Goal: Task Accomplishment & Management: Manage account settings

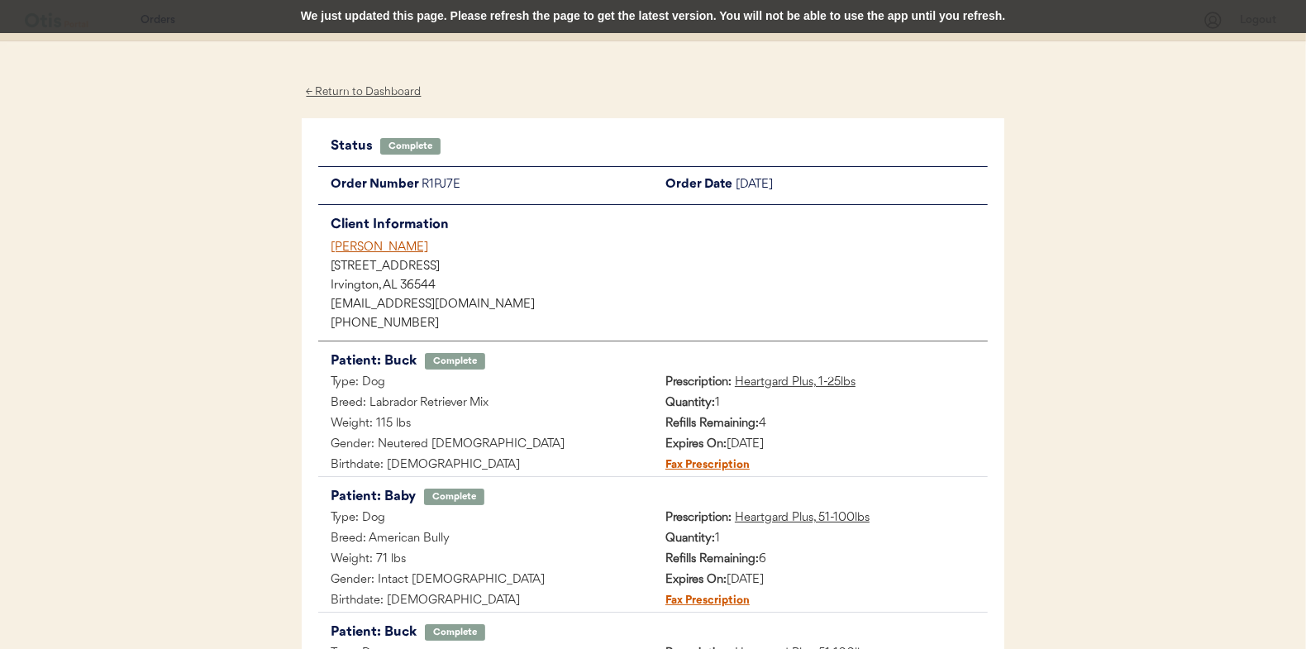
click at [351, 98] on div "← Return to Dashboard" at bounding box center [364, 92] width 124 height 19
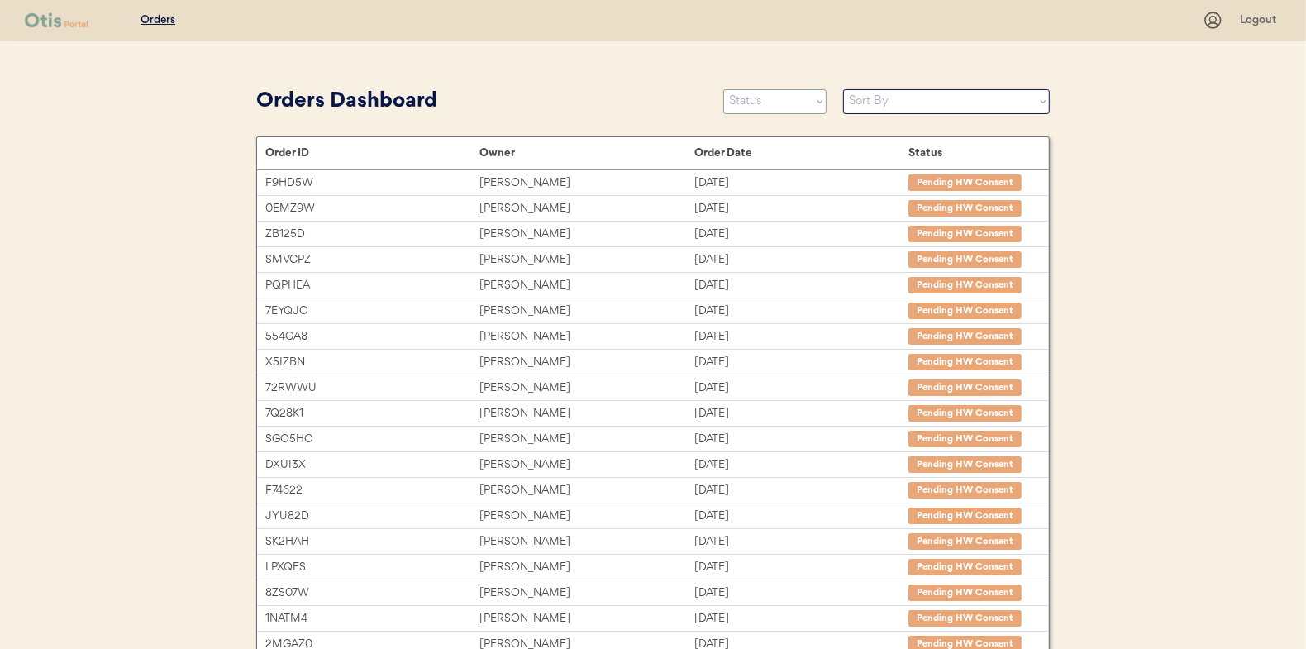
click at [752, 102] on select "Status On Hold New In Progress Complete Pending HW Consent Canceled" at bounding box center [774, 101] width 103 height 25
select select ""new""
click at [723, 89] on select "Status On Hold New In Progress Complete Pending HW Consent Canceled" at bounding box center [774, 101] width 103 height 25
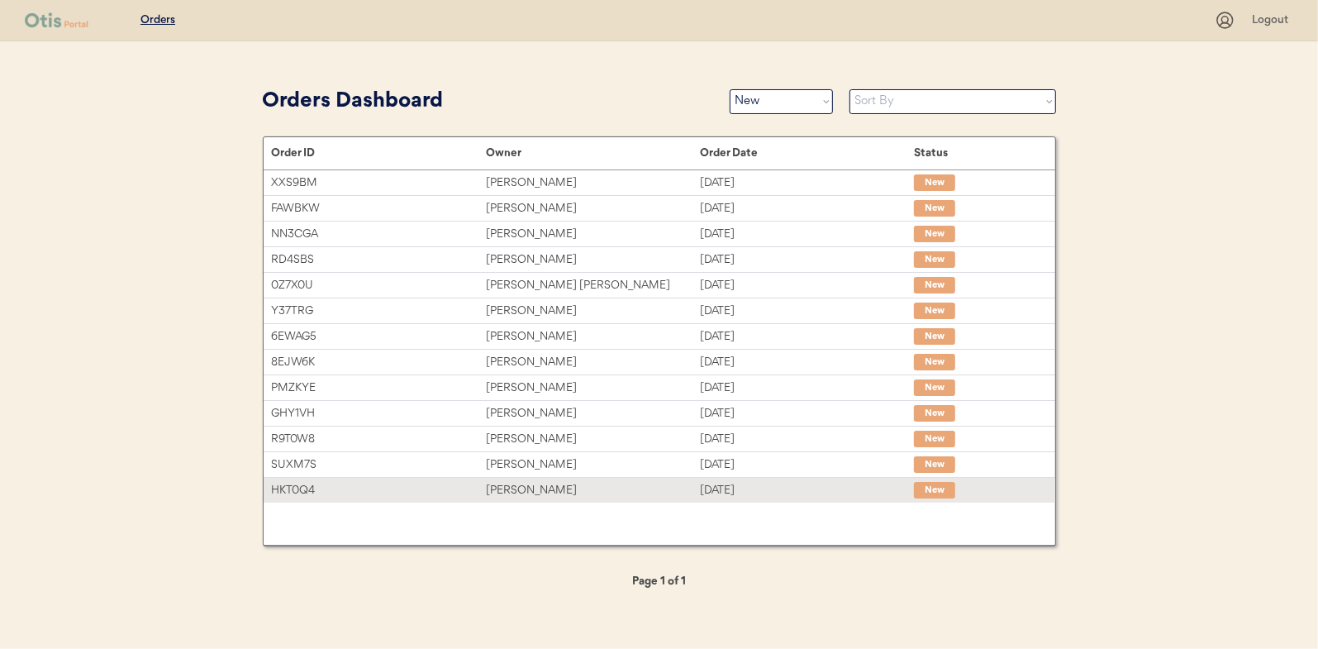
click at [574, 485] on div "Michael Taylor" at bounding box center [593, 490] width 214 height 19
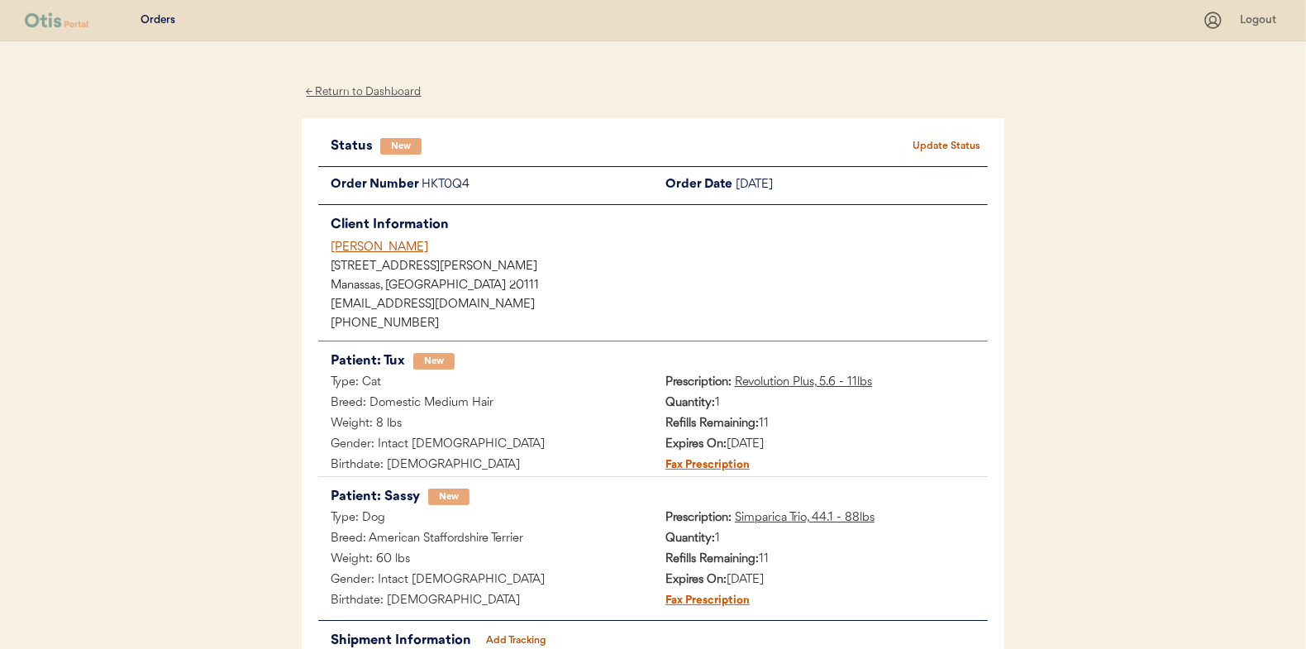
click at [903, 145] on div "New" at bounding box center [642, 146] width 525 height 17
click at [922, 142] on button "Update Status" at bounding box center [946, 146] width 83 height 23
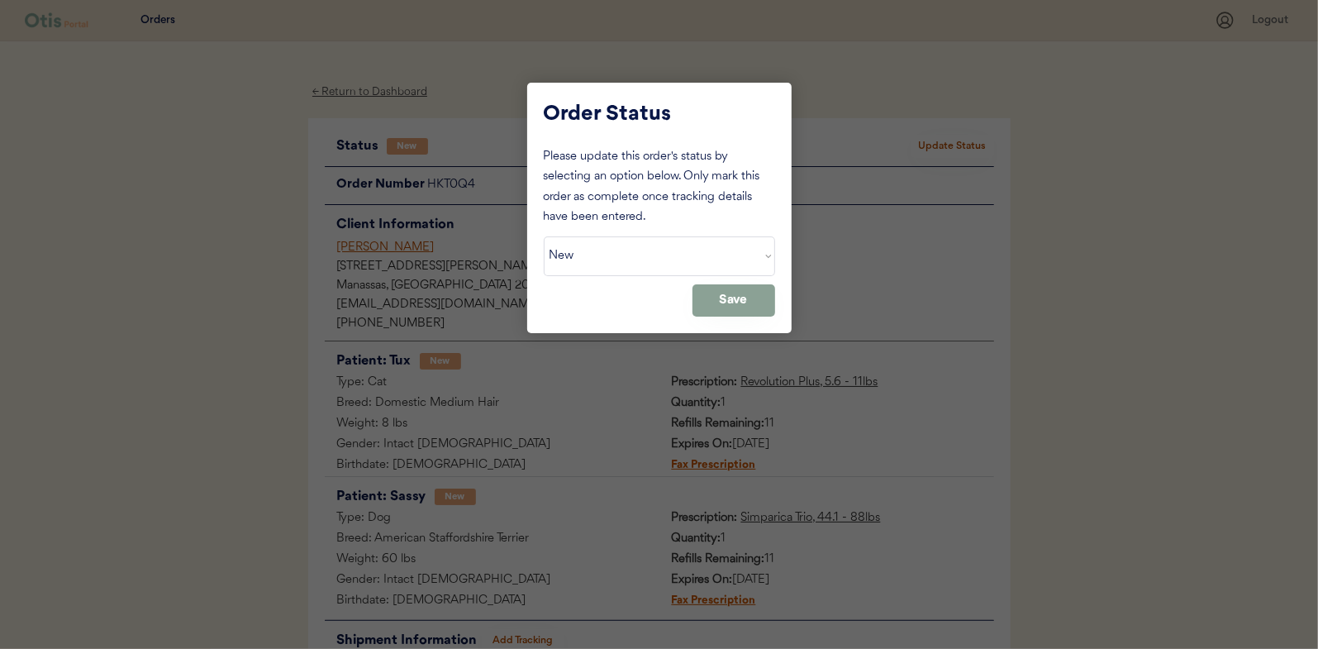
click at [652, 279] on div "Please update this order's status by selecting an option below. Only mark this …" at bounding box center [659, 231] width 231 height 169
click at [652, 266] on select "Status On Hold New In Progress Complete Pending HW Consent Canceled" at bounding box center [659, 256] width 231 height 40
select select ""in_progress""
click at [544, 236] on select "Status On Hold New In Progress Complete Pending HW Consent Canceled" at bounding box center [659, 256] width 231 height 40
click at [750, 293] on button "Save" at bounding box center [734, 300] width 83 height 32
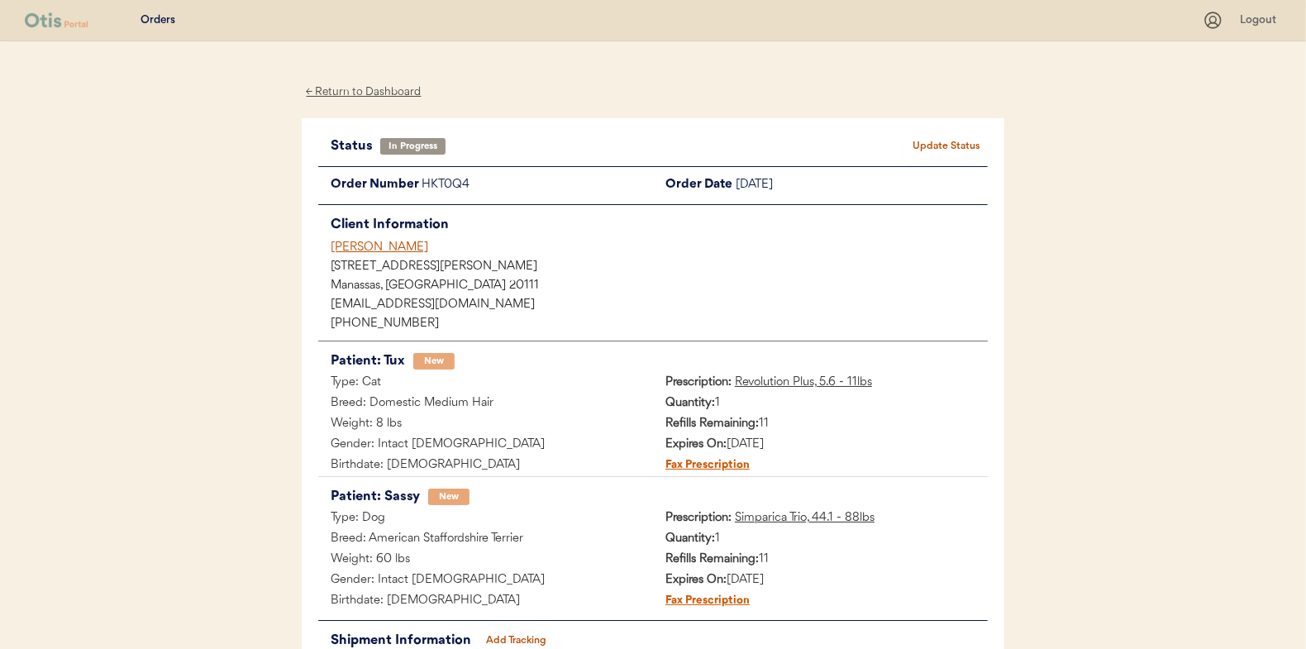
click at [337, 88] on div "← Return to Dashboard" at bounding box center [364, 92] width 124 height 19
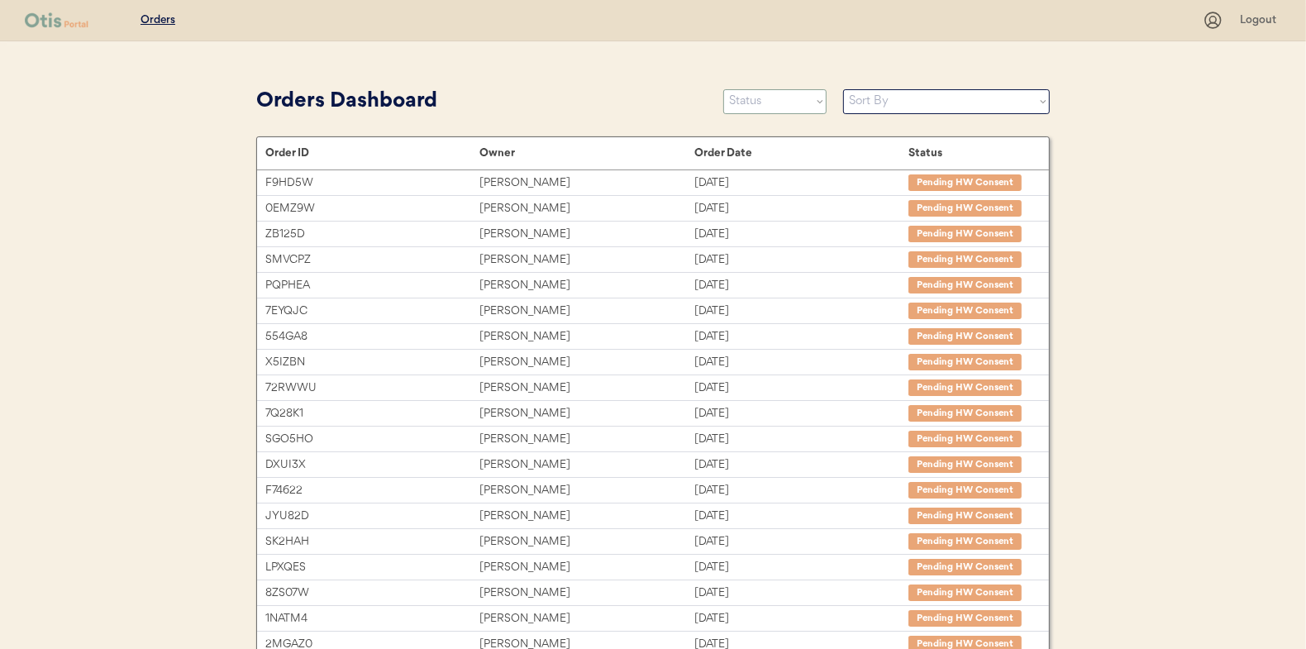
click at [765, 106] on select "Status On Hold New In Progress Complete Pending HW Consent Canceled" at bounding box center [774, 101] width 103 height 25
select select ""new""
click at [723, 89] on select "Status On Hold New In Progress Complete Pending HW Consent Canceled" at bounding box center [774, 101] width 103 height 25
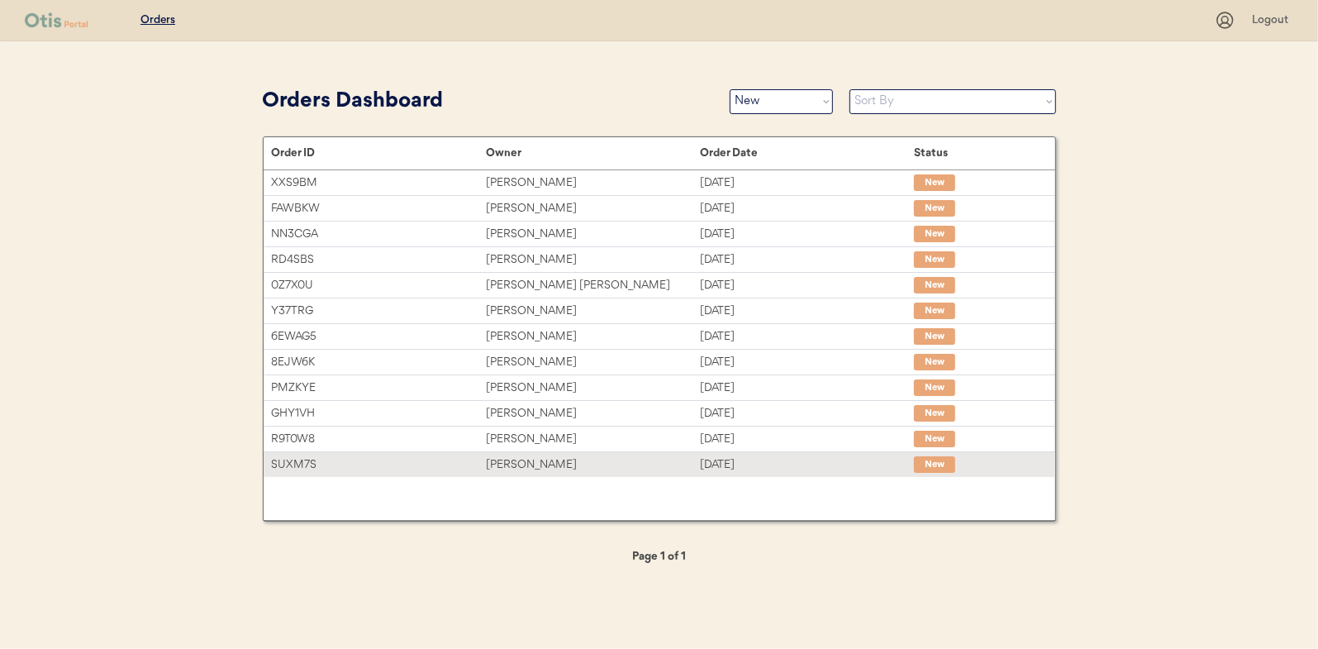
click at [536, 460] on div "[PERSON_NAME]" at bounding box center [593, 464] width 214 height 19
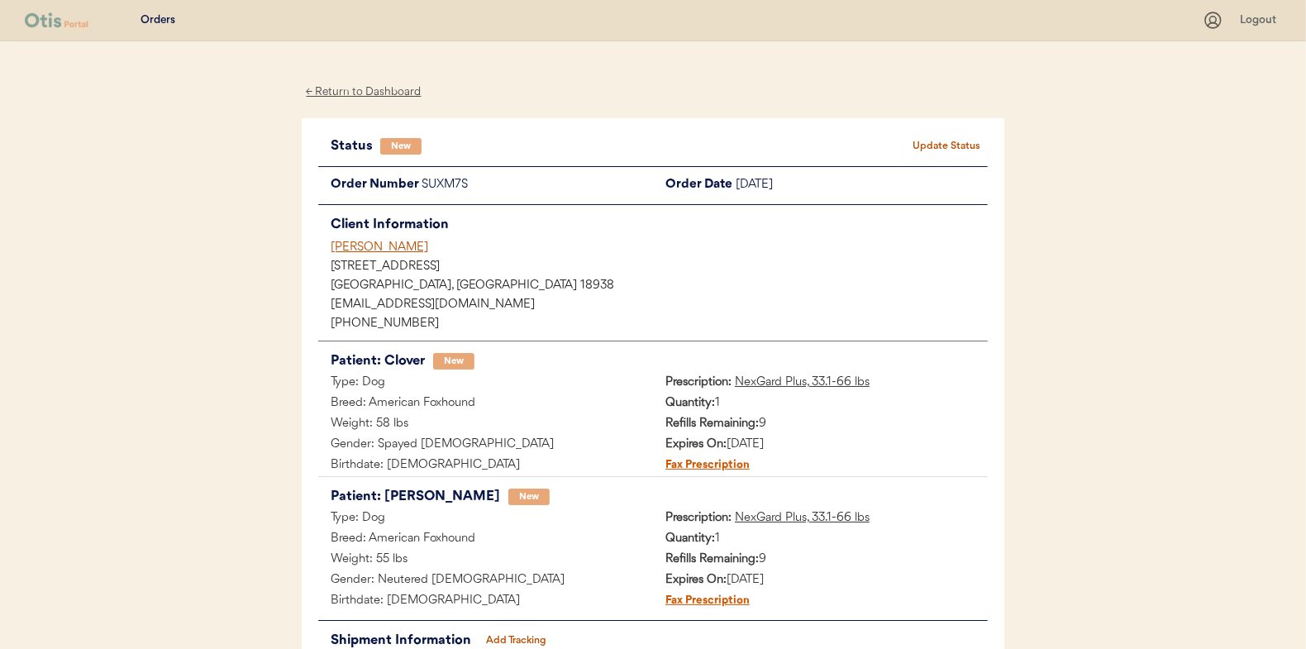
click at [379, 84] on div "← Return to Dashboard" at bounding box center [364, 92] width 124 height 19
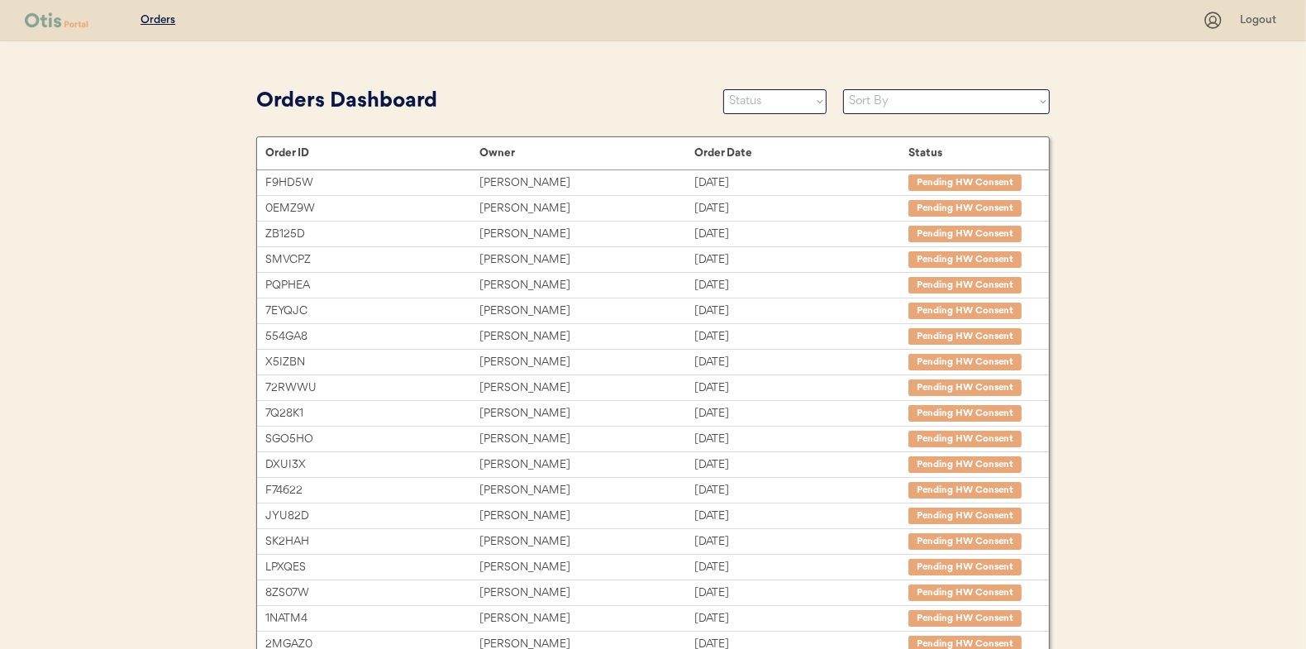
click at [774, 115] on div "Orders Dashboard Status On Hold New In Progress Complete Pending HW Consent Can…" at bounding box center [652, 101] width 793 height 37
click at [774, 106] on select "Status On Hold New In Progress Complete Pending HW Consent Canceled" at bounding box center [774, 101] width 103 height 25
select select ""new""
click at [723, 89] on select "Status On Hold New In Progress Complete Pending HW Consent Canceled" at bounding box center [774, 101] width 103 height 25
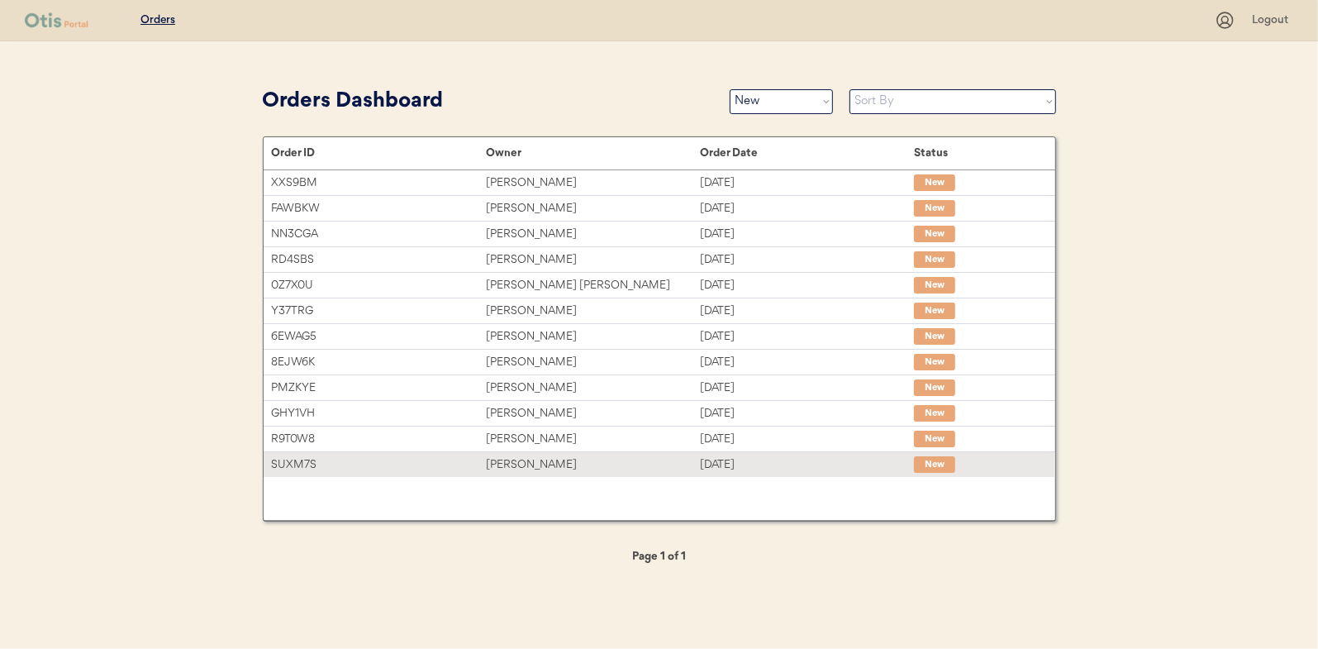
click at [562, 469] on div "[PERSON_NAME]" at bounding box center [593, 464] width 214 height 19
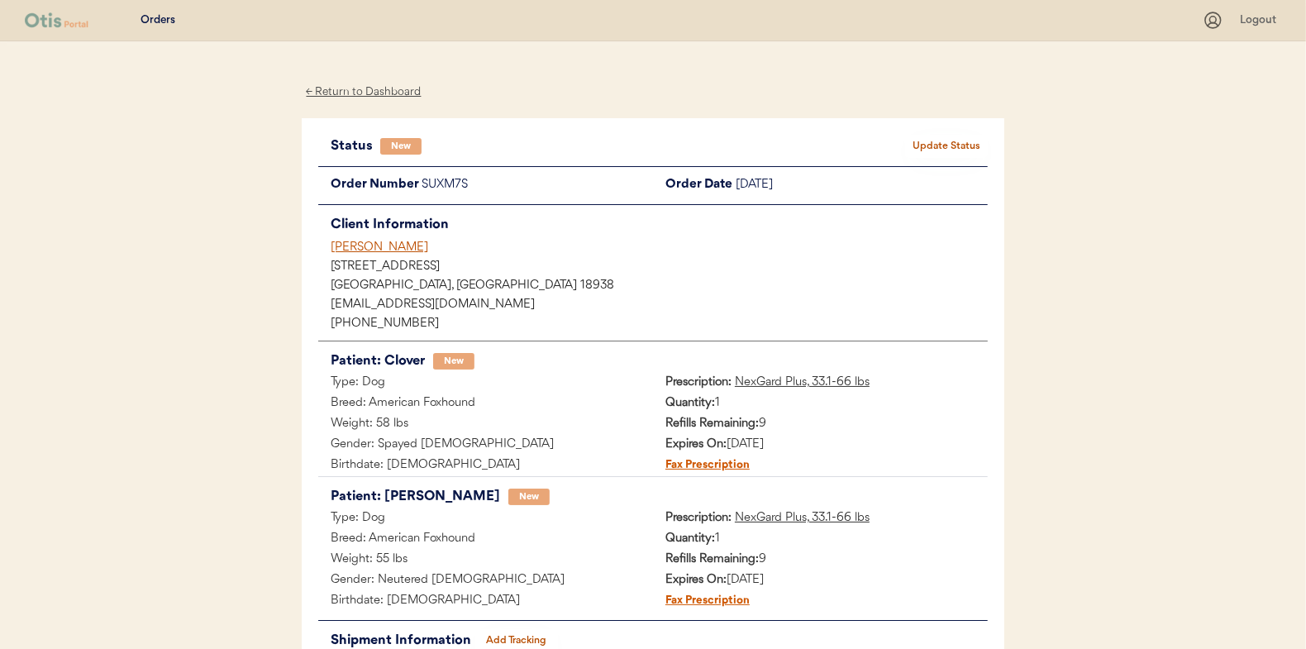
click at [912, 139] on button "Update Status" at bounding box center [946, 146] width 83 height 23
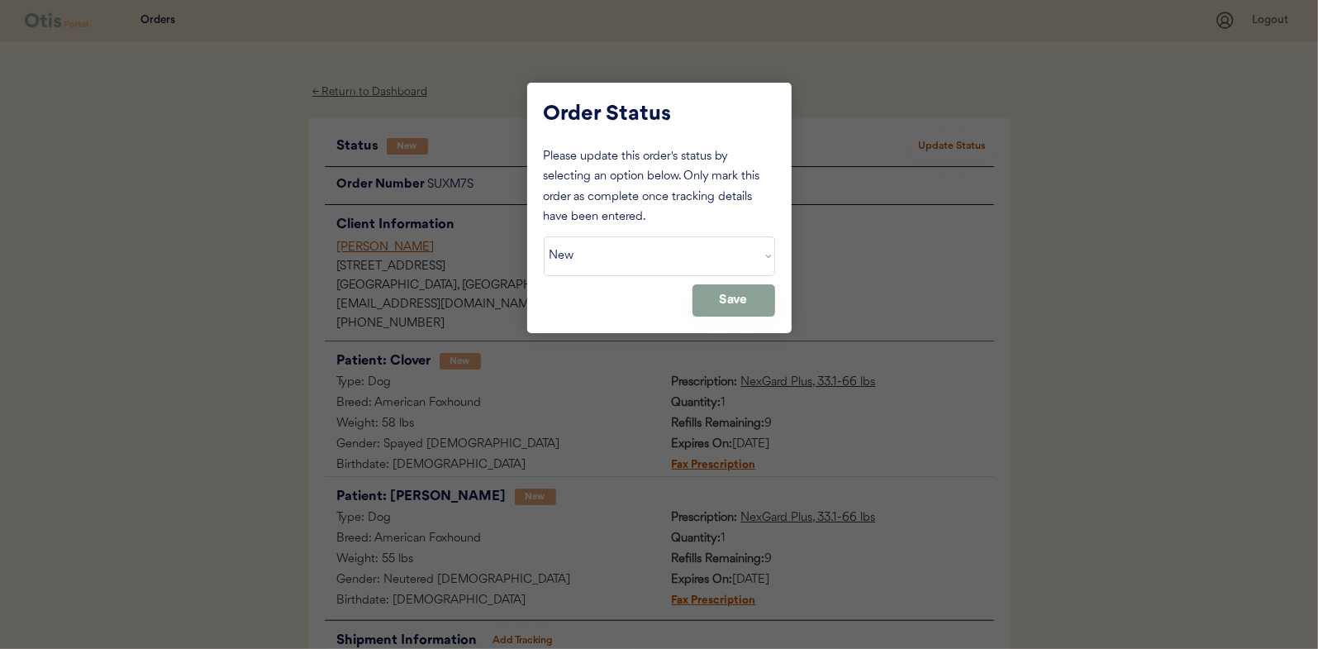
click at [692, 235] on div "Please update this order's status by selecting an option below. Only mark this …" at bounding box center [659, 231] width 231 height 169
click at [677, 257] on select "Status On Hold New In Progress Complete Pending HW Consent Canceled" at bounding box center [659, 256] width 231 height 40
select select ""in_progress""
click at [544, 236] on select "Status On Hold New In Progress Complete Pending HW Consent Canceled" at bounding box center [659, 256] width 231 height 40
click at [750, 307] on button "Save" at bounding box center [734, 300] width 83 height 32
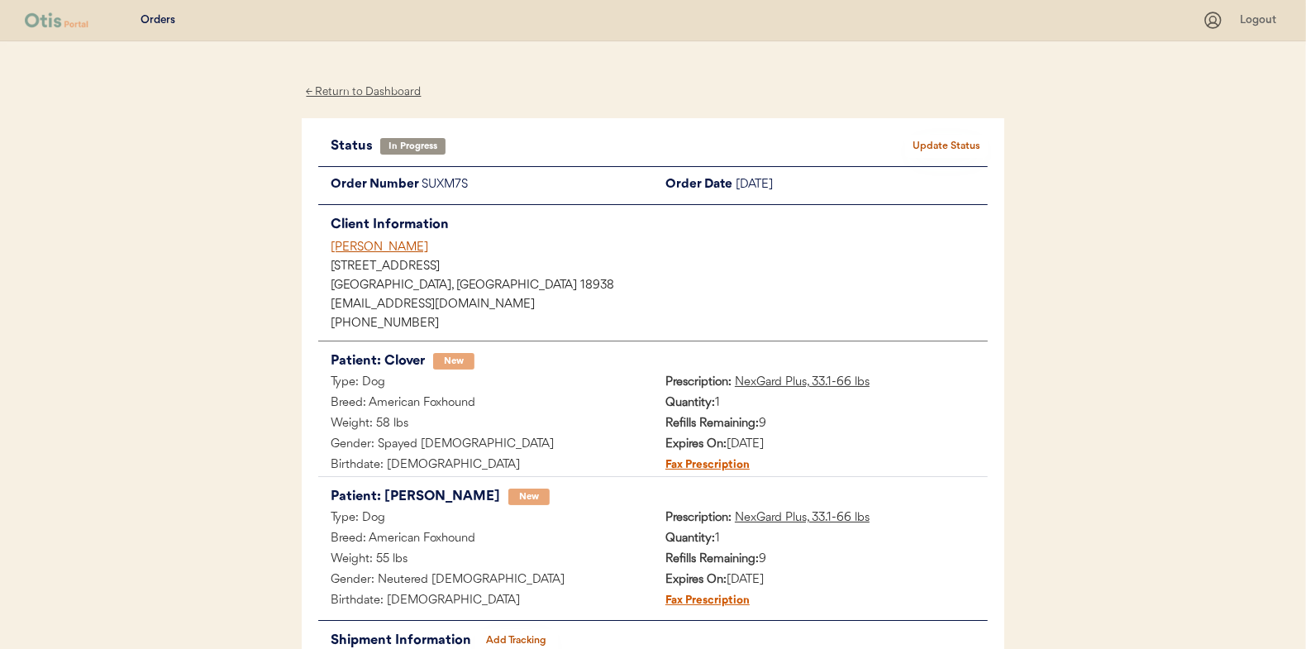
click at [333, 91] on div "← Return to Dashboard" at bounding box center [364, 92] width 124 height 19
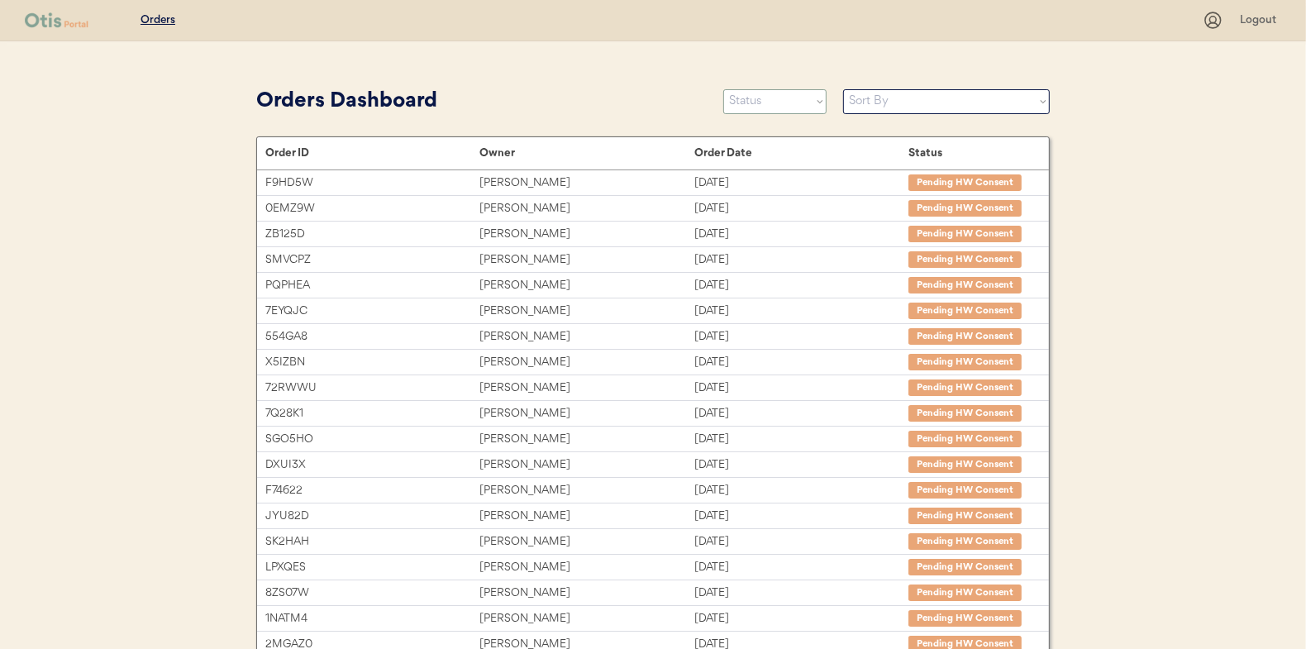
click at [742, 106] on select "Status On Hold New In Progress Complete Pending HW Consent Canceled" at bounding box center [774, 101] width 103 height 25
click at [723, 89] on select "Status On Hold New In Progress Complete Pending HW Consent Canceled" at bounding box center [774, 101] width 103 height 25
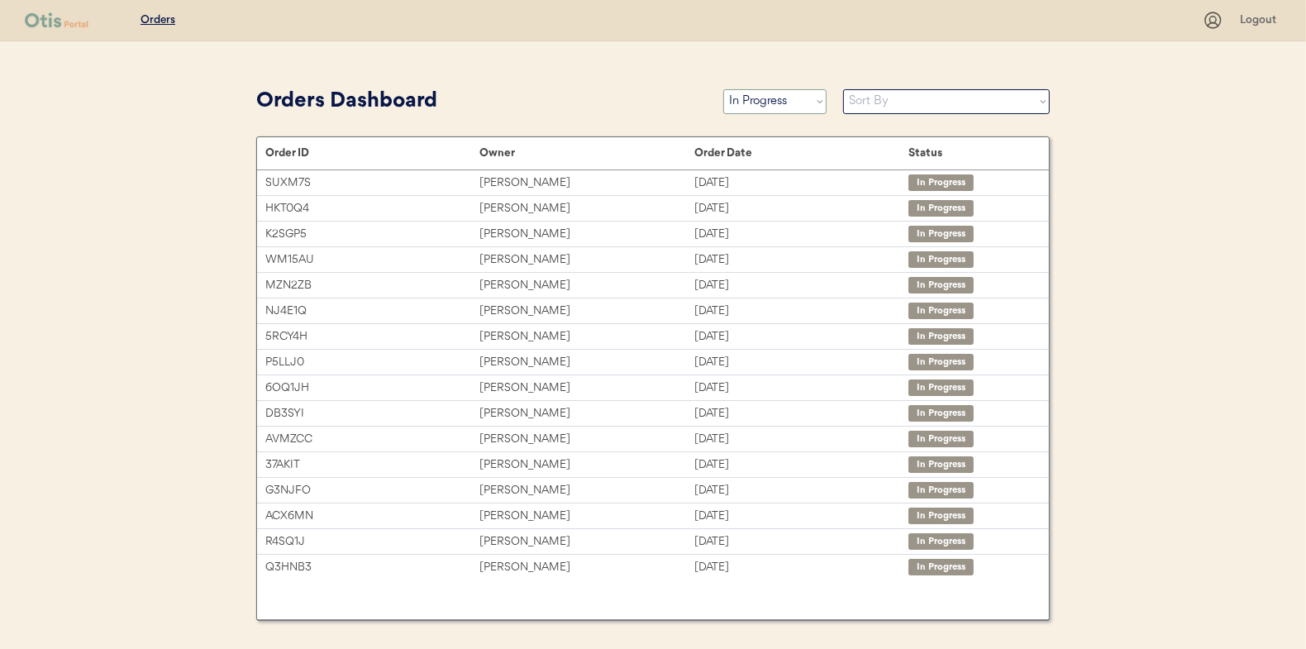
click at [779, 93] on select "Status On Hold New In Progress Complete Pending HW Consent Canceled" at bounding box center [774, 101] width 103 height 25
select select ""new""
click at [723, 89] on select "Status On Hold New In Progress Complete Pending HW Consent Canceled" at bounding box center [774, 101] width 103 height 25
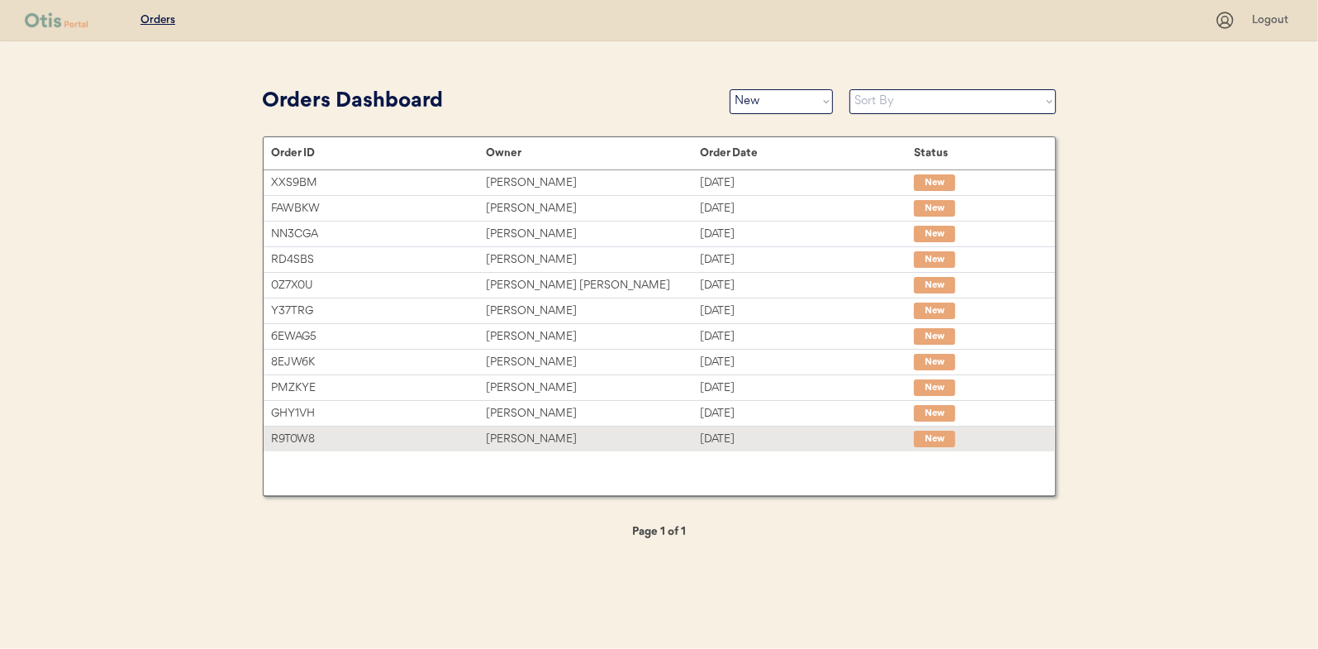
click at [641, 437] on div "[PERSON_NAME]" at bounding box center [593, 439] width 214 height 19
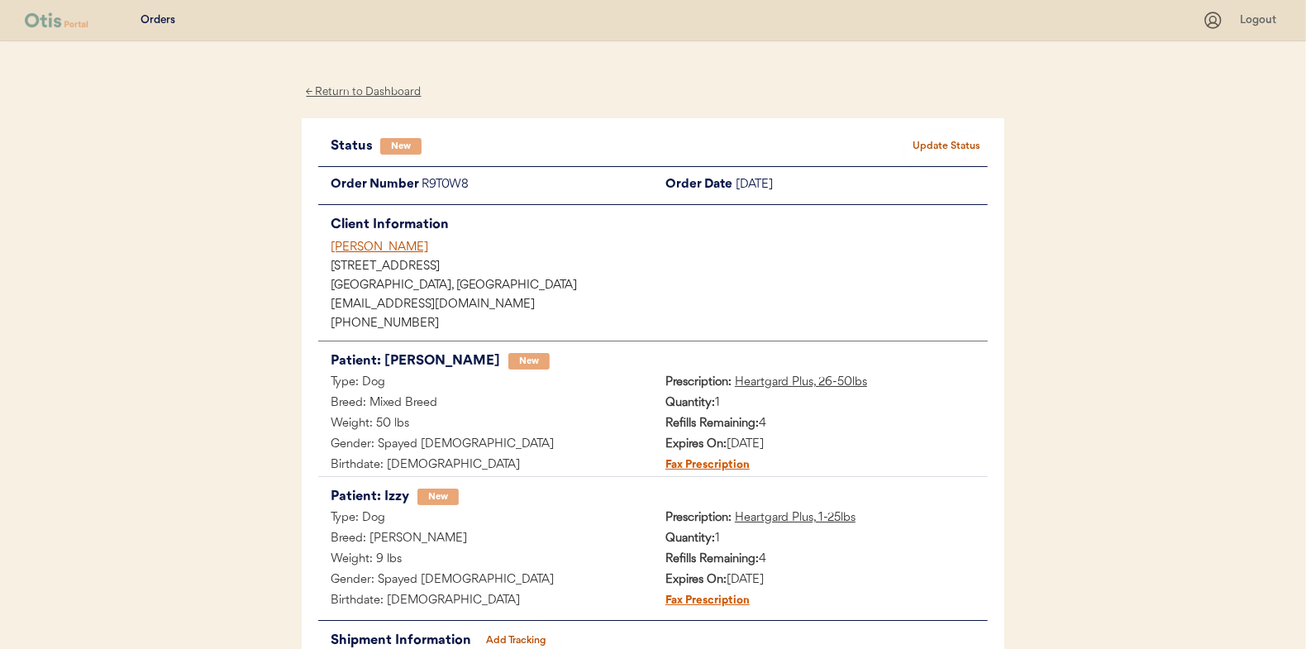
click at [931, 139] on button "Update Status" at bounding box center [946, 146] width 83 height 23
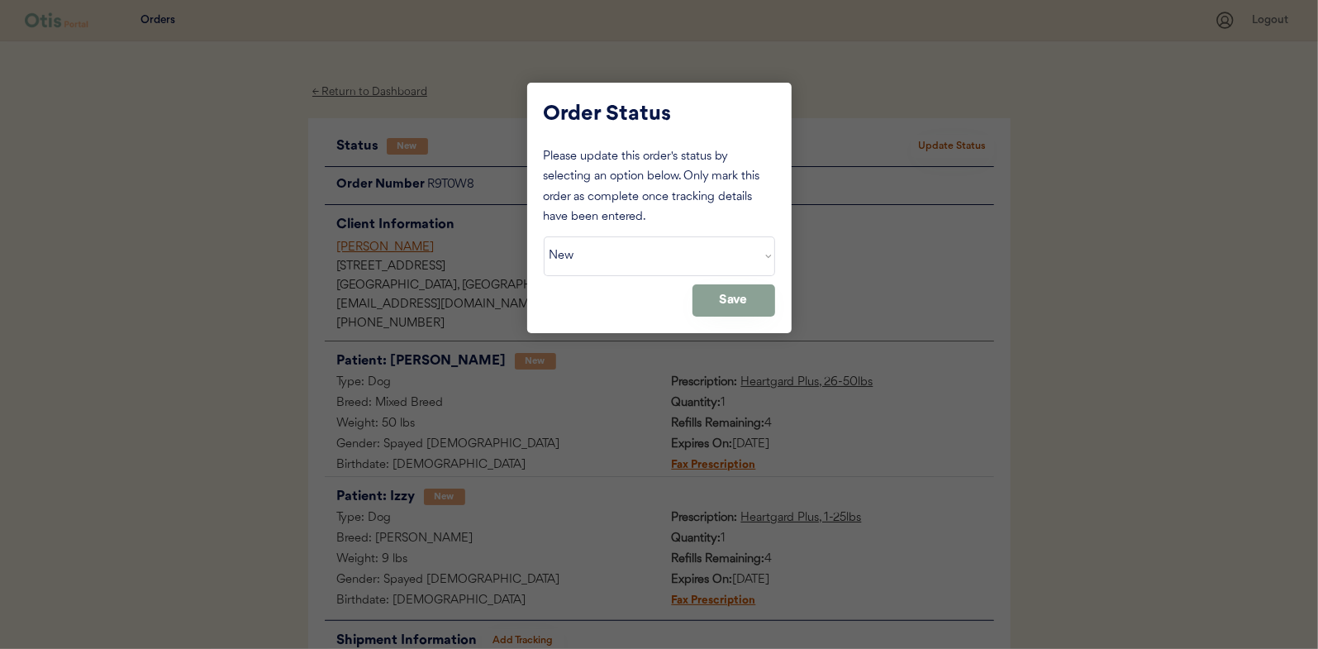
click at [570, 259] on select "Status On Hold New In Progress Complete Pending HW Consent Canceled" at bounding box center [659, 256] width 231 height 40
select select ""in_progress""
click at [544, 236] on select "Status On Hold New In Progress Complete Pending HW Consent Canceled" at bounding box center [659, 256] width 231 height 40
click at [729, 293] on button "Save" at bounding box center [734, 300] width 83 height 32
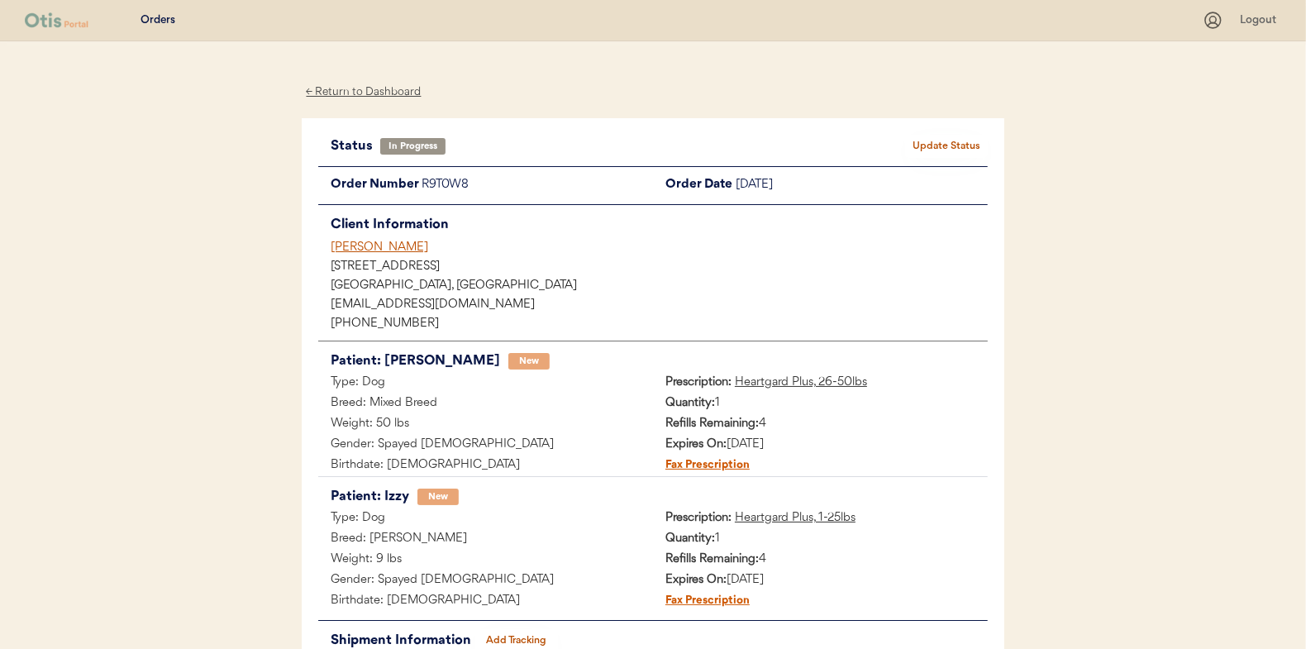
click at [393, 93] on div "← Return to Dashboard" at bounding box center [364, 92] width 124 height 19
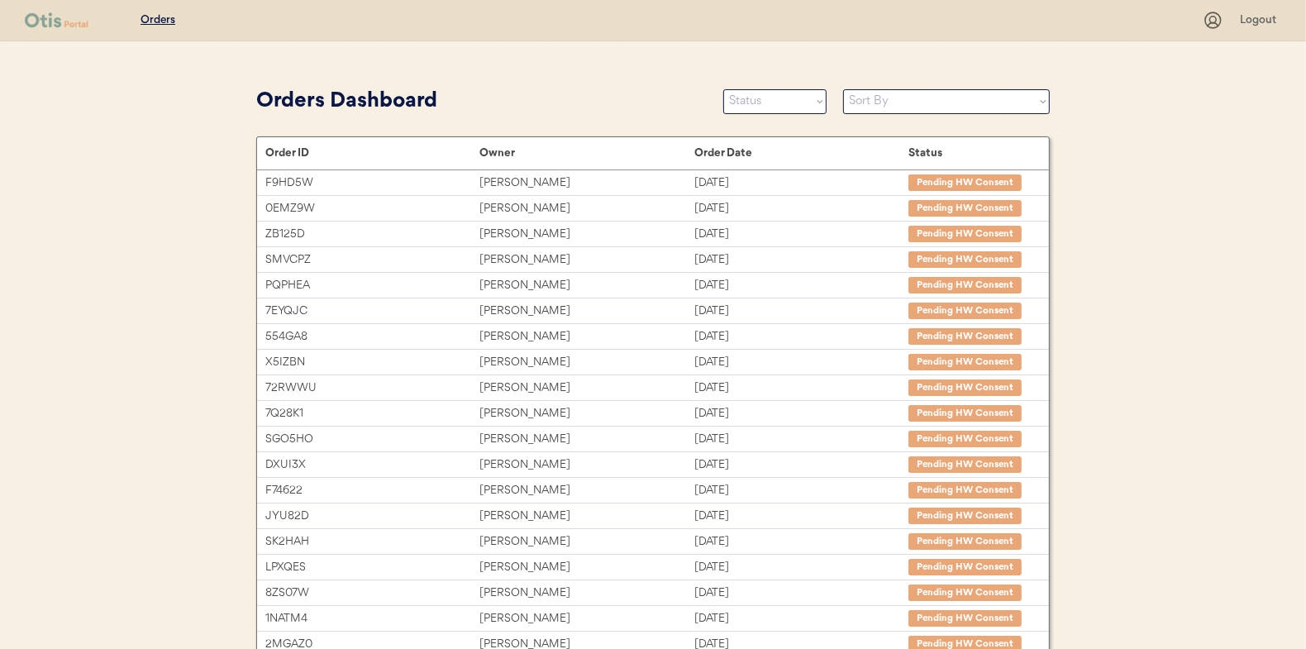
click at [746, 114] on div "Orders Dashboard Status On Hold New In Progress Complete Pending HW Consent Can…" at bounding box center [652, 101] width 793 height 37
click at [759, 108] on select "Status On Hold New In Progress Complete Pending HW Consent Canceled" at bounding box center [774, 101] width 103 height 25
select select ""new""
click at [723, 89] on select "Status On Hold New In Progress Complete Pending HW Consent Canceled" at bounding box center [774, 101] width 103 height 25
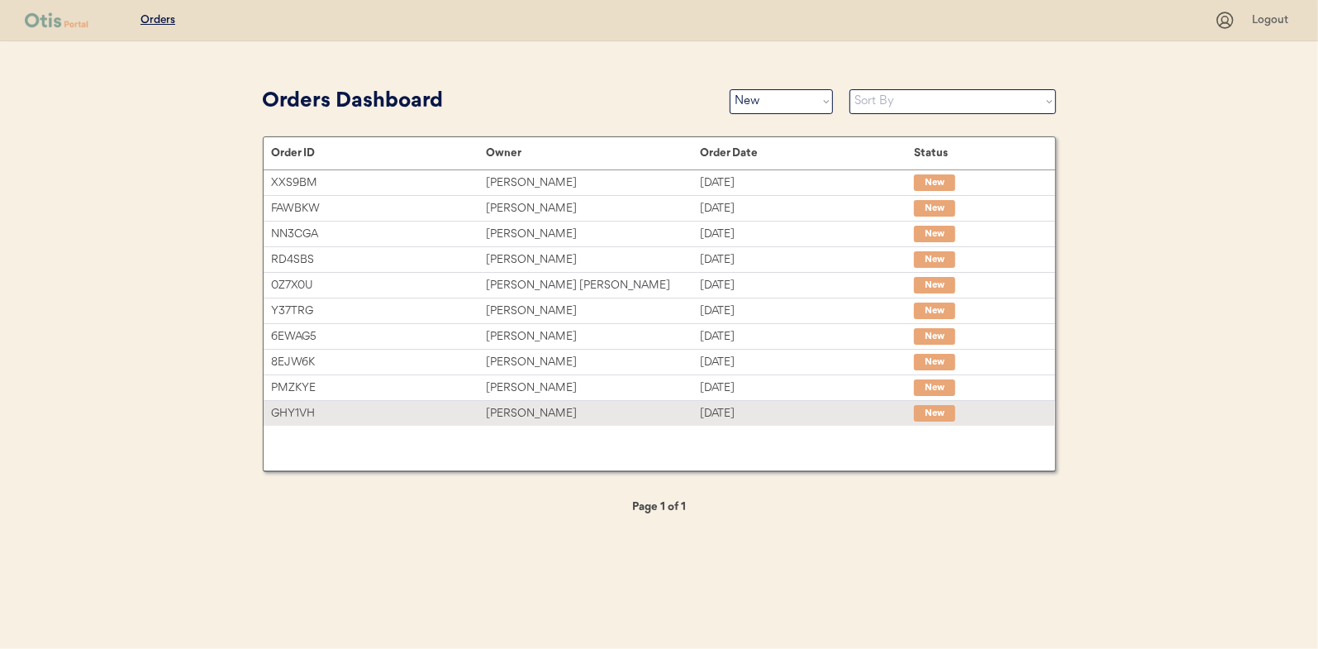
click at [547, 417] on div "[PERSON_NAME]" at bounding box center [593, 413] width 214 height 19
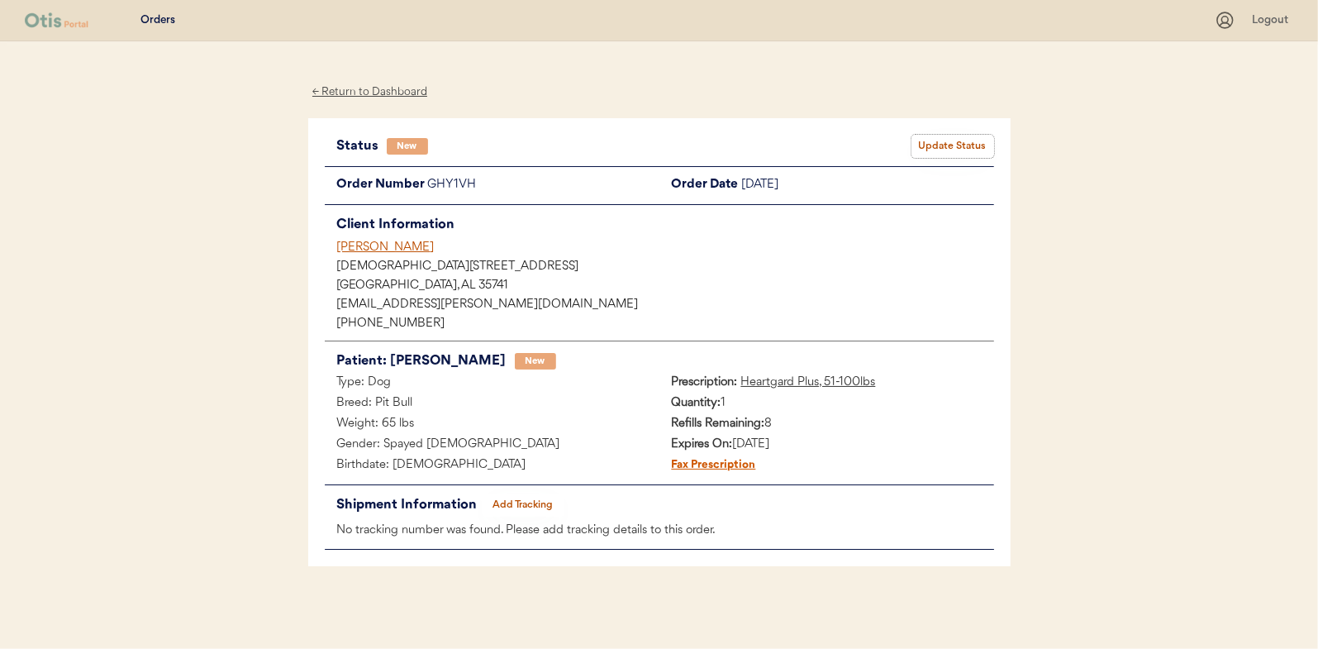
click at [939, 155] on button "Update Status" at bounding box center [953, 146] width 83 height 23
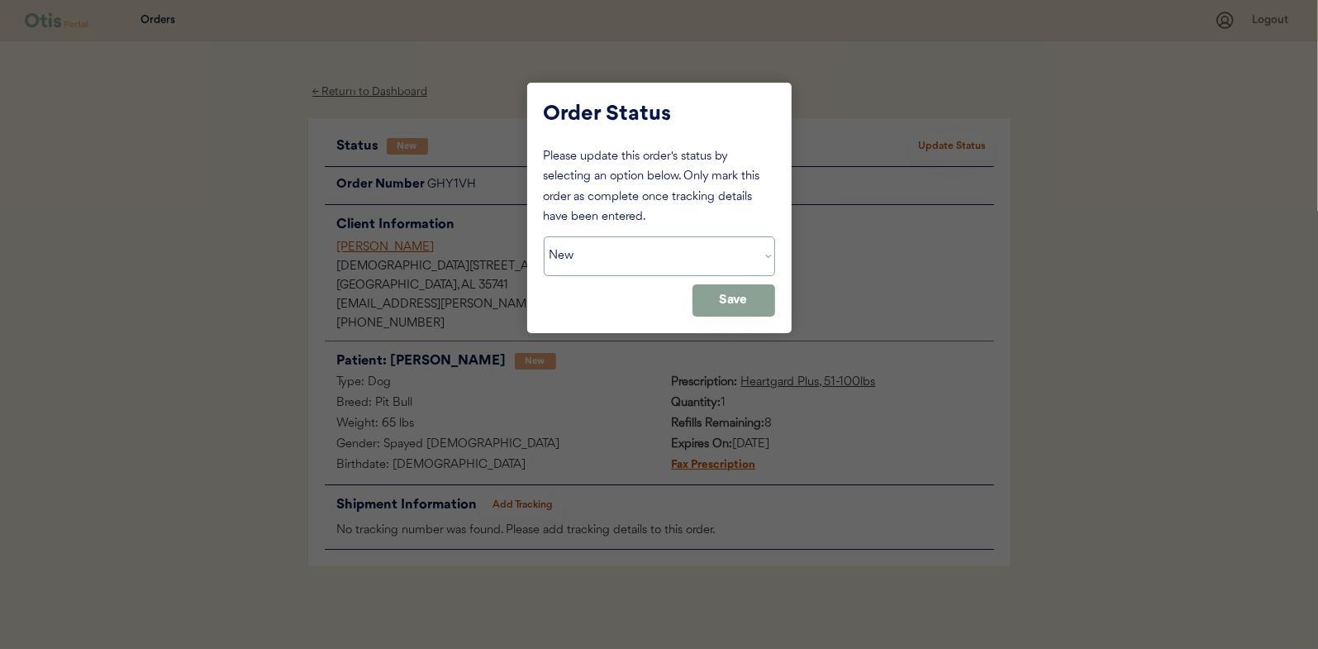
click at [676, 244] on select "Status On Hold New In Progress Complete Pending HW Consent Canceled" at bounding box center [659, 256] width 231 height 40
select select ""in_progress""
click at [544, 236] on select "Status On Hold New In Progress Complete Pending HW Consent Canceled" at bounding box center [659, 256] width 231 height 40
click at [743, 296] on button "Save" at bounding box center [734, 300] width 83 height 32
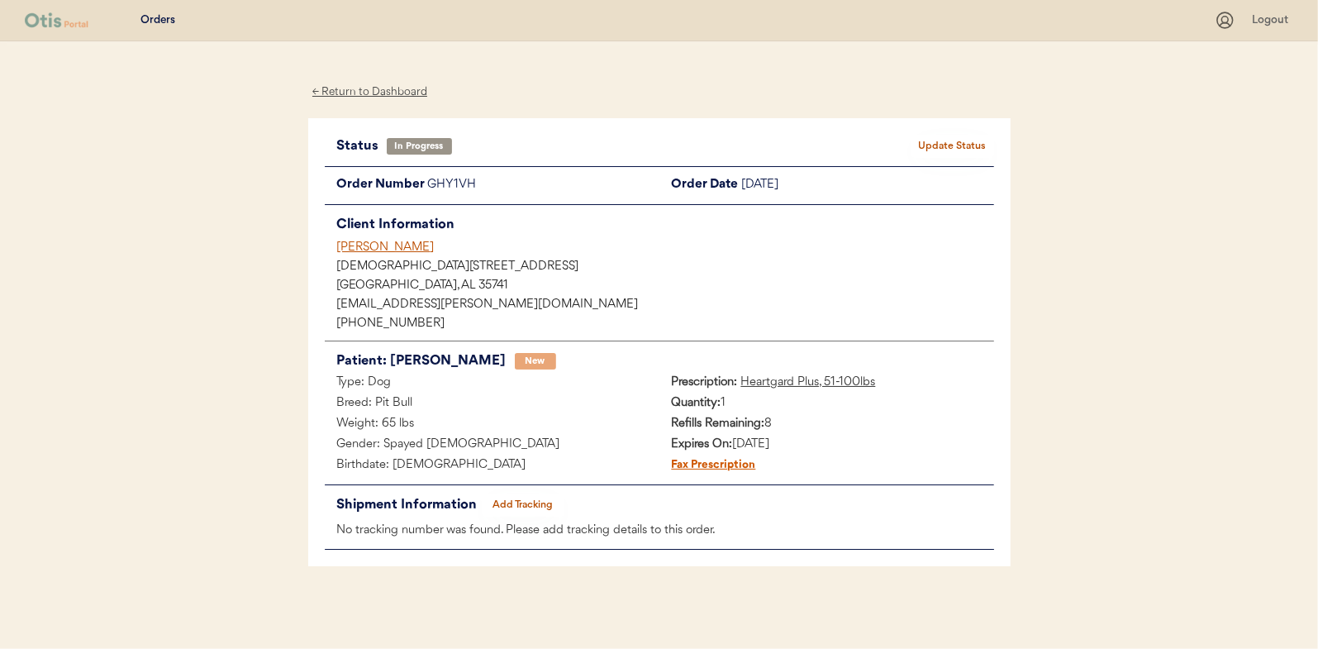
click at [364, 88] on div "← Return to Dashboard" at bounding box center [370, 92] width 124 height 19
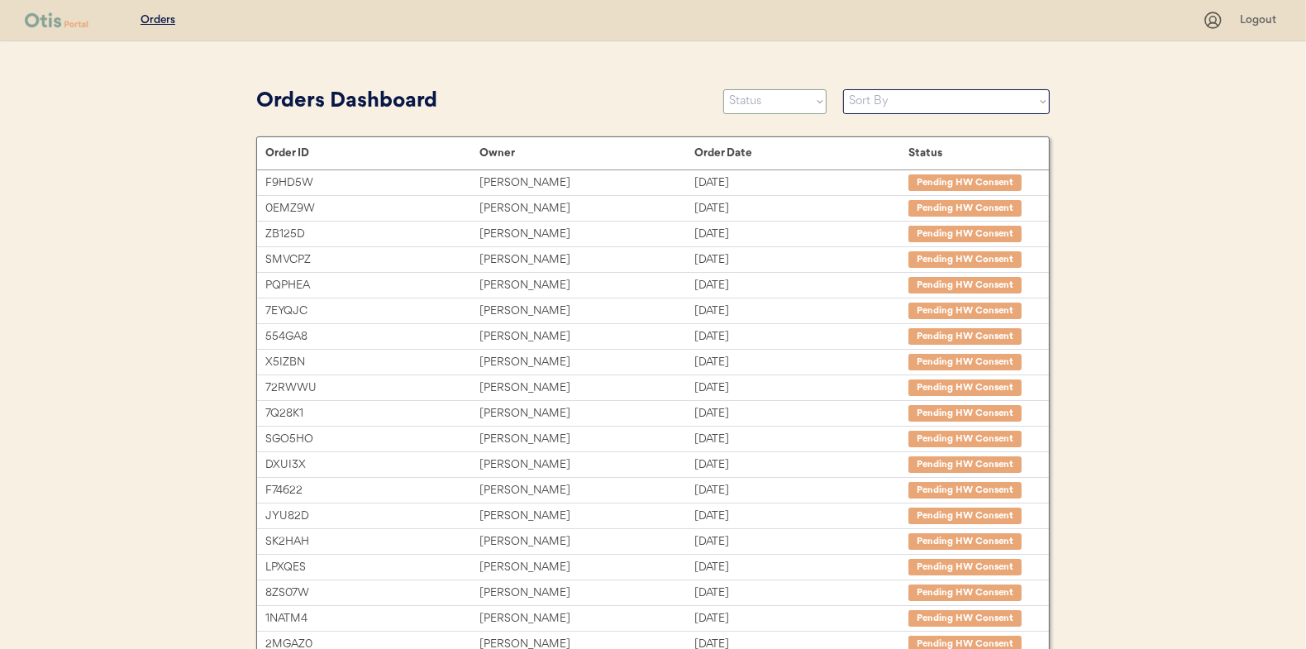
click at [769, 98] on select "Status On Hold New In Progress Complete Pending HW Consent Canceled" at bounding box center [774, 101] width 103 height 25
click at [723, 89] on select "Status On Hold New In Progress Complete Pending HW Consent Canceled" at bounding box center [774, 101] width 103 height 25
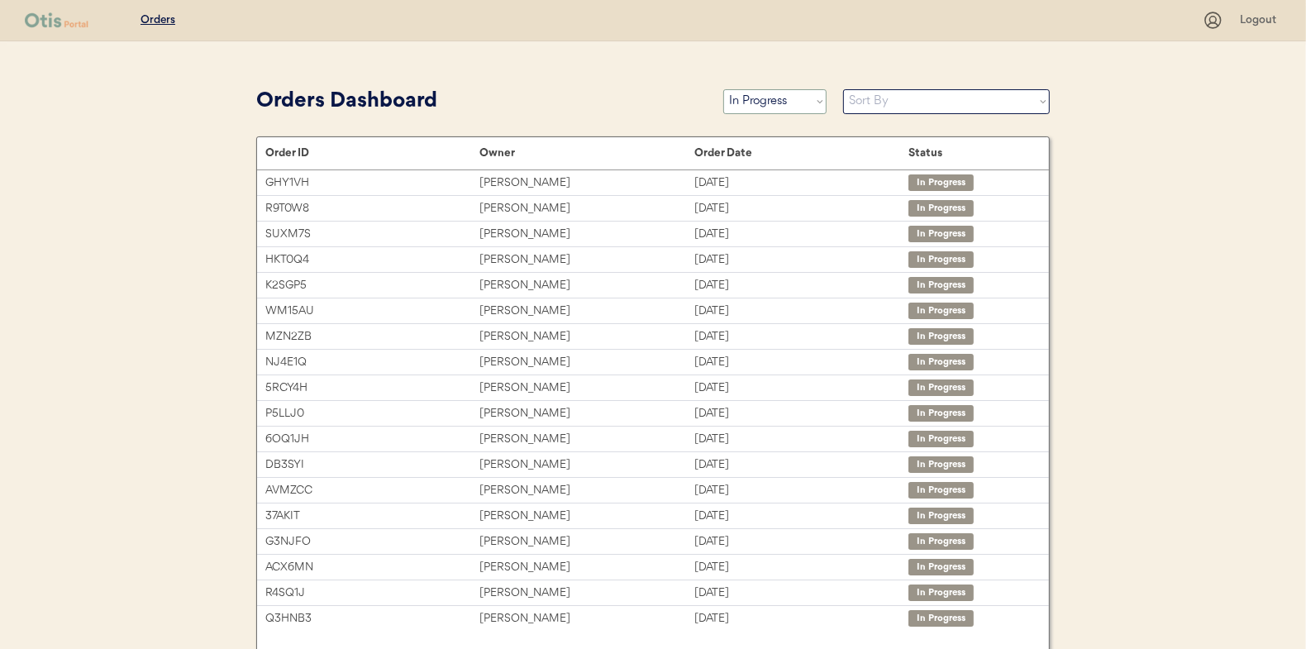
click at [763, 98] on select "Status On Hold New In Progress Complete Pending HW Consent Canceled" at bounding box center [774, 101] width 103 height 25
click at [755, 102] on select "Status On Hold New In Progress Complete Pending HW Consent Canceled" at bounding box center [774, 101] width 103 height 25
click at [760, 101] on select "Status On Hold New In Progress Complete Pending HW Consent Canceled" at bounding box center [774, 101] width 103 height 25
select select ""new""
click at [723, 89] on select "Status On Hold New In Progress Complete Pending HW Consent Canceled" at bounding box center [774, 101] width 103 height 25
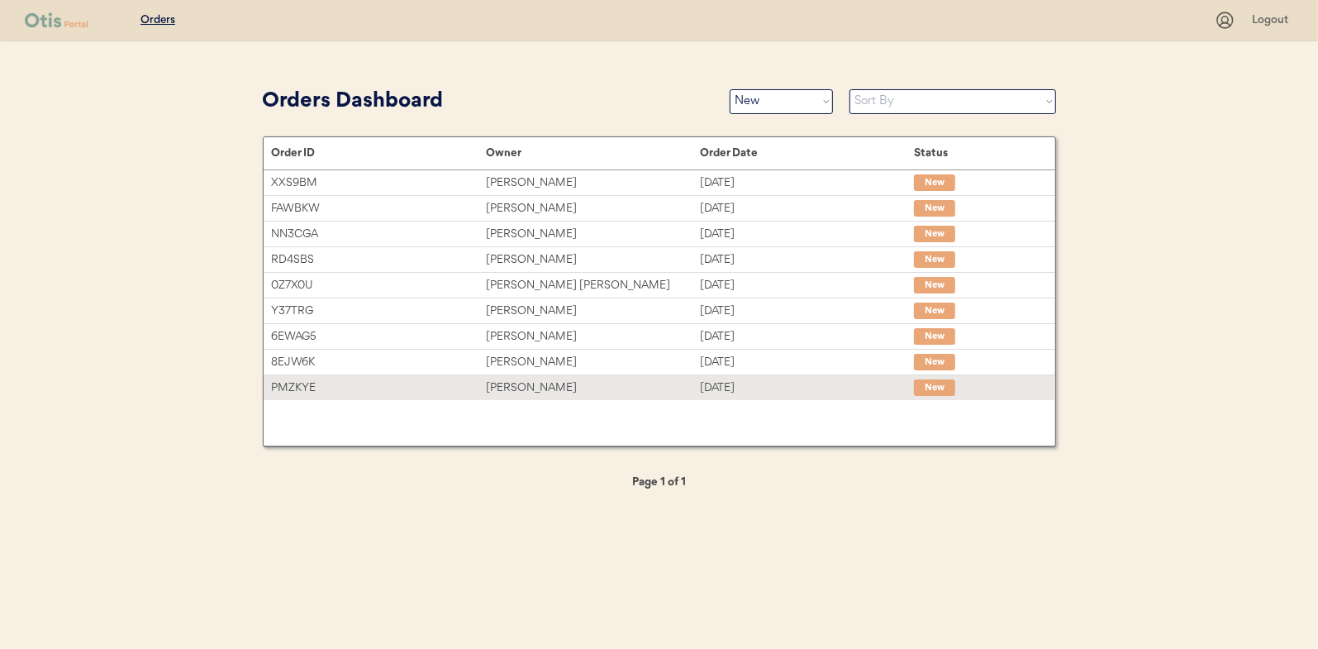
click at [539, 389] on div "[PERSON_NAME]" at bounding box center [593, 388] width 214 height 19
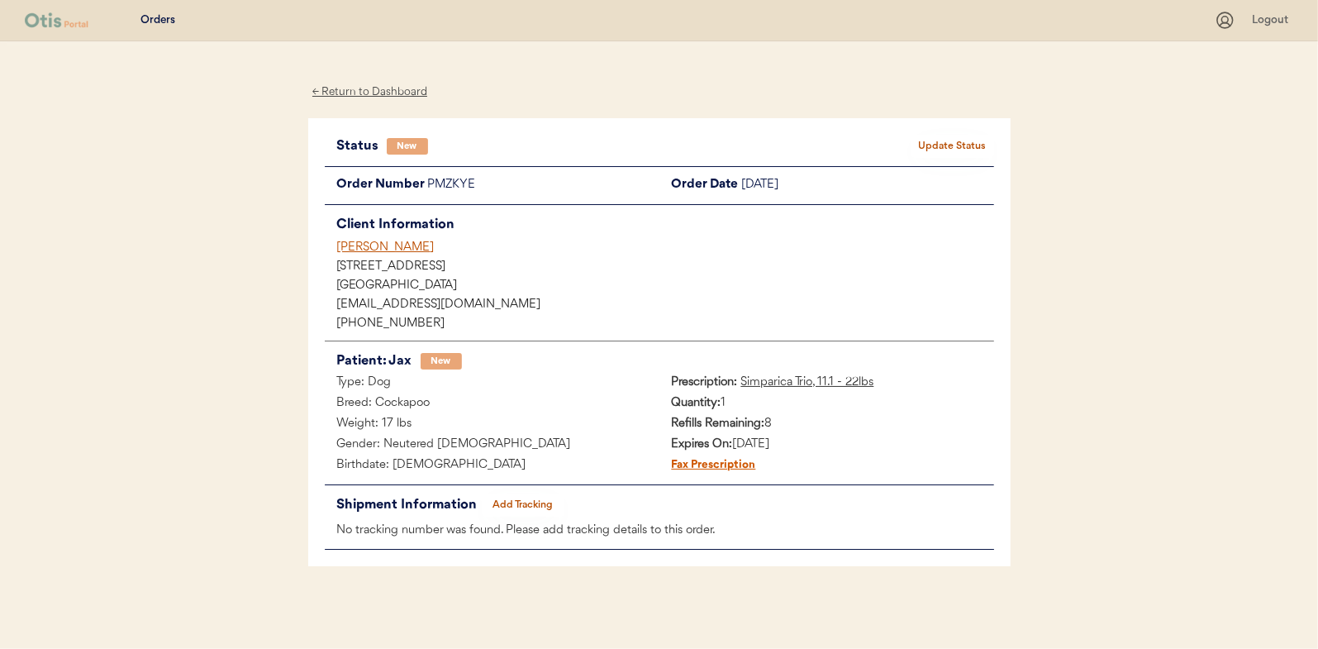
click at [911, 138] on div "New" at bounding box center [649, 146] width 525 height 17
click at [923, 143] on button "Update Status" at bounding box center [953, 146] width 83 height 23
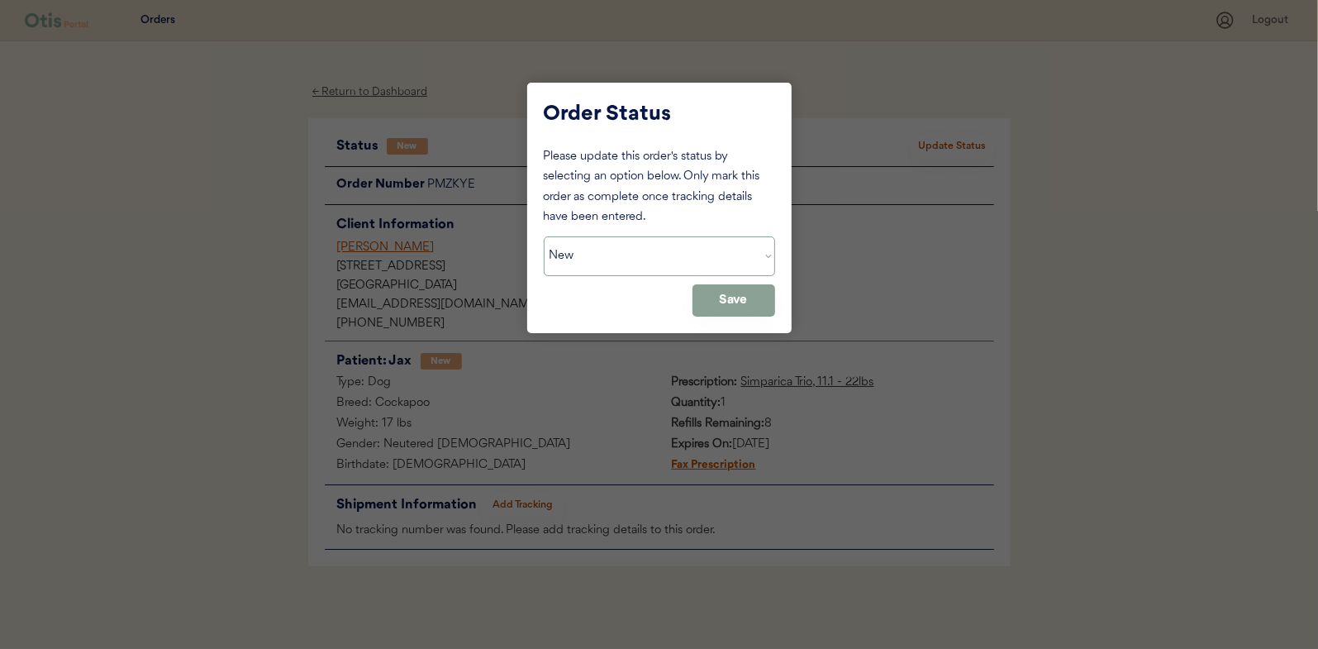
click at [629, 242] on select "Status On Hold New In Progress Complete Pending HW Consent Canceled" at bounding box center [659, 256] width 231 height 40
select select ""in_progress""
click at [544, 236] on select "Status On Hold New In Progress Complete Pending HW Consent Canceled" at bounding box center [659, 256] width 231 height 40
click at [731, 298] on button "Save" at bounding box center [734, 300] width 83 height 32
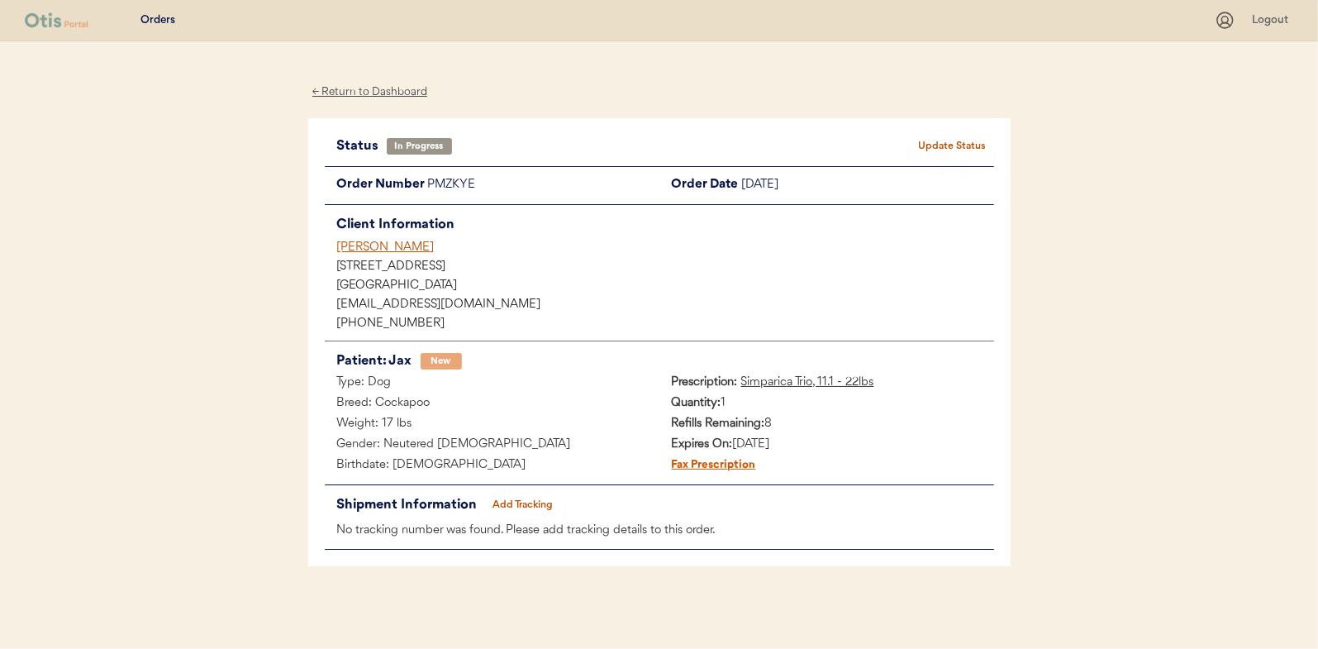
click at [376, 90] on div "← Return to Dashboard" at bounding box center [370, 92] width 124 height 19
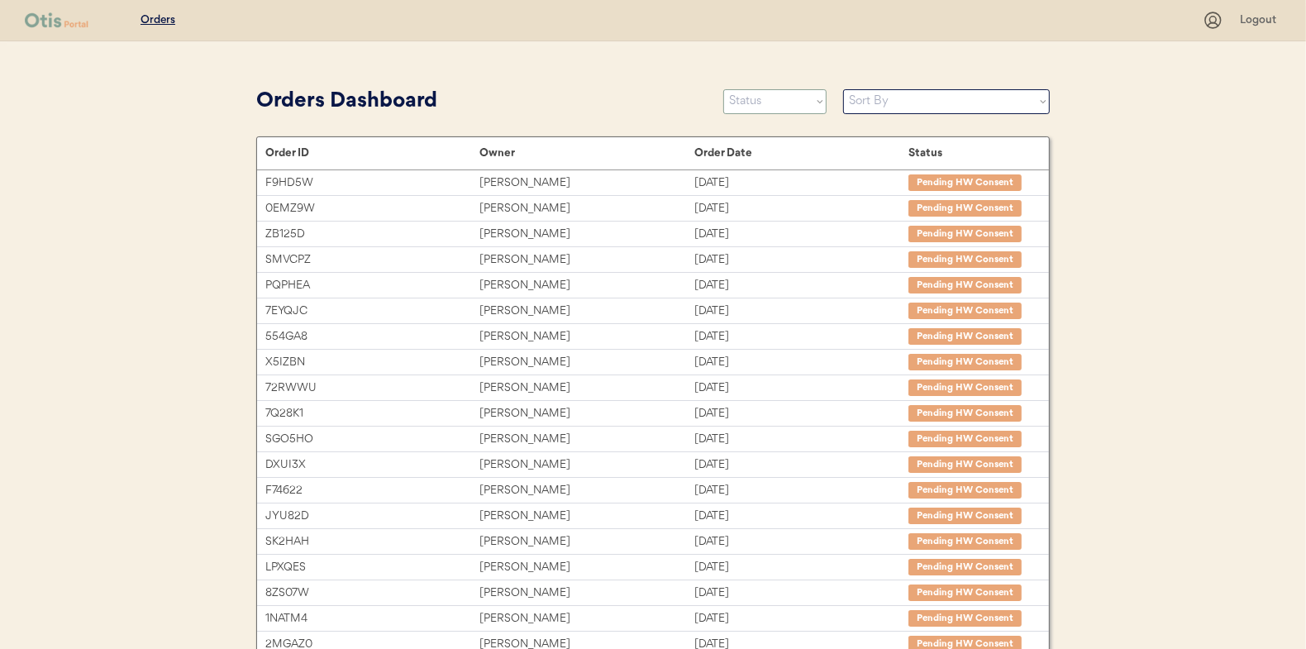
click at [769, 109] on select "Status On Hold New In Progress Complete Pending HW Consent Canceled" at bounding box center [774, 101] width 103 height 25
click at [723, 89] on select "Status On Hold New In Progress Complete Pending HW Consent Canceled" at bounding box center [774, 101] width 103 height 25
click at [774, 98] on select "Status On Hold New In Progress Complete Pending HW Consent Canceled" at bounding box center [774, 101] width 103 height 25
select select ""new""
click at [723, 89] on select "Status On Hold New In Progress Complete Pending HW Consent Canceled" at bounding box center [774, 101] width 103 height 25
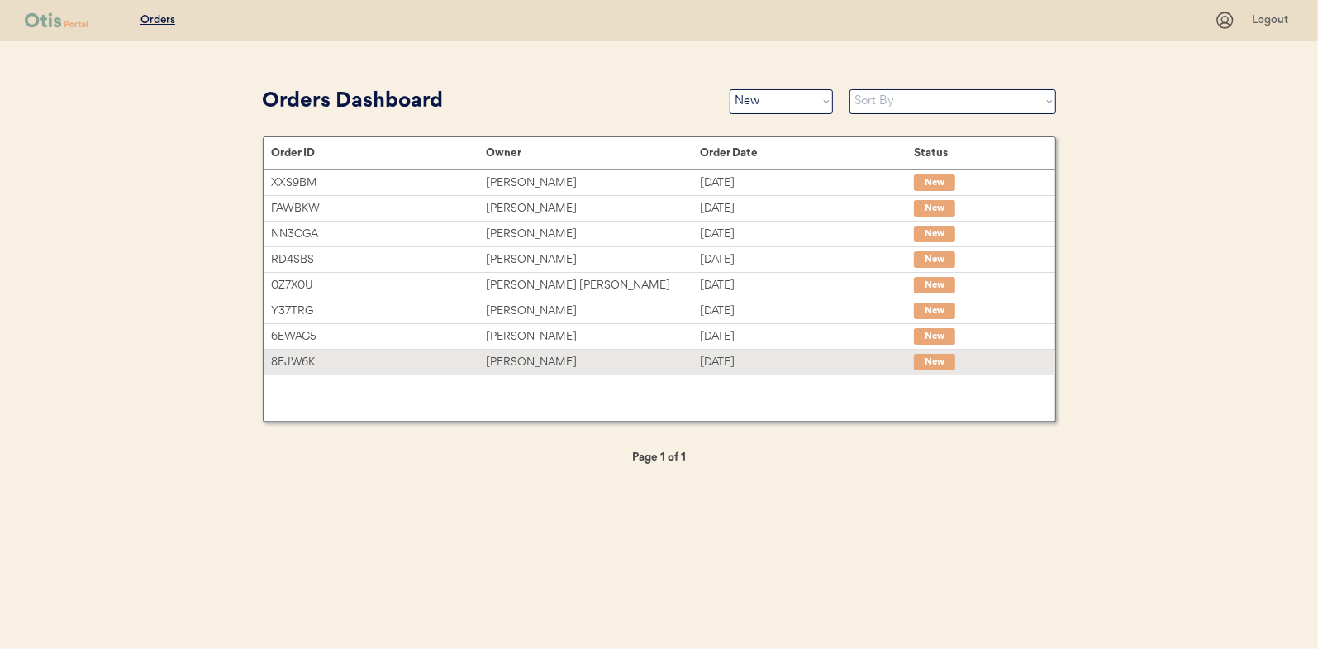
click at [484, 362] on div "8EJW6K" at bounding box center [379, 362] width 214 height 19
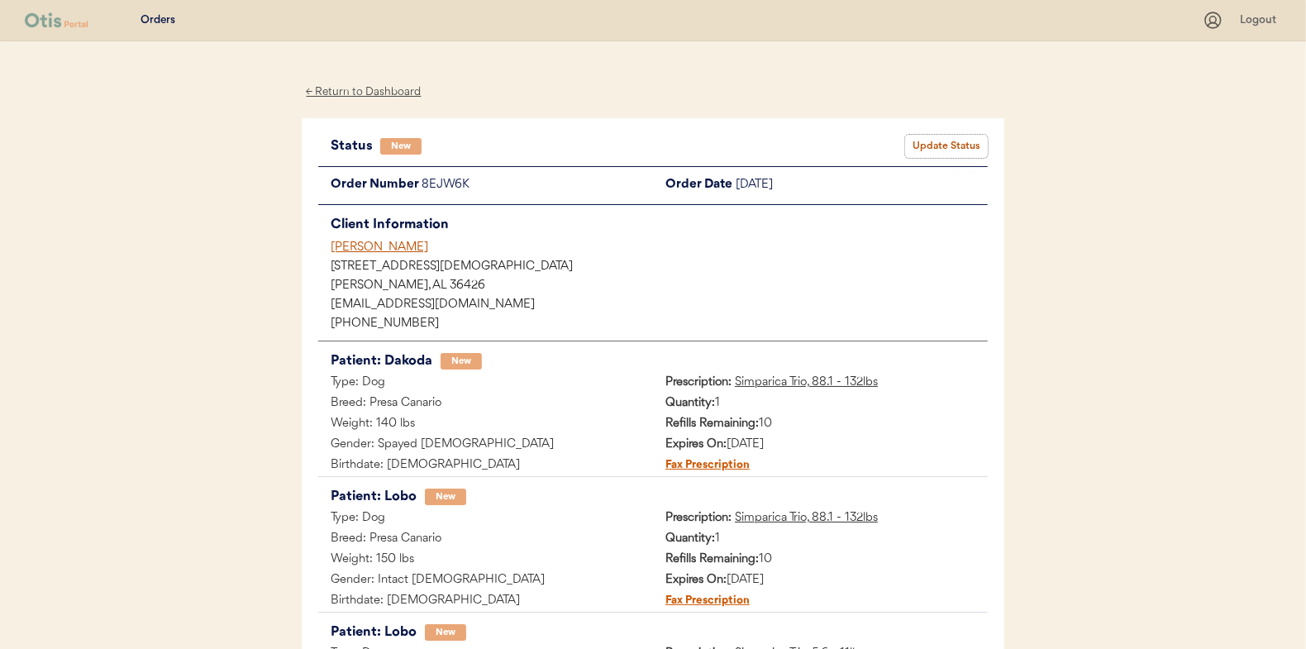
click at [945, 145] on button "Update Status" at bounding box center [946, 146] width 83 height 23
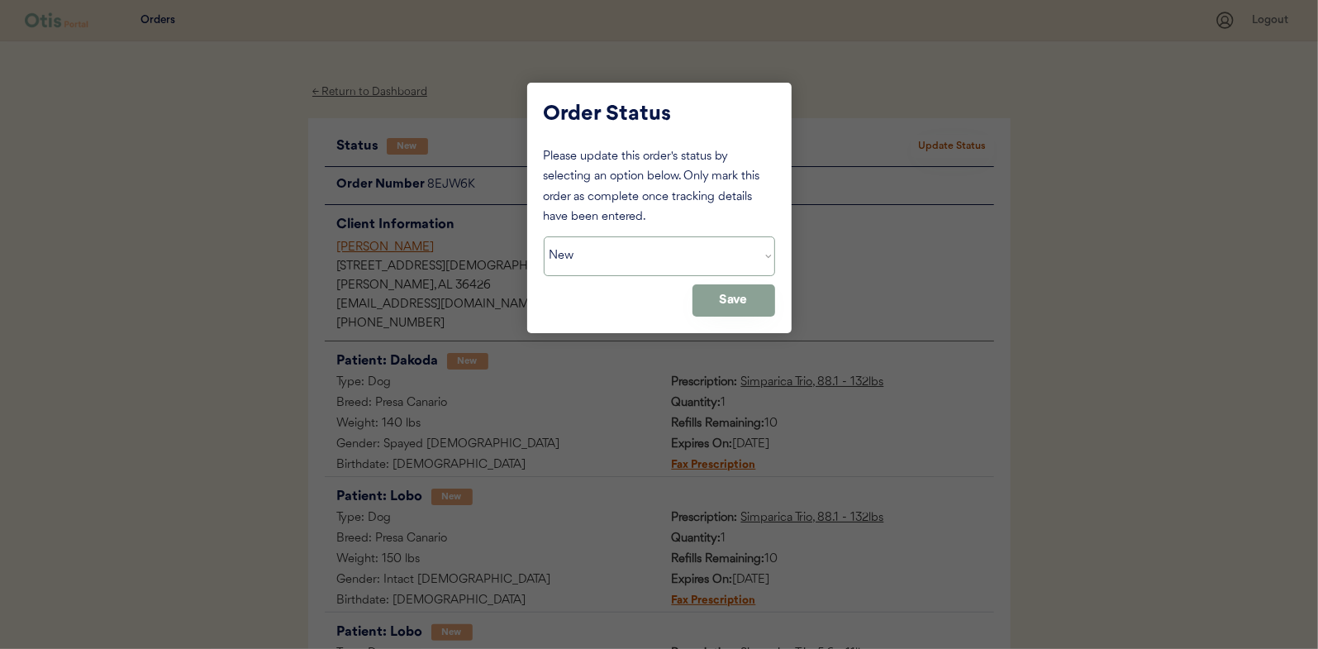
click at [633, 260] on select "Status On Hold New In Progress Complete Pending HW Consent Canceled" at bounding box center [659, 256] width 231 height 40
select select ""in_progress""
click at [544, 236] on select "Status On Hold New In Progress Complete Pending HW Consent Canceled" at bounding box center [659, 256] width 231 height 40
click at [731, 307] on button "Save" at bounding box center [734, 300] width 83 height 32
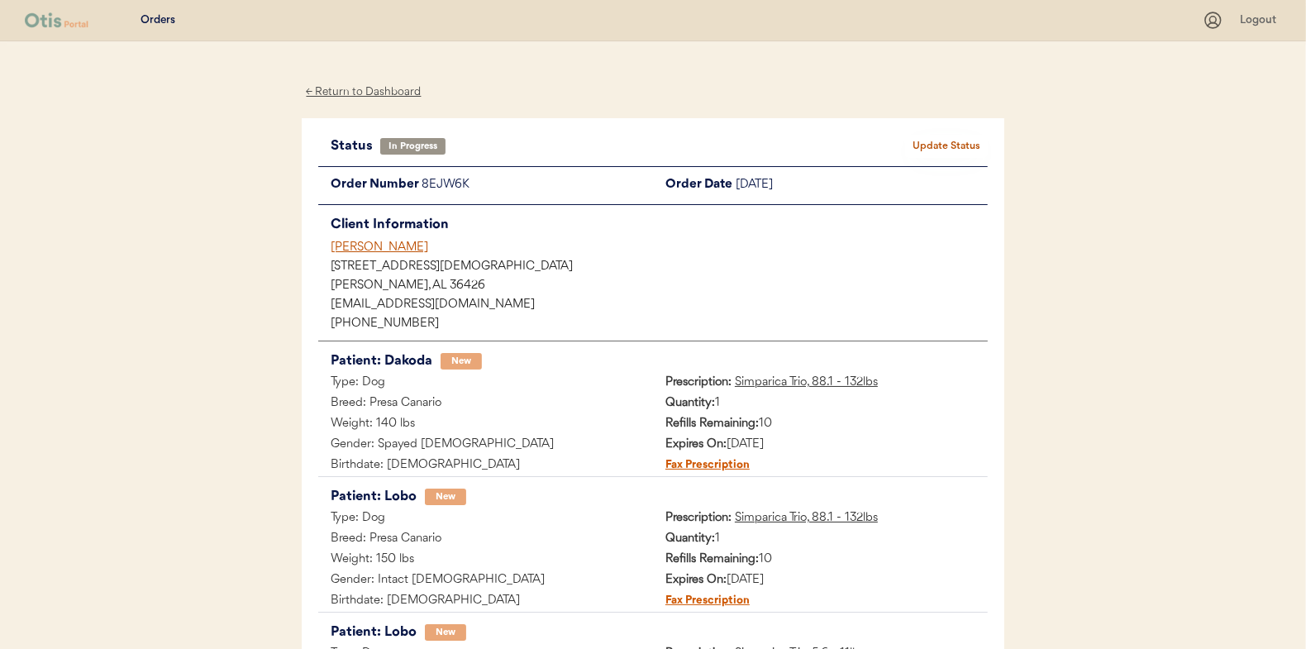
click at [355, 88] on div "← Return to Dashboard" at bounding box center [364, 92] width 124 height 19
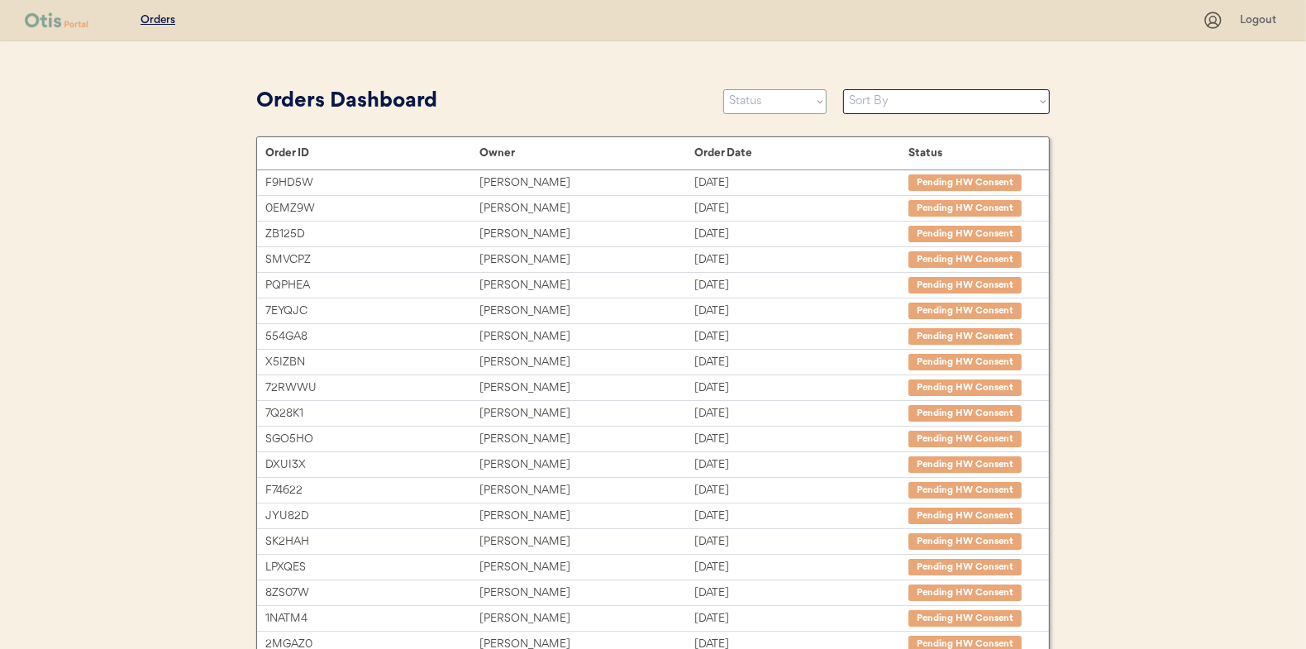
click at [755, 113] on select "Status On Hold New In Progress Complete Pending HW Consent Canceled" at bounding box center [774, 101] width 103 height 25
select select ""new""
click at [723, 89] on select "Status On Hold New In Progress Complete Pending HW Consent Canceled" at bounding box center [774, 101] width 103 height 25
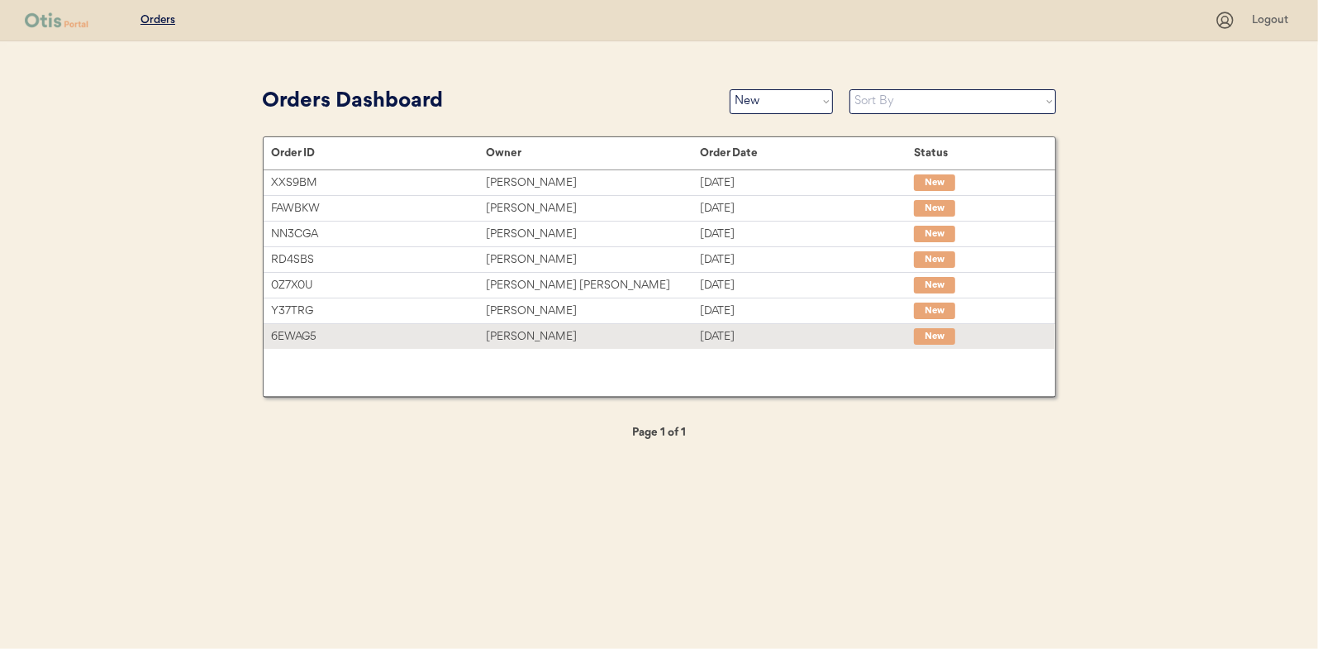
click at [639, 327] on div "[PERSON_NAME]" at bounding box center [593, 336] width 214 height 19
click at [525, 340] on div "[PERSON_NAME]" at bounding box center [593, 336] width 214 height 19
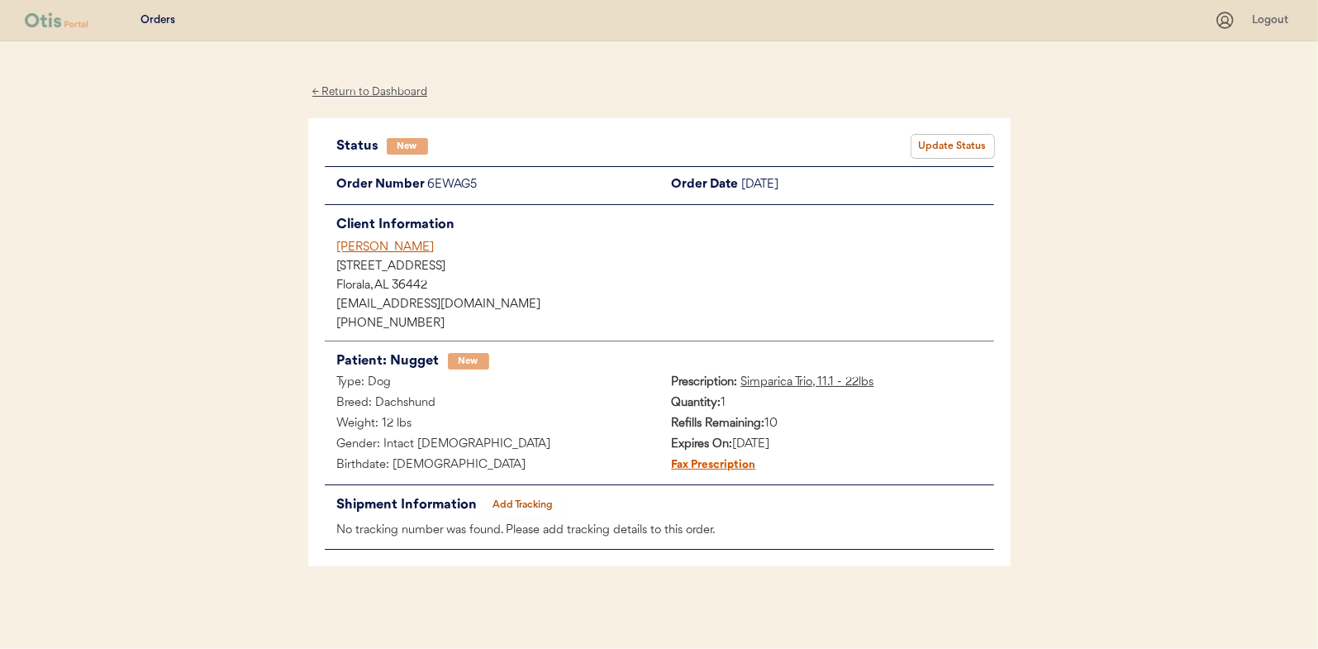
click at [982, 141] on button "Update Status" at bounding box center [953, 146] width 83 height 23
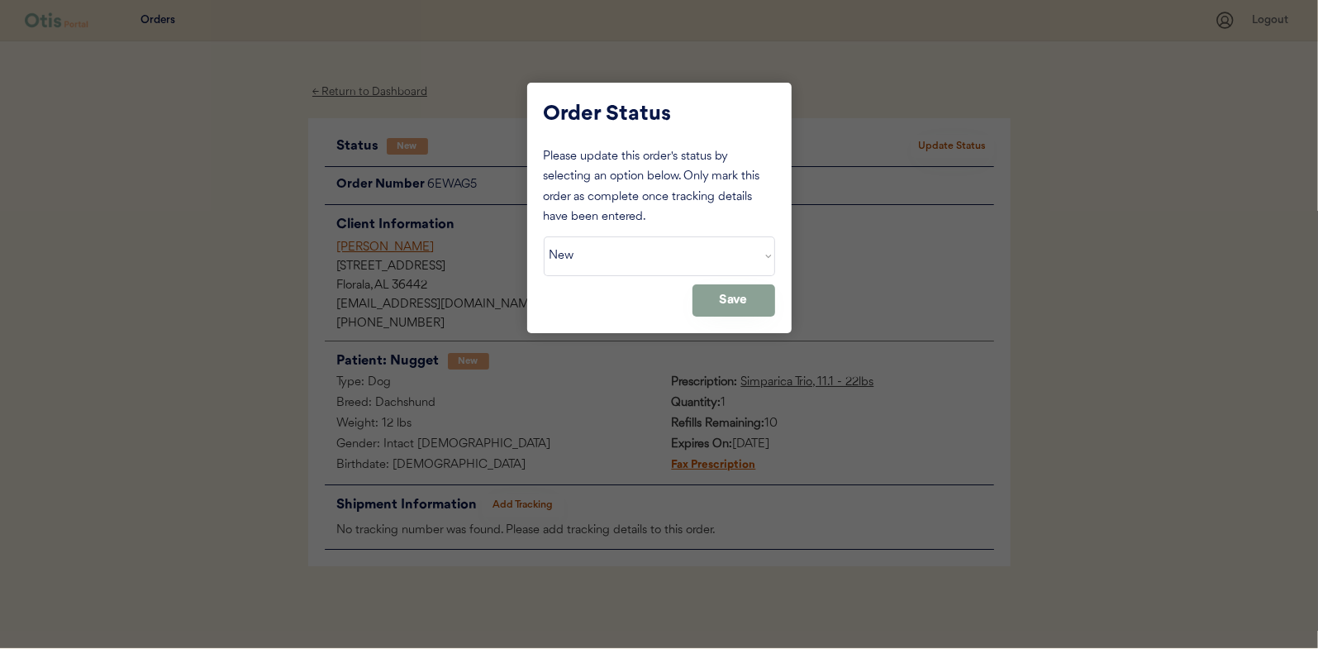
click at [698, 243] on select "Status On Hold New In Progress Complete Pending HW Consent Canceled" at bounding box center [659, 256] width 231 height 40
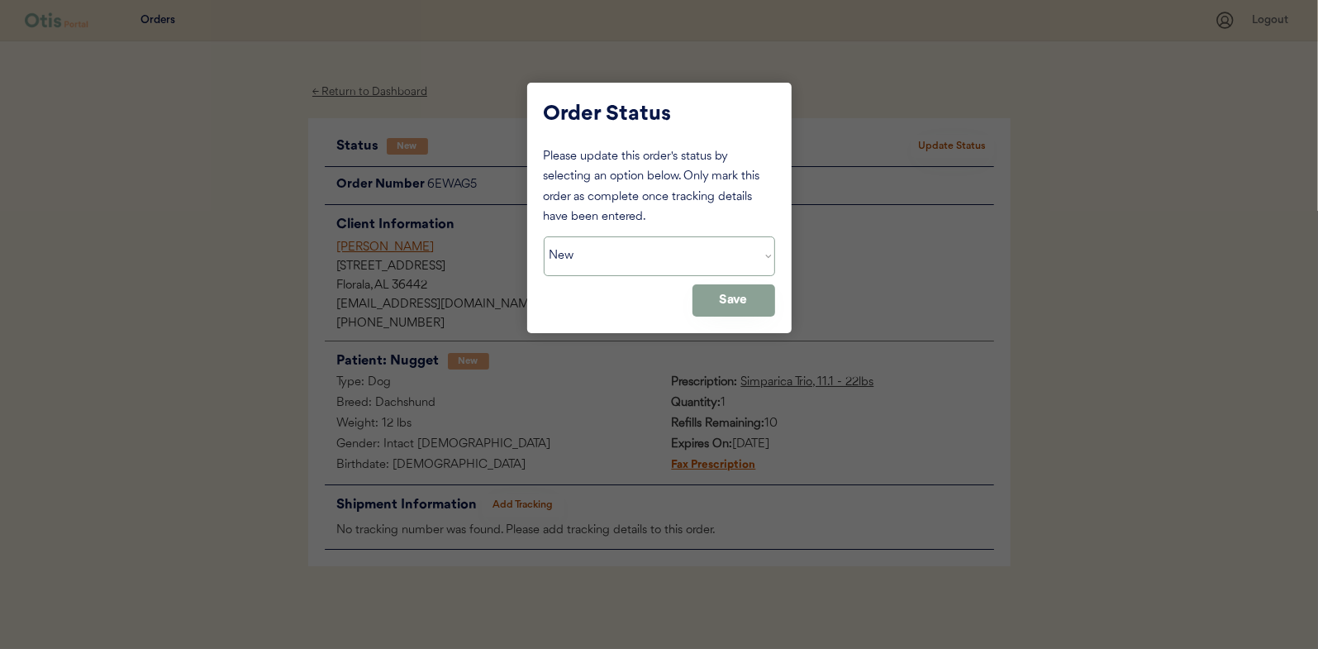
select select ""in_progress""
click at [544, 236] on select "Status On Hold New In Progress Complete Pending HW Consent Canceled" at bounding box center [659, 256] width 231 height 40
click at [746, 303] on button "Save" at bounding box center [734, 300] width 83 height 32
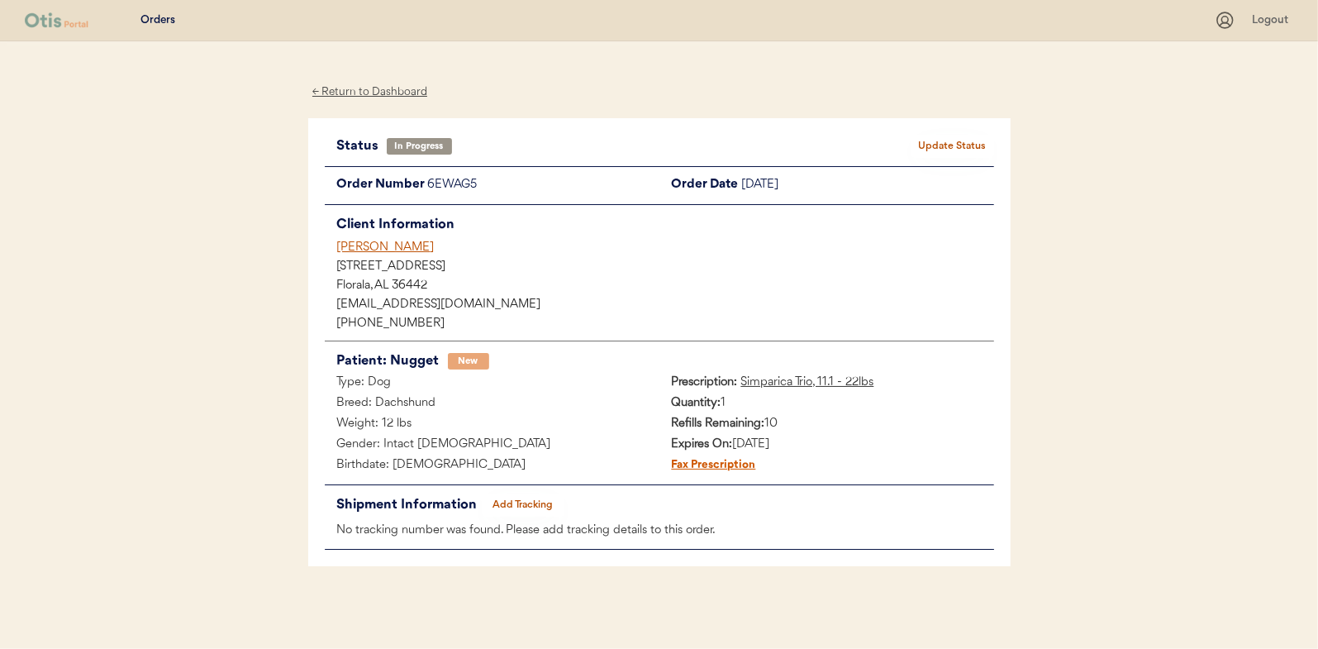
click at [955, 141] on button "Update Status" at bounding box center [953, 146] width 83 height 23
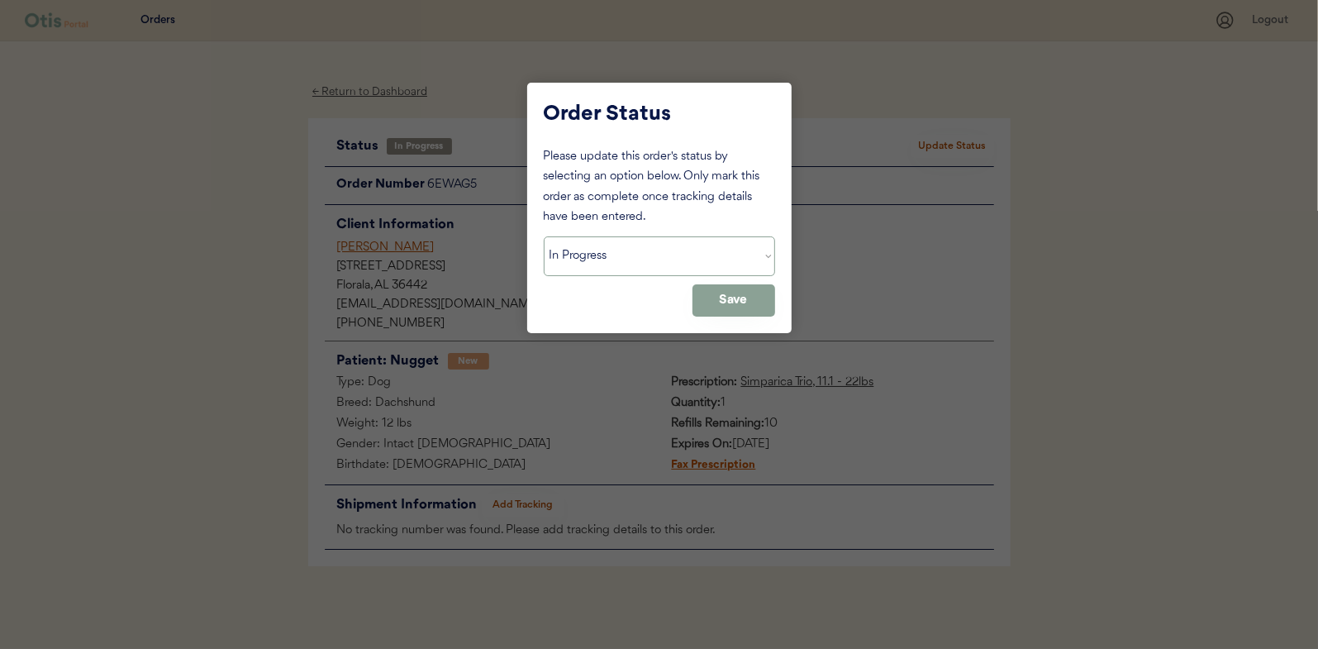
click at [681, 242] on select "Status On Hold New In Progress Complete Pending HW Consent Canceled" at bounding box center [659, 256] width 231 height 40
click at [715, 300] on button "Save" at bounding box center [734, 300] width 83 height 32
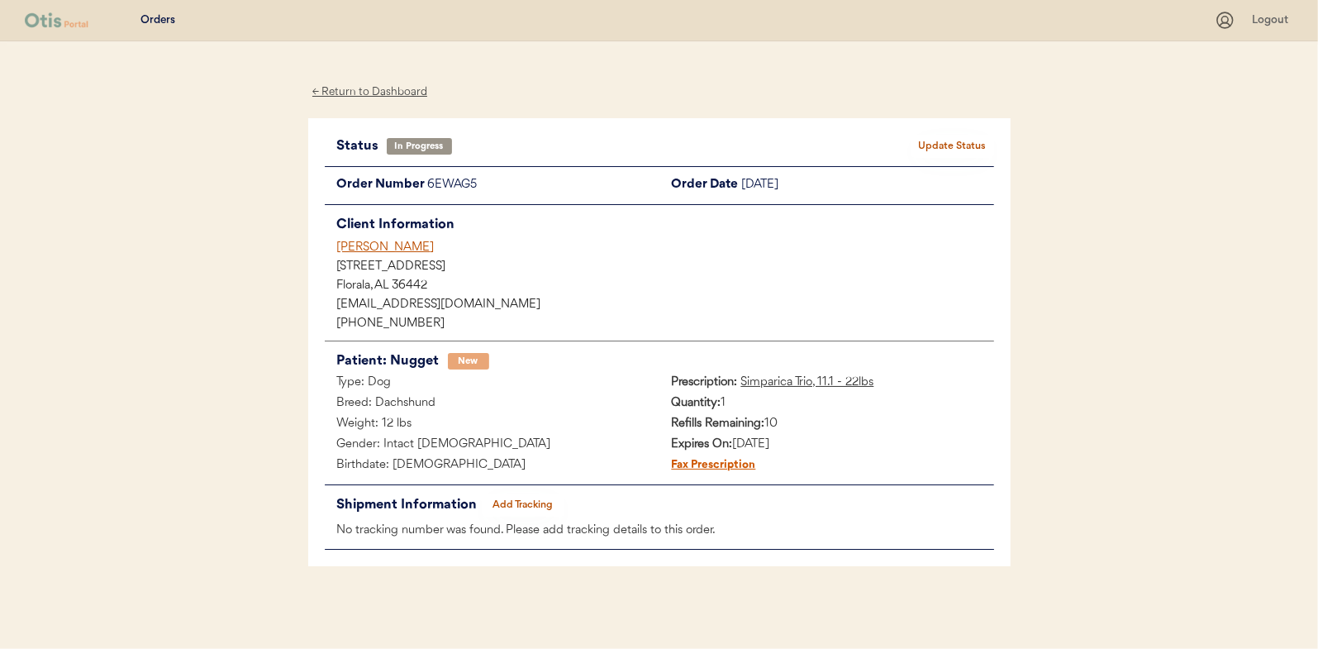
click at [326, 96] on div "← Return to Dashboard" at bounding box center [370, 92] width 124 height 19
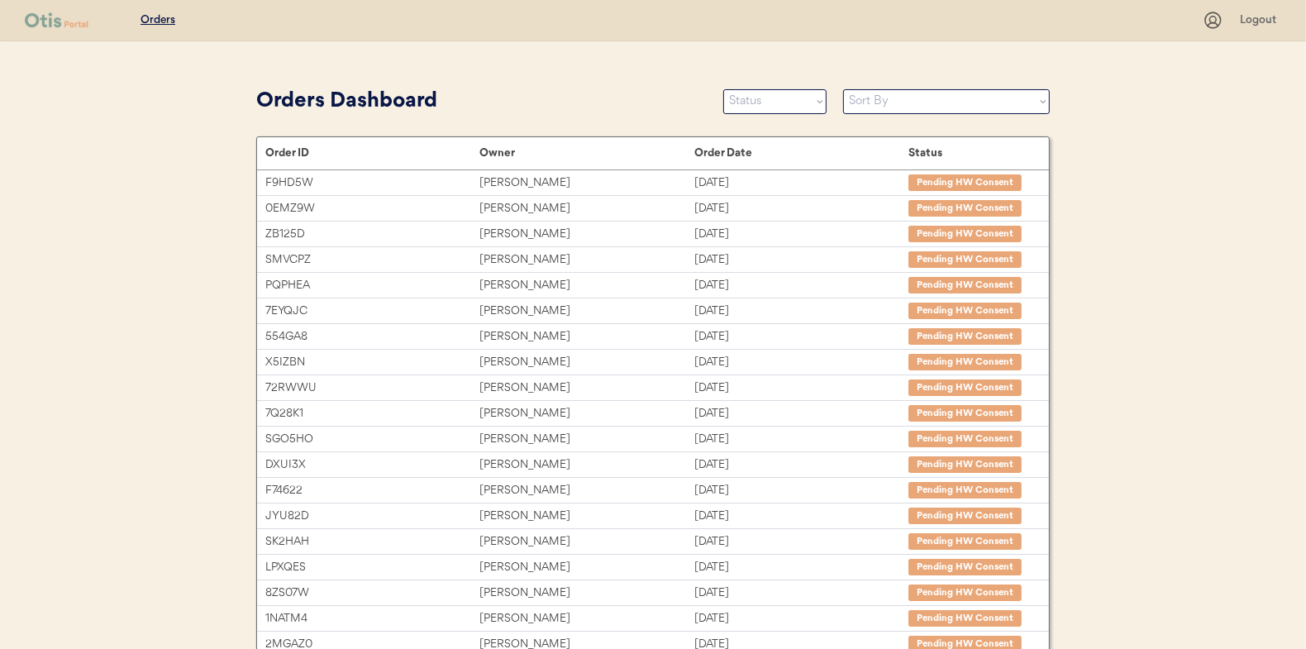
click at [746, 108] on select "Status On Hold New In Progress Complete Pending HW Consent Canceled" at bounding box center [774, 101] width 103 height 25
select select ""new""
click at [723, 89] on select "Status On Hold New In Progress Complete Pending HW Consent Canceled" at bounding box center [774, 101] width 103 height 25
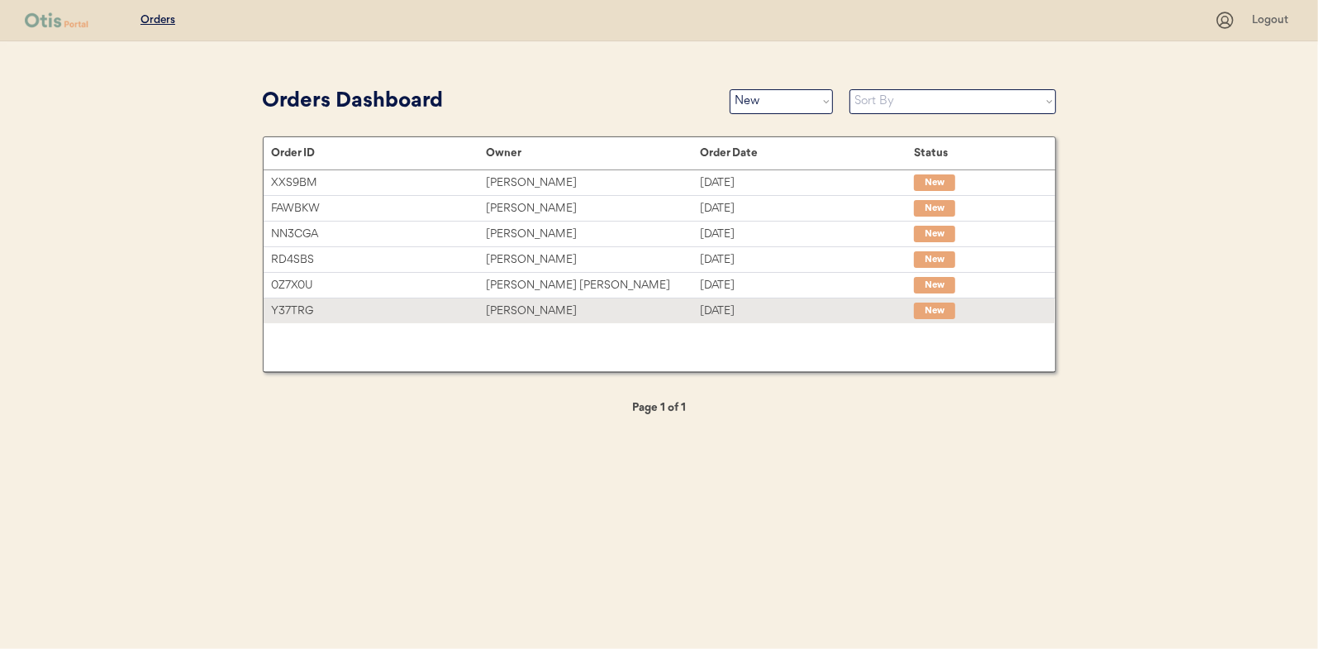
click at [482, 305] on div "Y37TRG" at bounding box center [379, 311] width 214 height 19
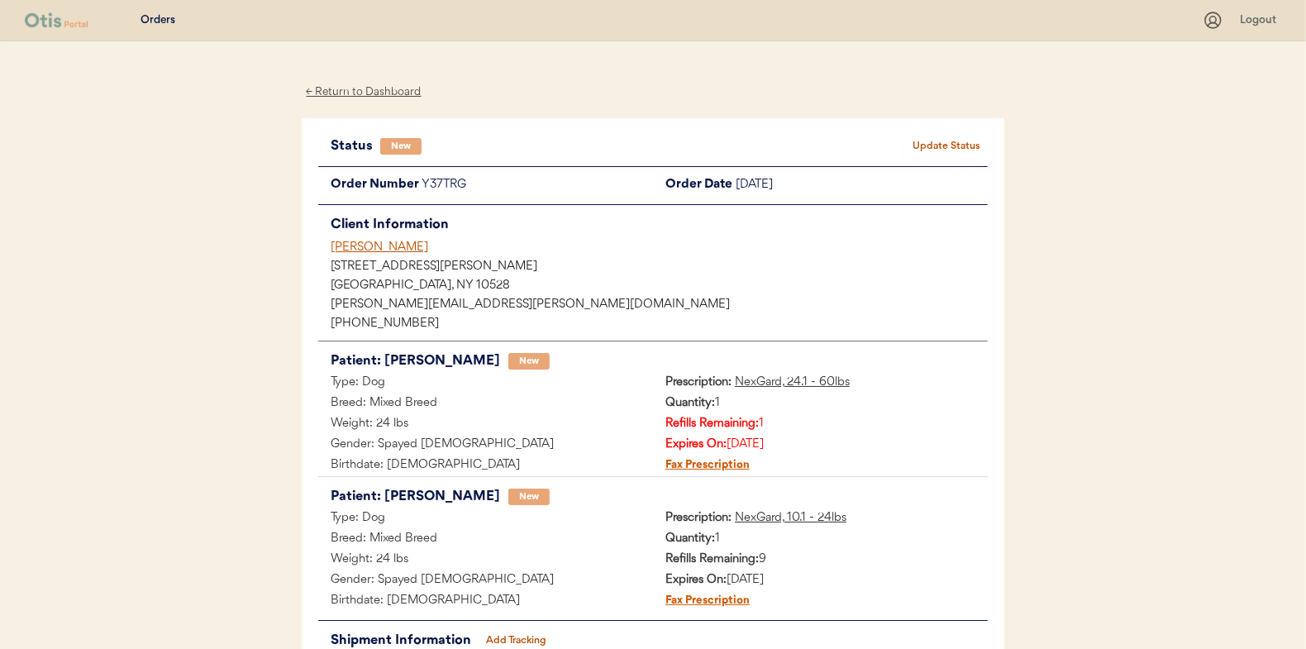
click at [949, 147] on button "Update Status" at bounding box center [946, 146] width 83 height 23
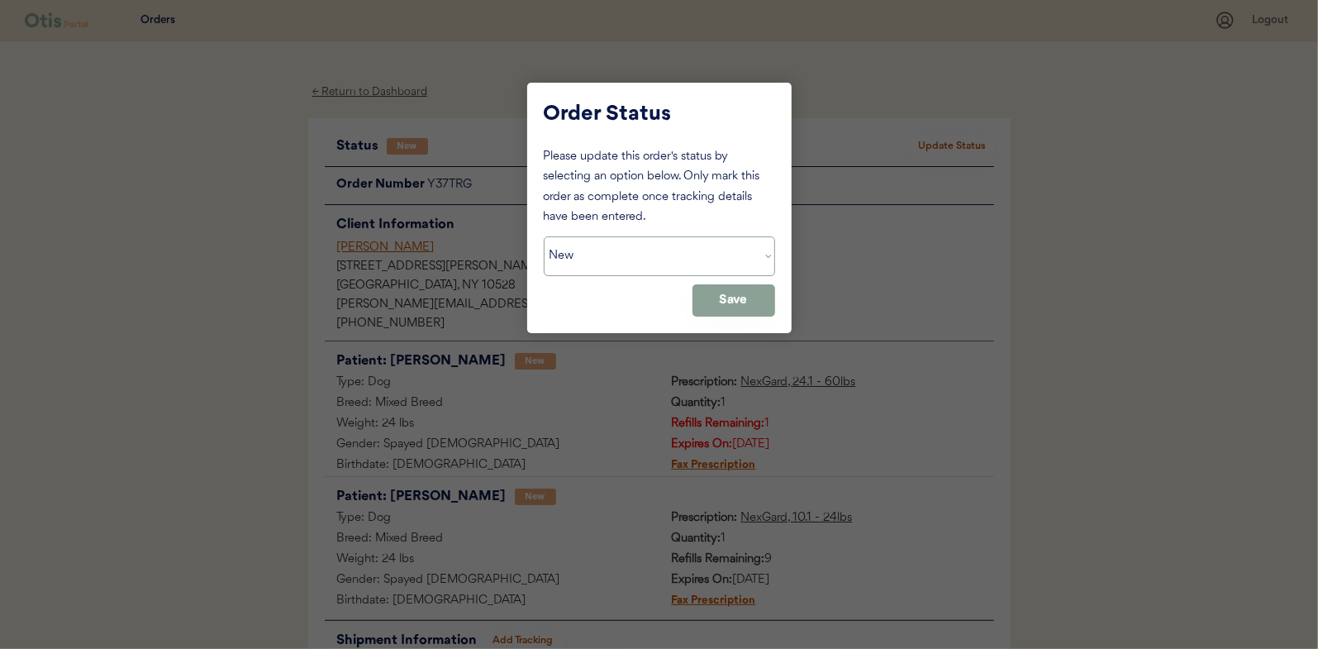
click at [637, 250] on select "Status On Hold New In Progress Complete Pending HW Consent Canceled" at bounding box center [659, 256] width 231 height 40
select select ""in_progress""
click at [544, 236] on select "Status On Hold New In Progress Complete Pending HW Consent Canceled" at bounding box center [659, 256] width 231 height 40
click at [750, 299] on button "Save" at bounding box center [734, 300] width 83 height 32
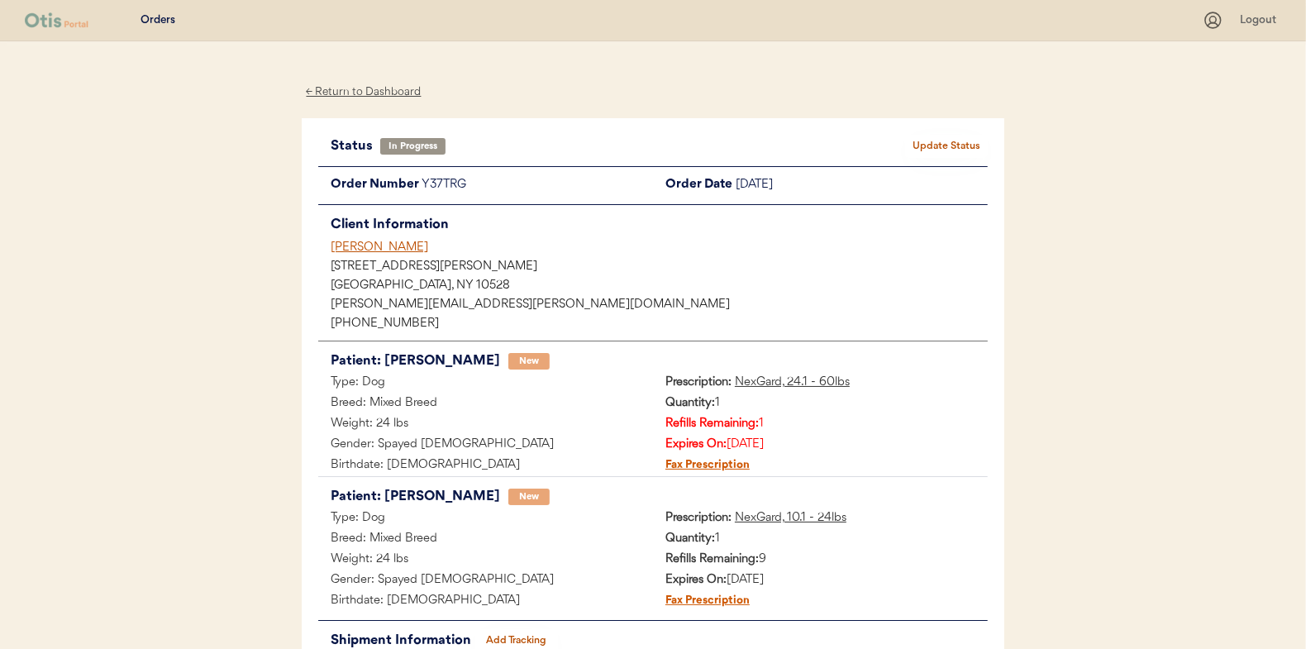
click at [401, 88] on div "← Return to Dashboard" at bounding box center [364, 92] width 124 height 19
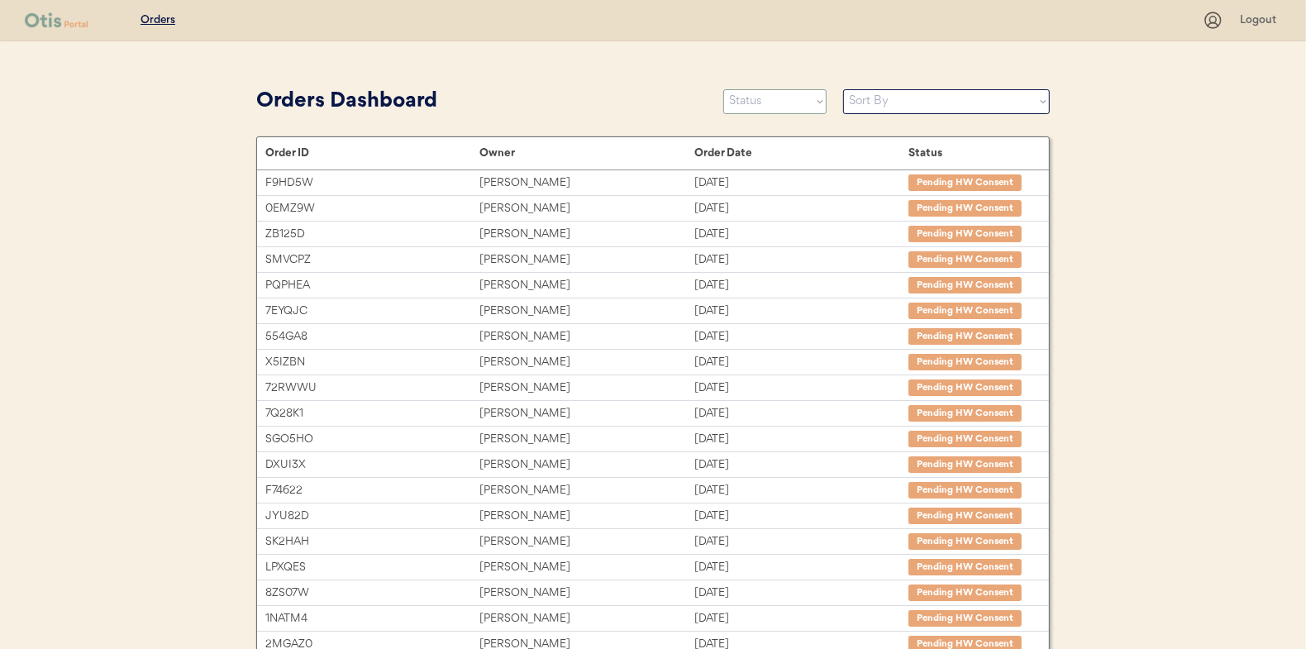
click at [770, 98] on select "Status On Hold New In Progress Complete Pending HW Consent Canceled" at bounding box center [774, 101] width 103 height 25
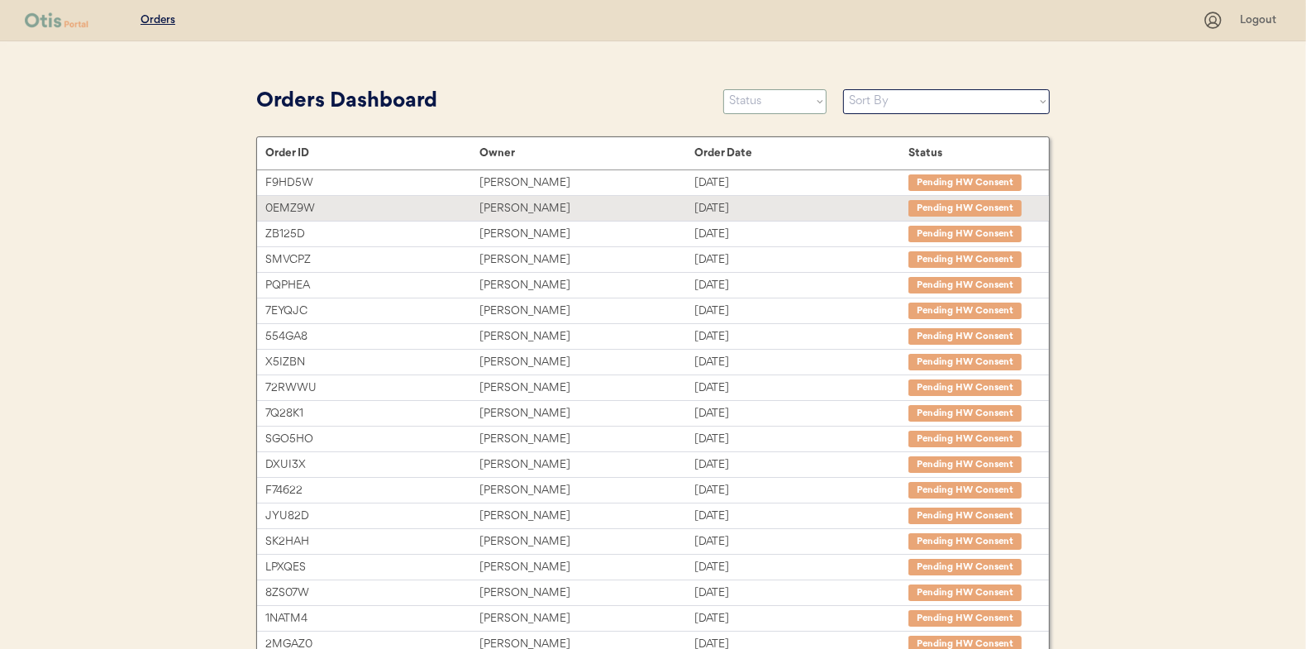
select select ""new""
click at [723, 89] on select "Status On Hold New In Progress Complete Pending HW Consent Canceled" at bounding box center [774, 101] width 103 height 25
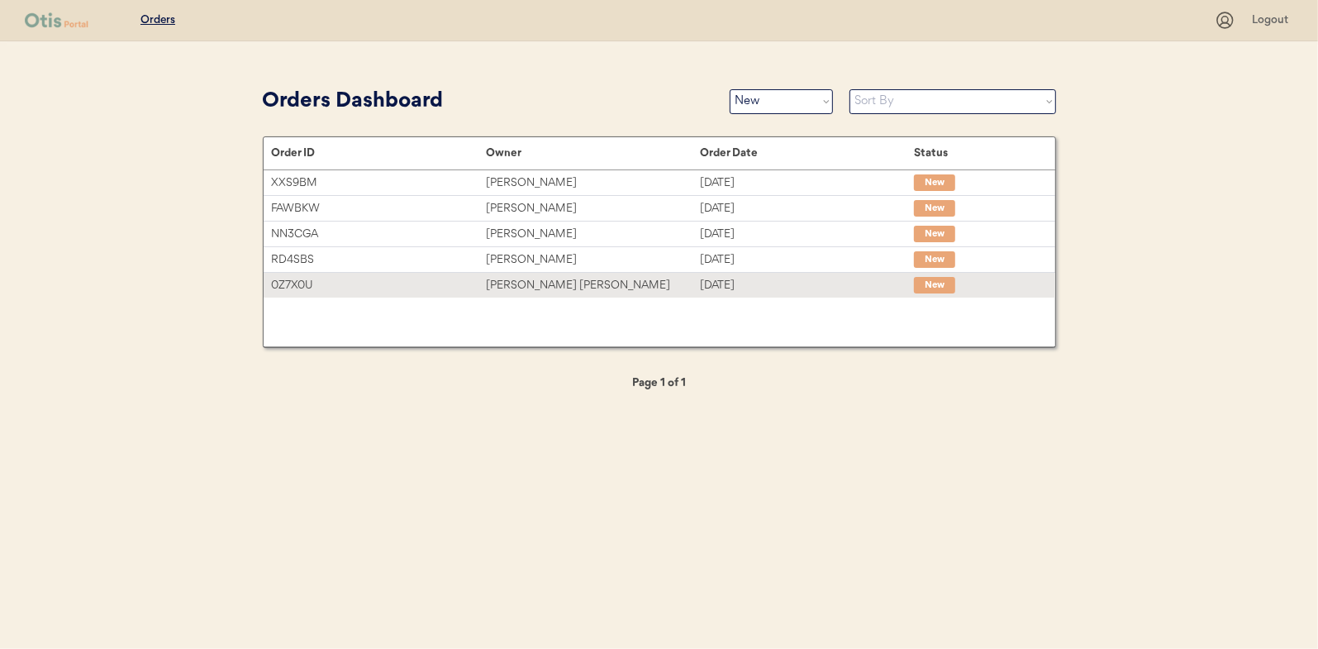
click at [640, 286] on div "Brian Keith Young" at bounding box center [593, 285] width 214 height 19
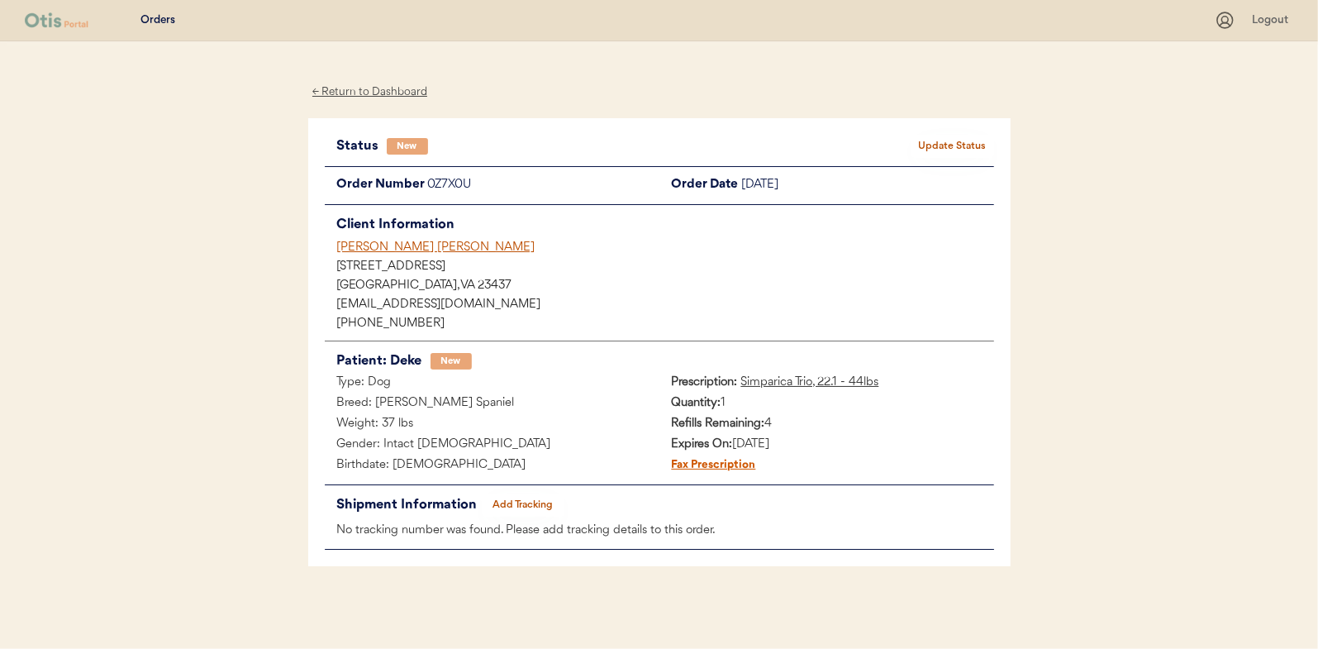
click at [943, 160] on div "Status New Update Status Order Number 0Z7X0U Order Date [DATE] Client Informati…" at bounding box center [659, 343] width 669 height 416
click at [943, 141] on button "Update Status" at bounding box center [953, 146] width 83 height 23
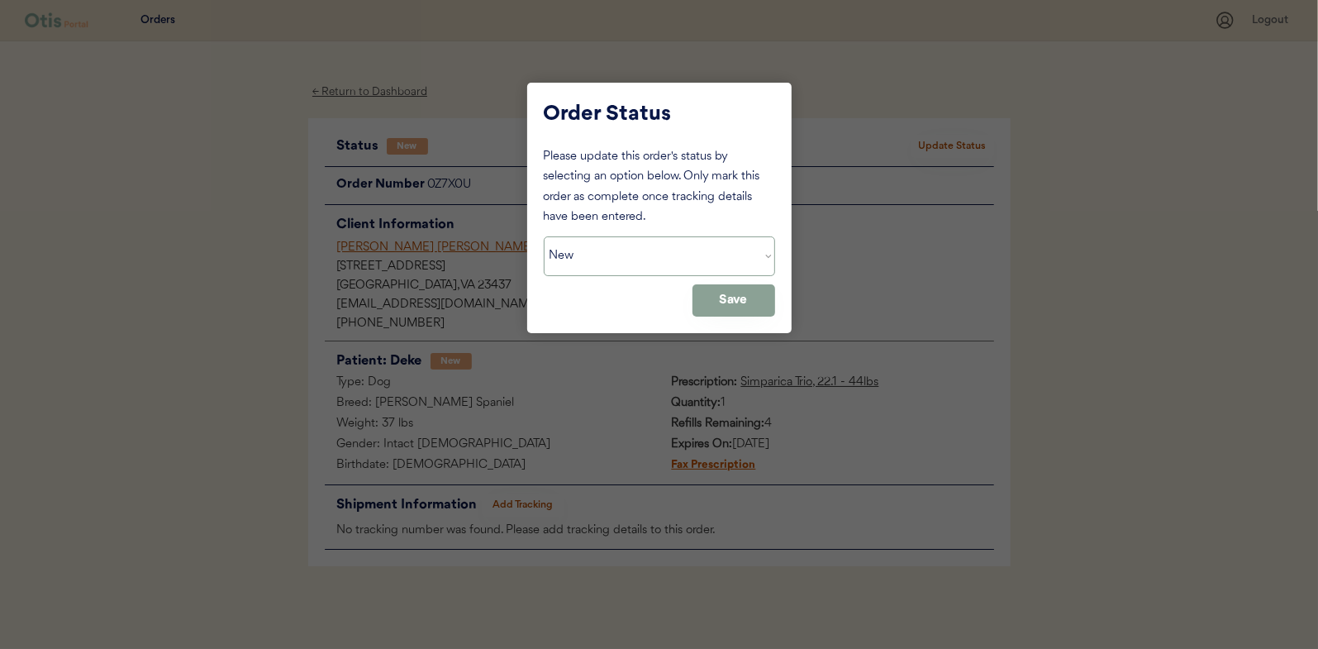
click at [656, 264] on select "Status On Hold New In Progress Complete Pending HW Consent Canceled" at bounding box center [659, 256] width 231 height 40
select select ""in_progress""
click at [544, 236] on select "Status On Hold New In Progress Complete Pending HW Consent Canceled" at bounding box center [659, 256] width 231 height 40
click at [772, 314] on button "Save" at bounding box center [734, 300] width 83 height 32
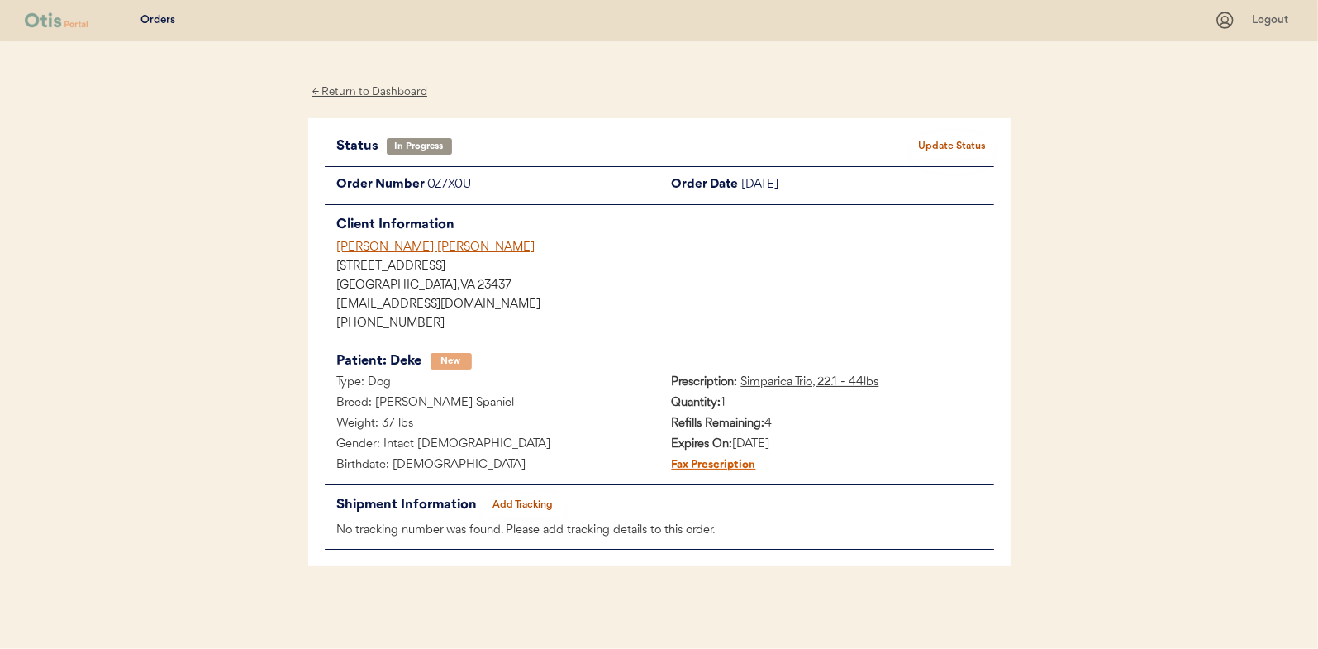
click at [336, 93] on div "← Return to Dashboard" at bounding box center [370, 92] width 124 height 19
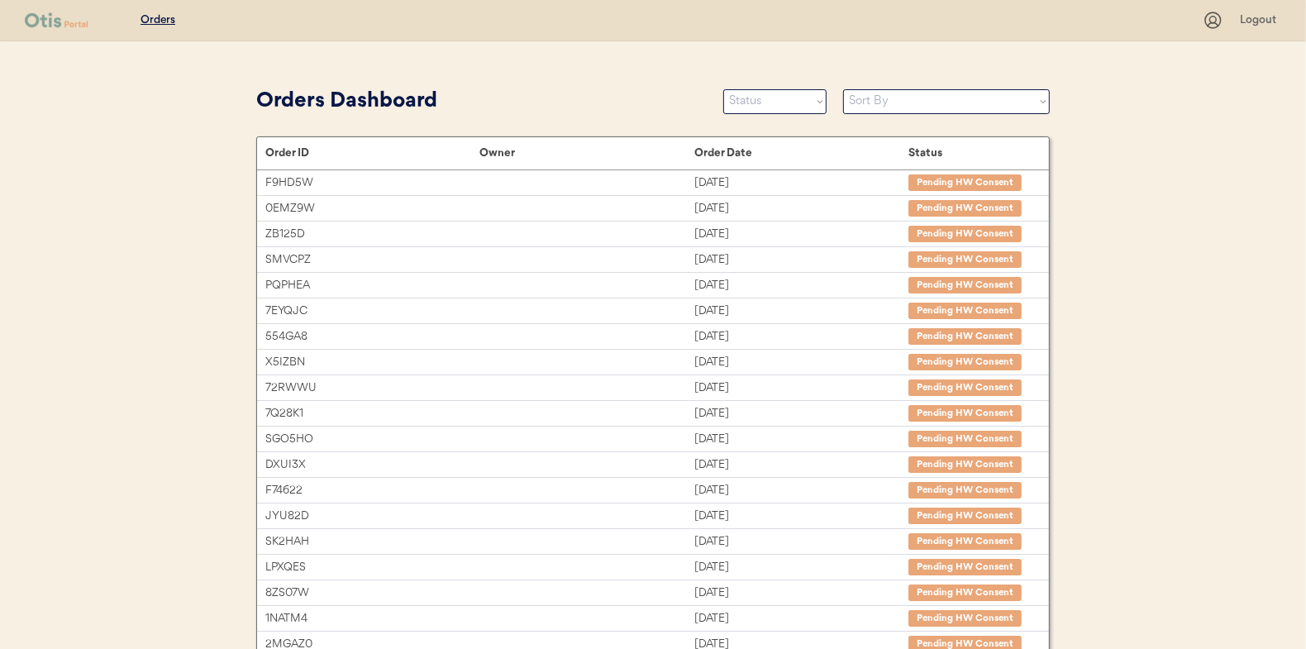
click at [760, 88] on div "Orders Dashboard Status On Hold New In Progress Complete Pending HW Consent Can…" at bounding box center [652, 101] width 793 height 37
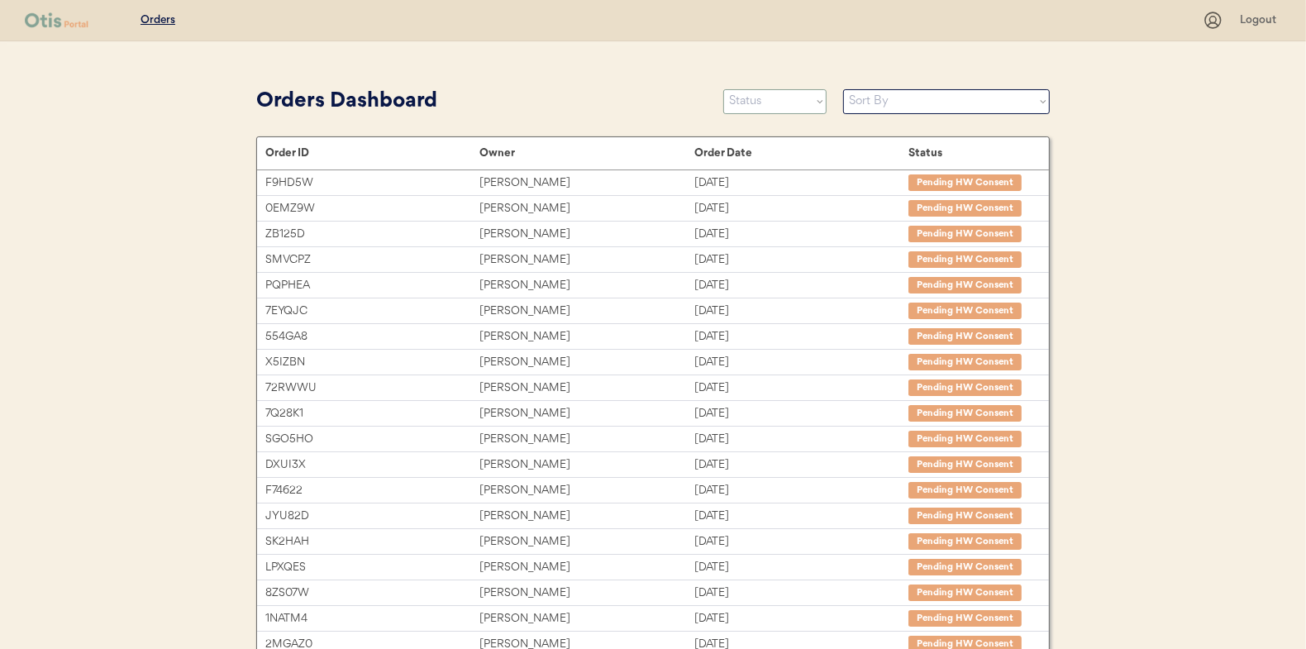
click at [759, 101] on select "Status On Hold New In Progress Complete Pending HW Consent Canceled" at bounding box center [774, 101] width 103 height 25
select select ""new""
click at [723, 89] on select "Status On Hold New In Progress Complete Pending HW Consent Canceled" at bounding box center [774, 101] width 103 height 25
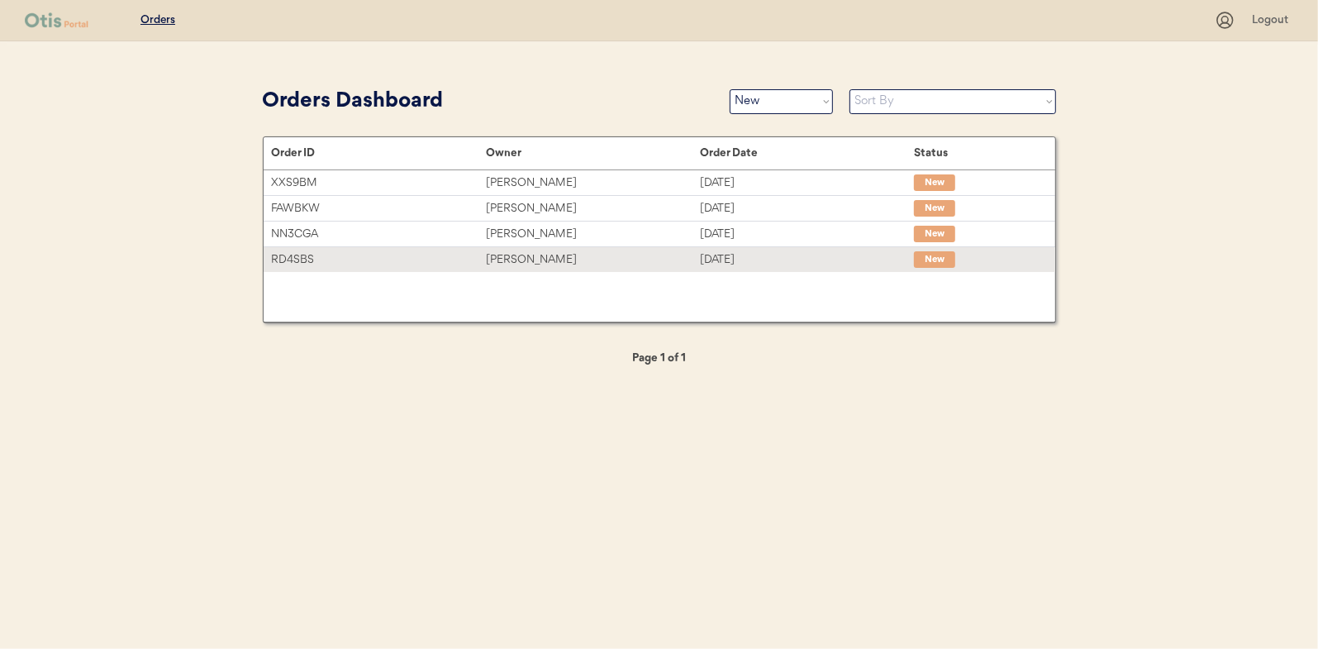
click at [415, 256] on div "RD4SBS" at bounding box center [379, 259] width 214 height 19
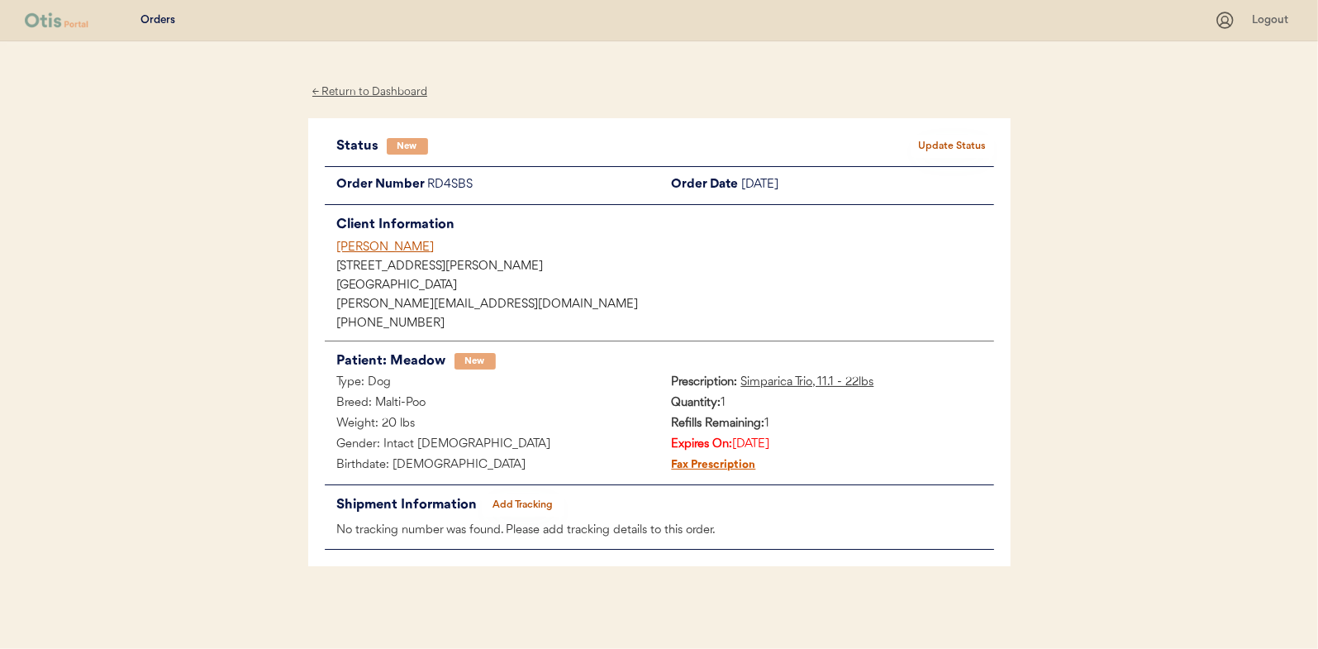
click at [965, 135] on button "Update Status" at bounding box center [953, 146] width 83 height 23
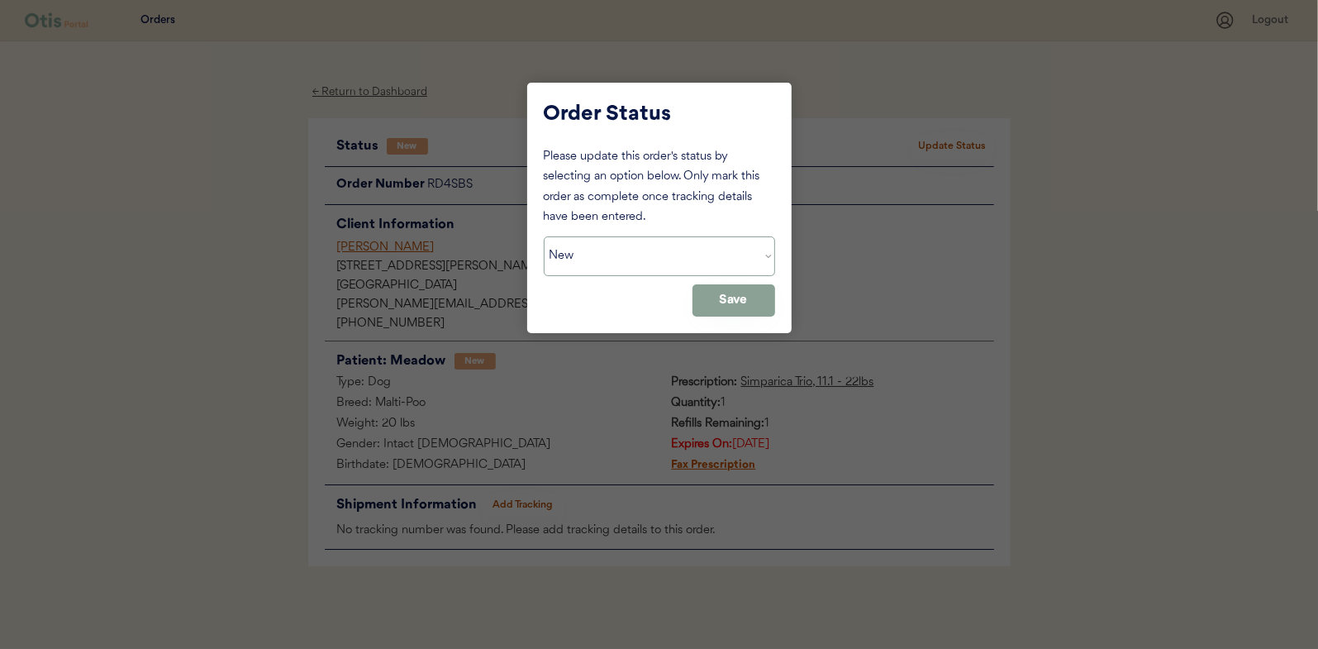
drag, startPoint x: 673, startPoint y: 254, endPoint x: 646, endPoint y: 269, distance: 30.8
click at [673, 254] on select "Status On Hold New In Progress Complete Pending HW Consent Canceled" at bounding box center [659, 256] width 231 height 40
select select ""in_progress""
click at [544, 236] on select "Status On Hold New In Progress Complete Pending HW Consent Canceled" at bounding box center [659, 256] width 231 height 40
click at [750, 301] on button "Save" at bounding box center [734, 300] width 83 height 32
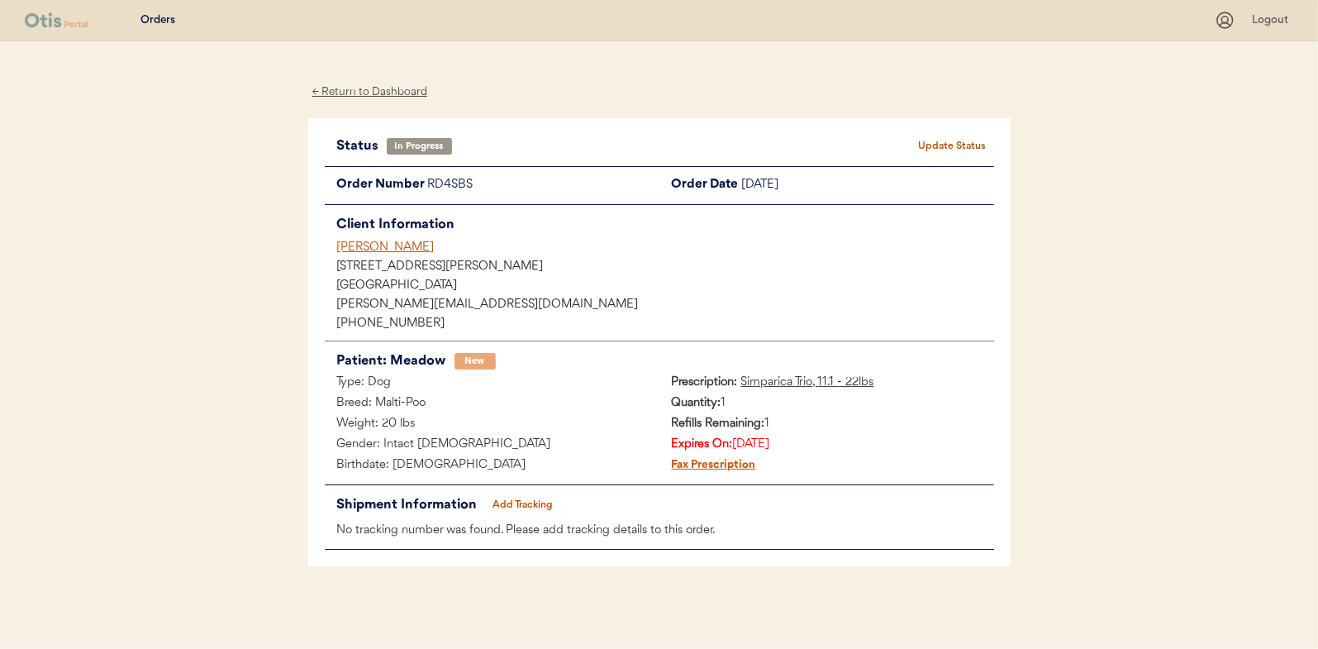
click at [383, 98] on div "← Return to Dashboard" at bounding box center [370, 92] width 124 height 19
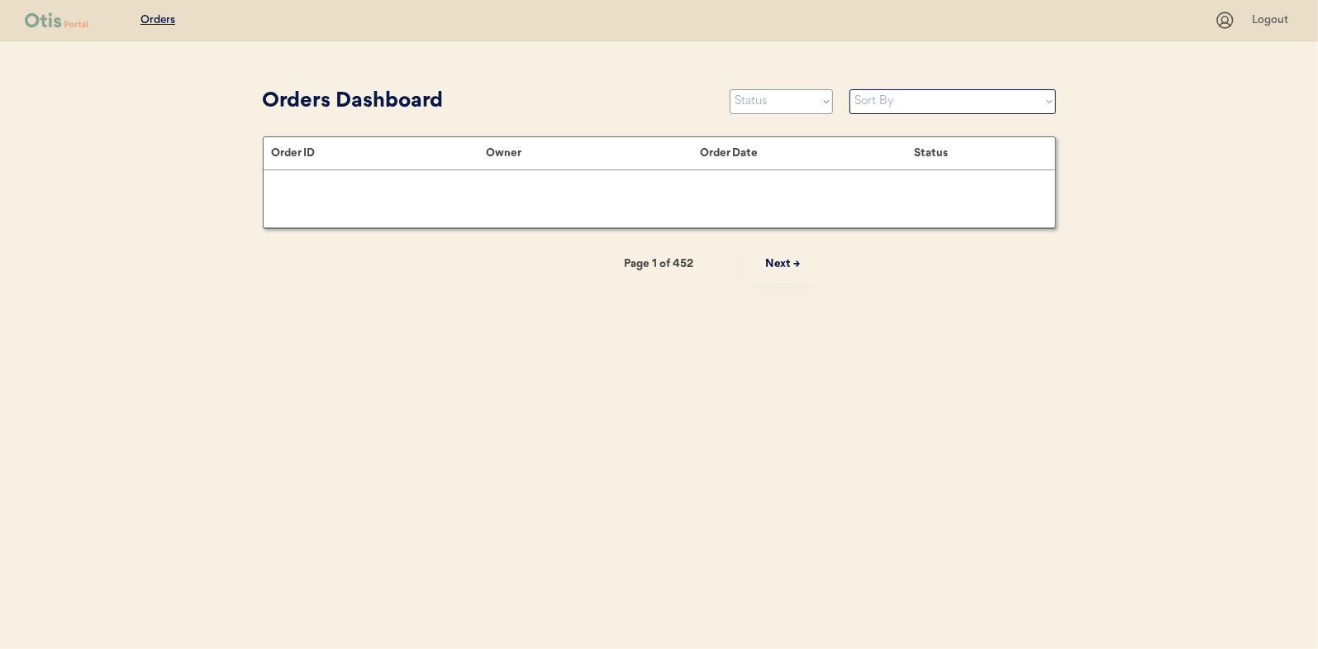
click at [809, 107] on select "Status On Hold New In Progress Complete Pending HW Consent Canceled" at bounding box center [781, 101] width 103 height 25
select select ""new""
click at [730, 89] on select "Status On Hold New In Progress Complete Pending HW Consent Canceled" at bounding box center [781, 101] width 103 height 25
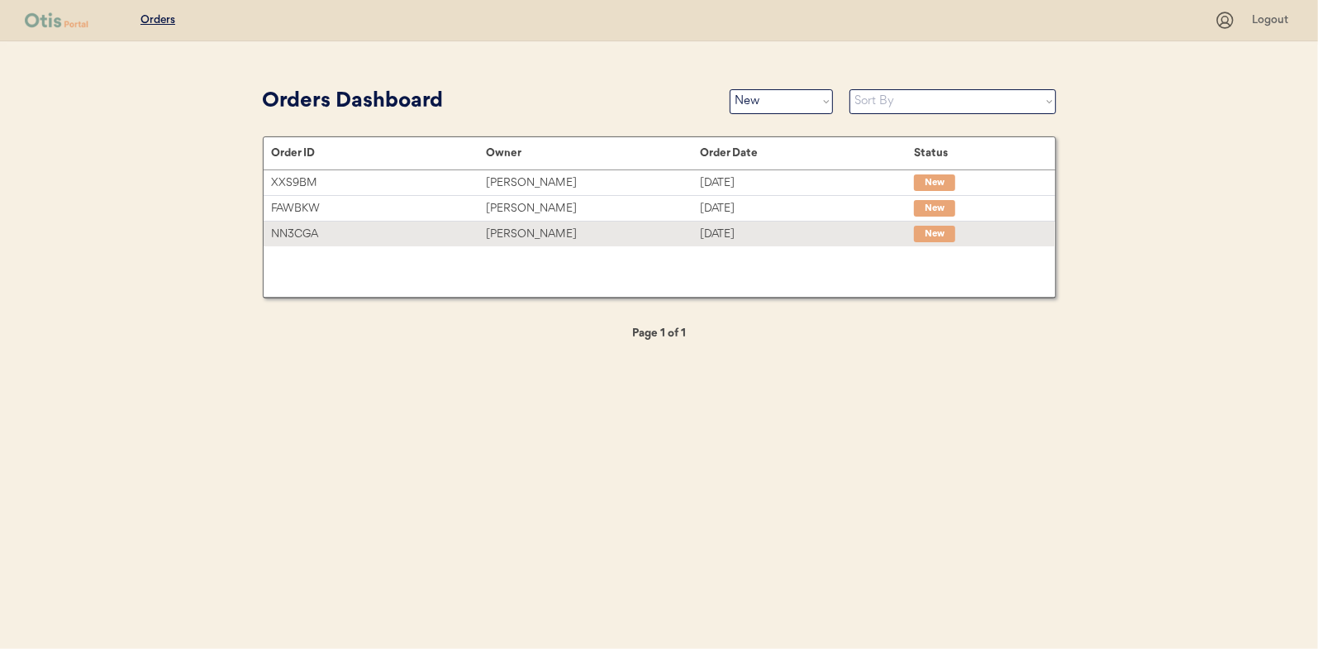
click at [539, 235] on div "[PERSON_NAME]" at bounding box center [593, 234] width 214 height 19
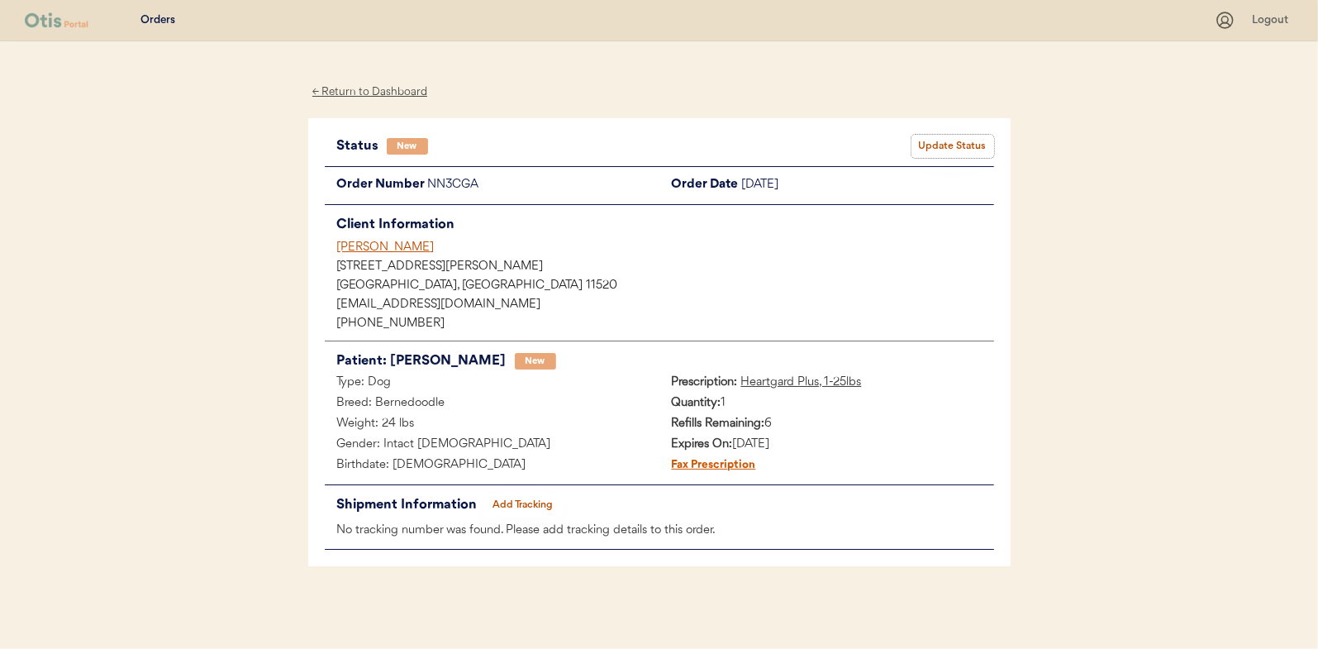
click at [964, 139] on button "Update Status" at bounding box center [953, 146] width 83 height 23
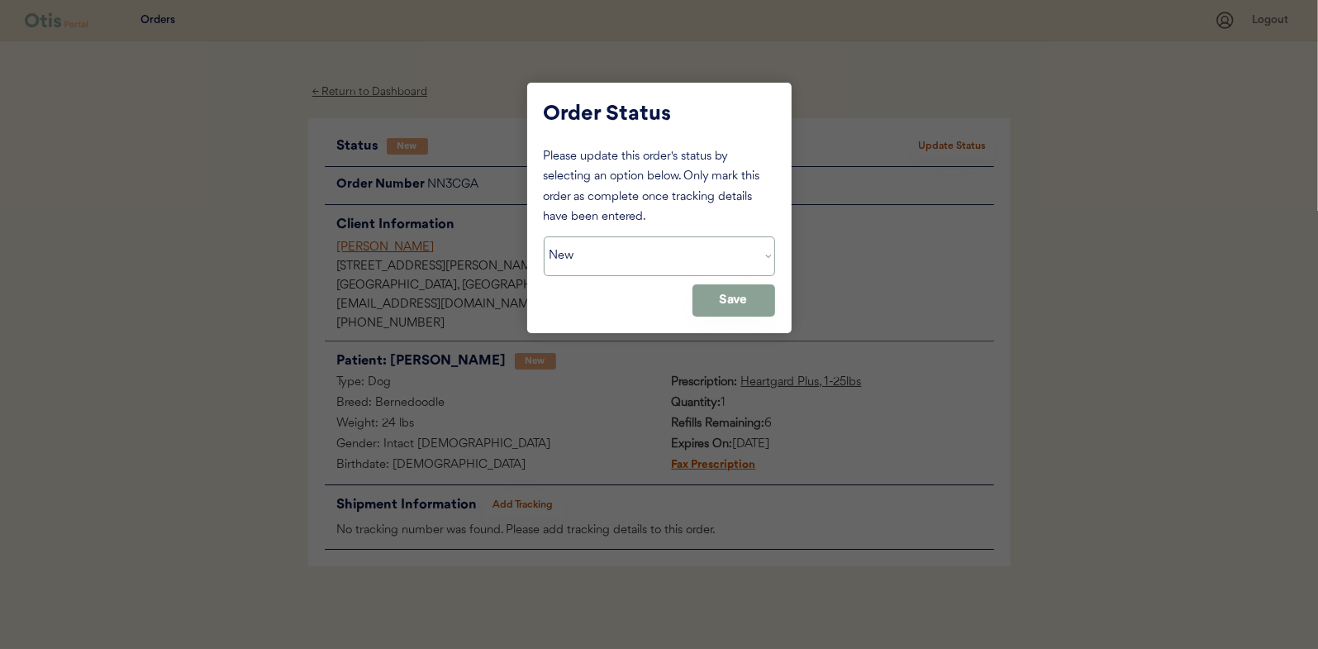
click at [636, 251] on select "Status On Hold New In Progress Complete Pending HW Consent Canceled" at bounding box center [659, 256] width 231 height 40
select select ""in_progress""
click at [544, 236] on select "Status On Hold New In Progress Complete Pending HW Consent Canceled" at bounding box center [659, 256] width 231 height 40
click at [758, 310] on button "Save" at bounding box center [734, 300] width 83 height 32
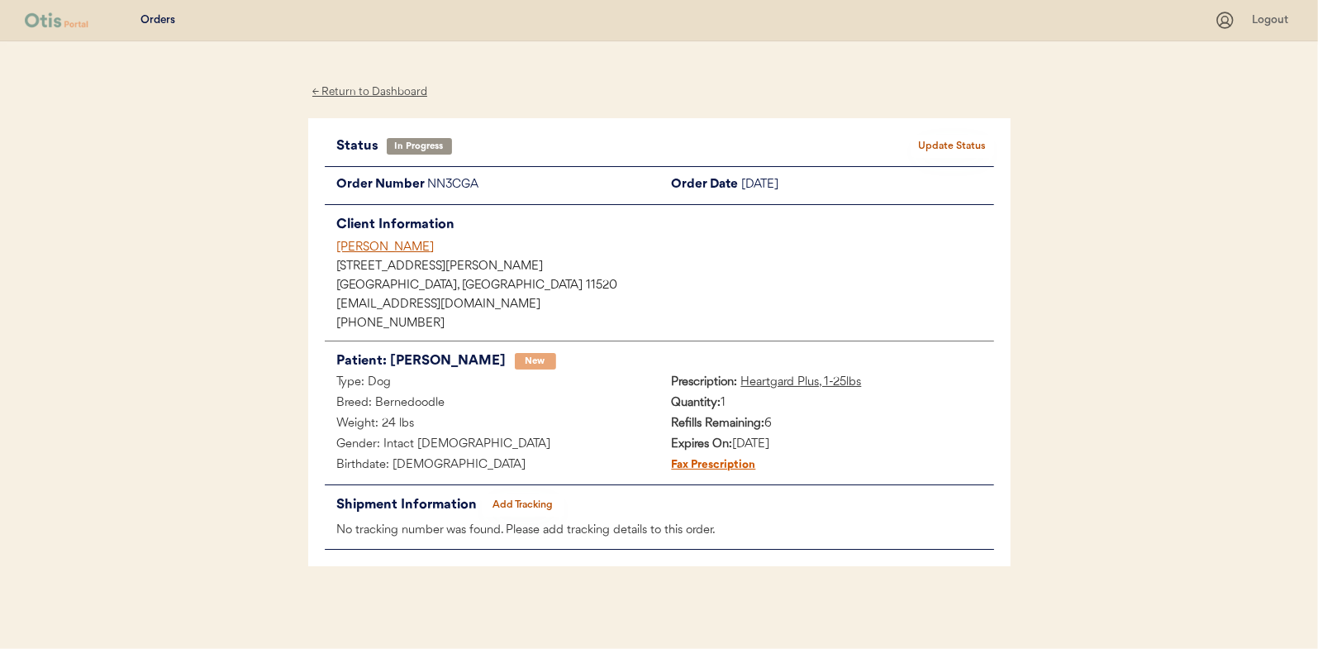
click at [395, 91] on div "← Return to Dashboard" at bounding box center [370, 92] width 124 height 19
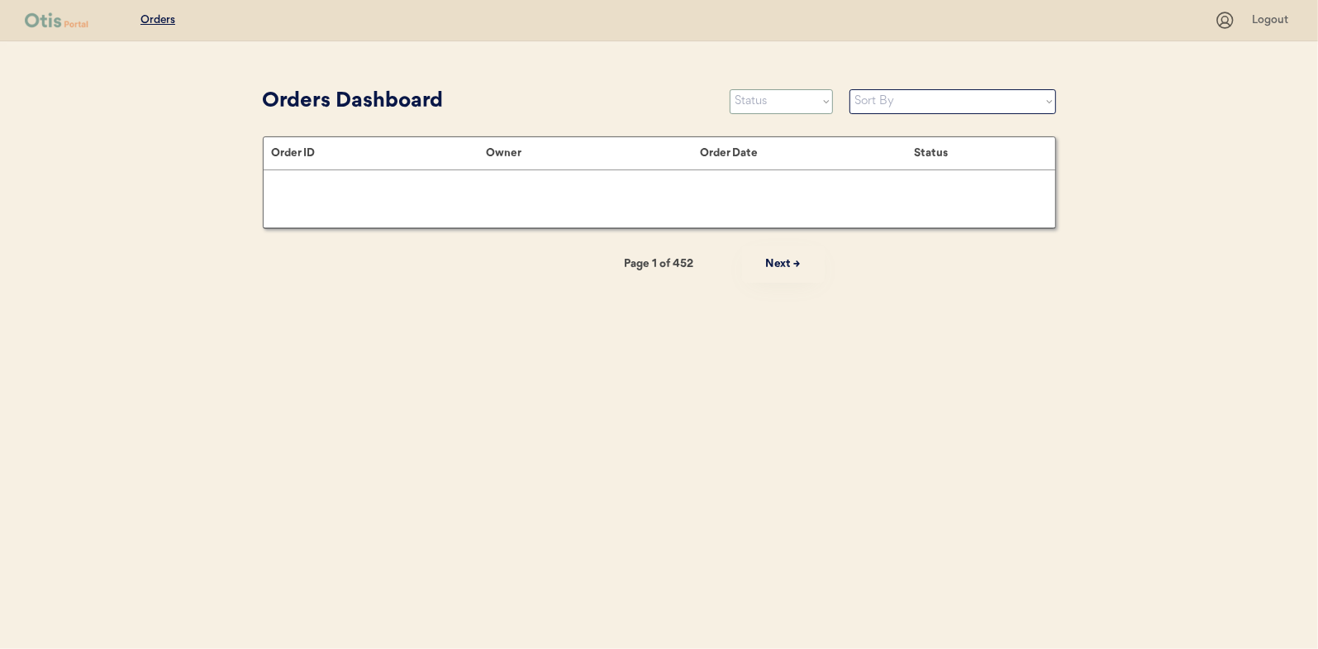
click at [760, 102] on select "Status On Hold New In Progress Complete Pending HW Consent Canceled" at bounding box center [781, 101] width 103 height 25
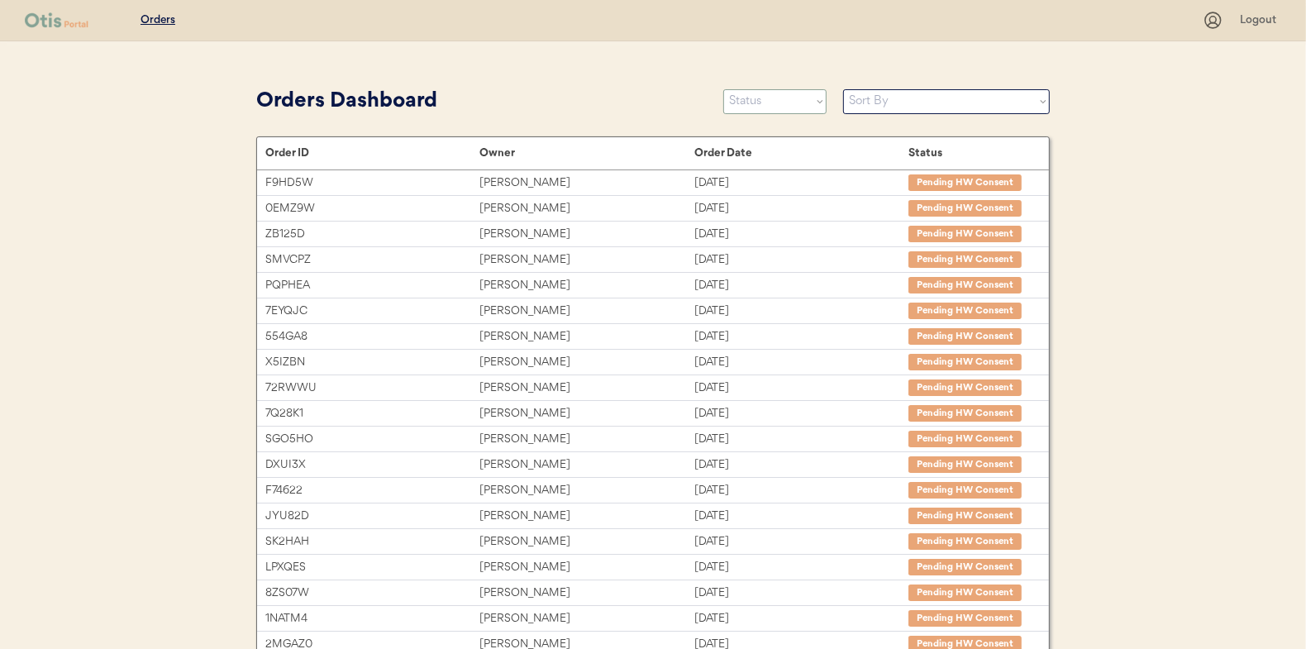
select select ""new""
click at [723, 89] on select "Status On Hold New In Progress Complete Pending HW Consent Canceled" at bounding box center [774, 101] width 103 height 25
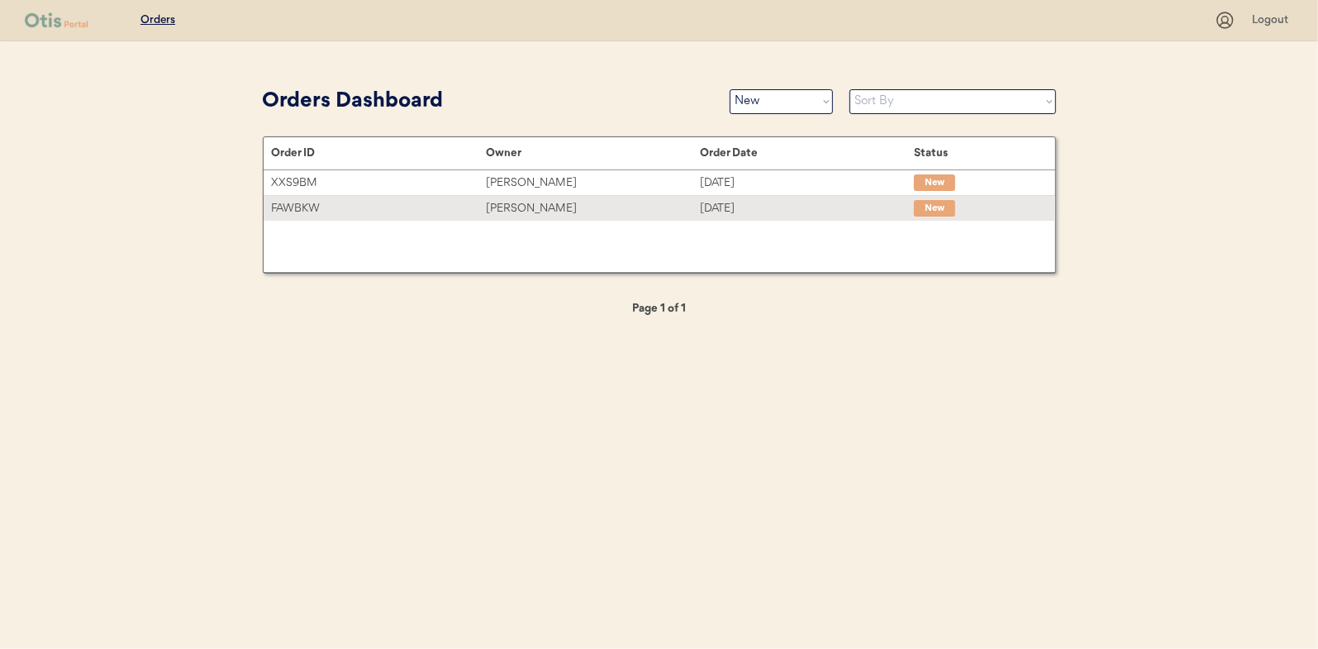
click at [545, 213] on div "[PERSON_NAME]" at bounding box center [593, 208] width 214 height 19
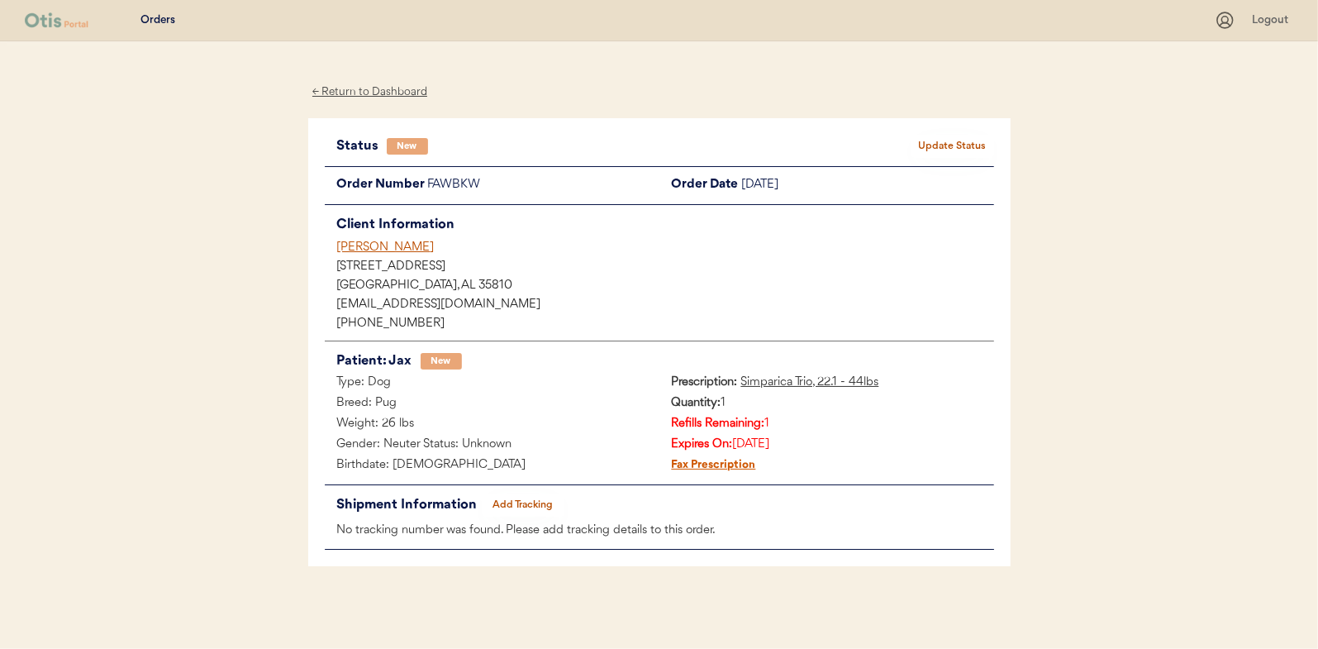
click at [975, 145] on button "Update Status" at bounding box center [953, 146] width 83 height 23
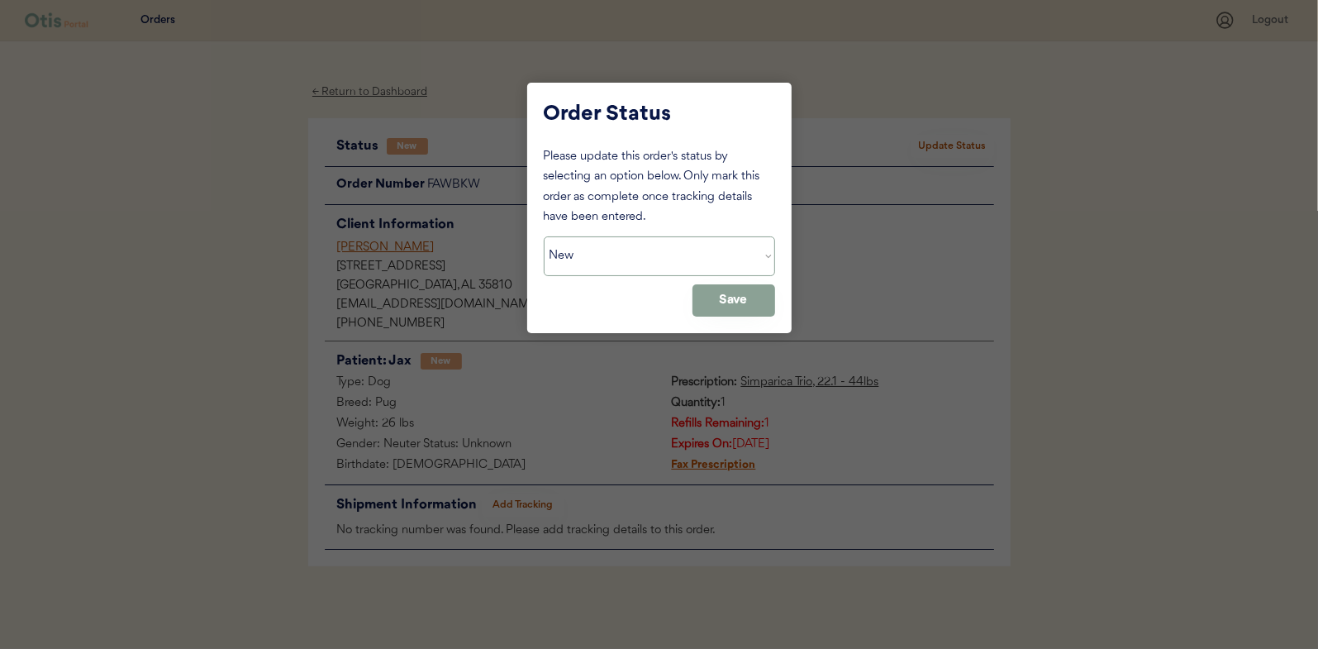
drag, startPoint x: 602, startPoint y: 265, endPoint x: 602, endPoint y: 277, distance: 11.6
click at [602, 265] on select "Status On Hold New In Progress Complete Pending HW Consent Canceled" at bounding box center [659, 256] width 231 height 40
select select ""in_progress""
click at [544, 236] on select "Status On Hold New In Progress Complete Pending HW Consent Canceled" at bounding box center [659, 256] width 231 height 40
click at [744, 303] on button "Save" at bounding box center [734, 300] width 83 height 32
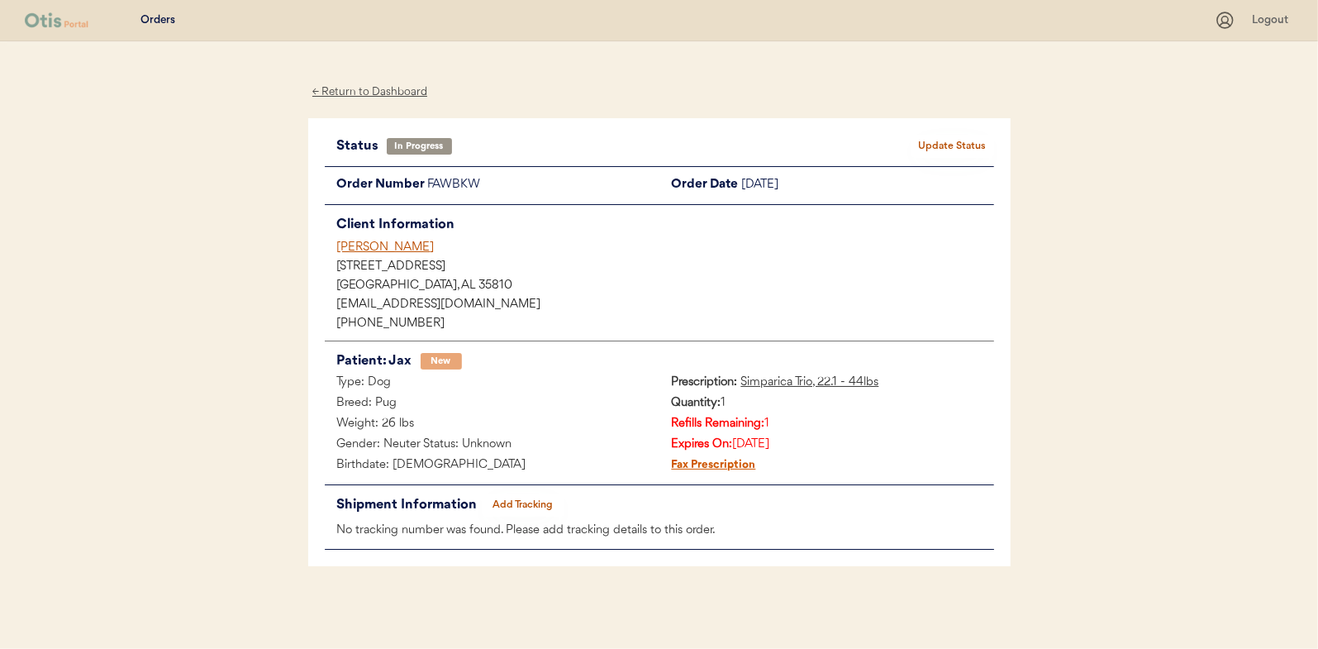
click at [365, 95] on div "← Return to Dashboard" at bounding box center [370, 92] width 124 height 19
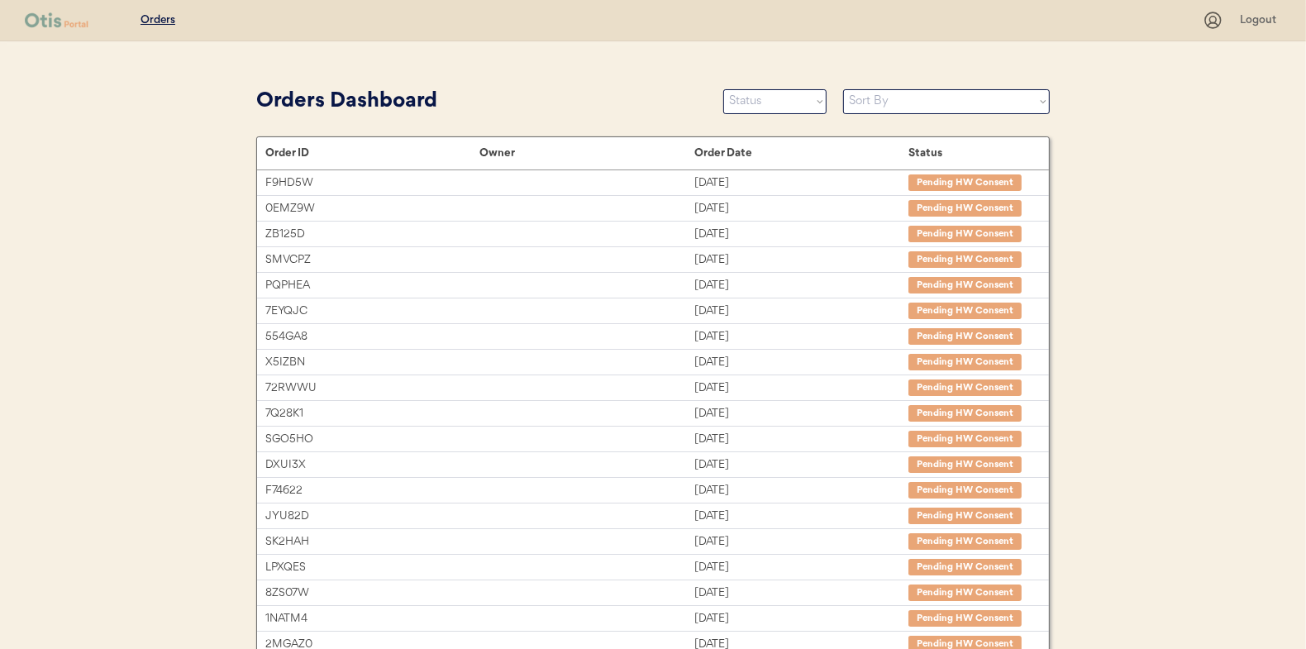
click at [778, 114] on div "Orders Dashboard Status On Hold New In Progress Complete Pending HW Consent Can…" at bounding box center [652, 101] width 793 height 37
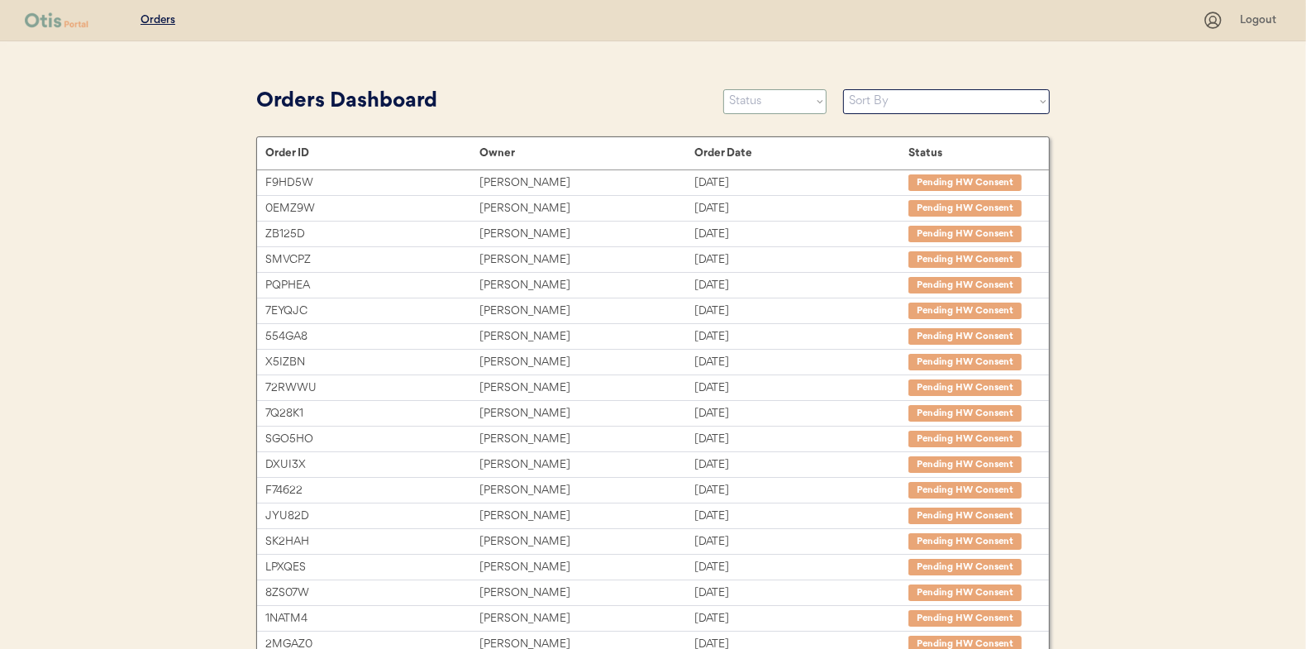
click at [773, 102] on select "Status On Hold New In Progress Complete Pending HW Consent Canceled" at bounding box center [774, 101] width 103 height 25
select select ""new""
click at [723, 89] on select "Status On Hold New In Progress Complete Pending HW Consent Canceled" at bounding box center [774, 101] width 103 height 25
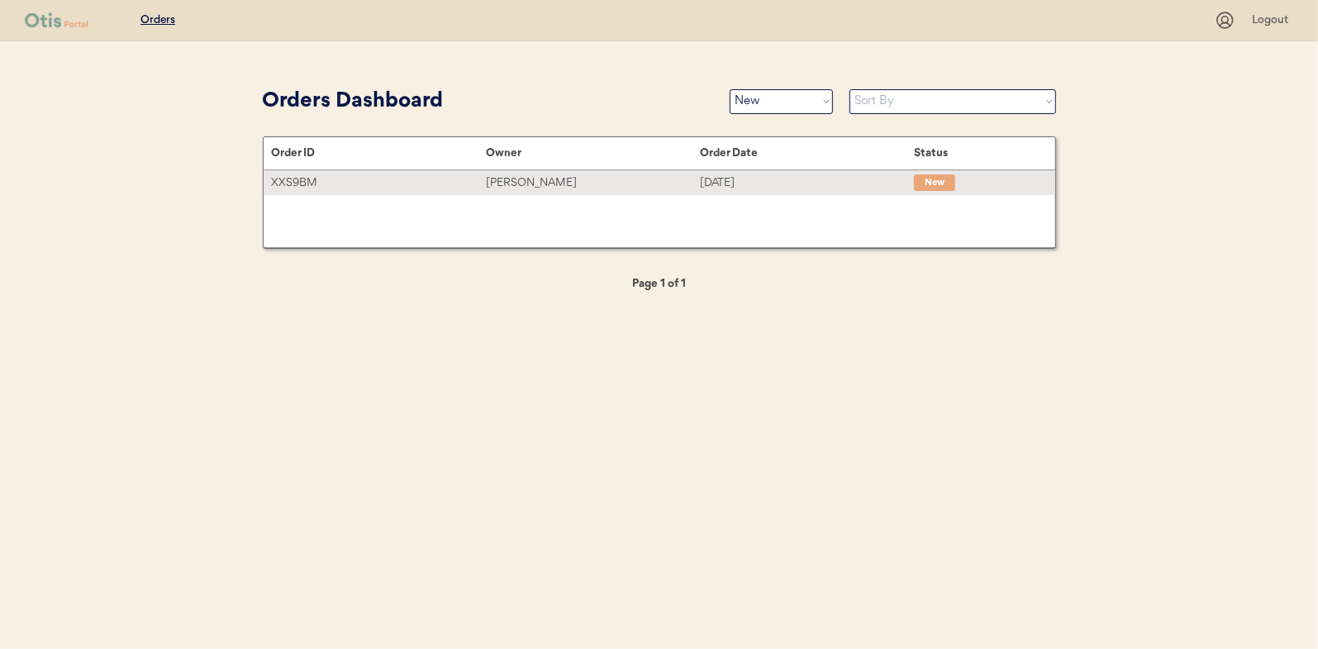
click at [493, 182] on div "[PERSON_NAME]" at bounding box center [593, 183] width 214 height 19
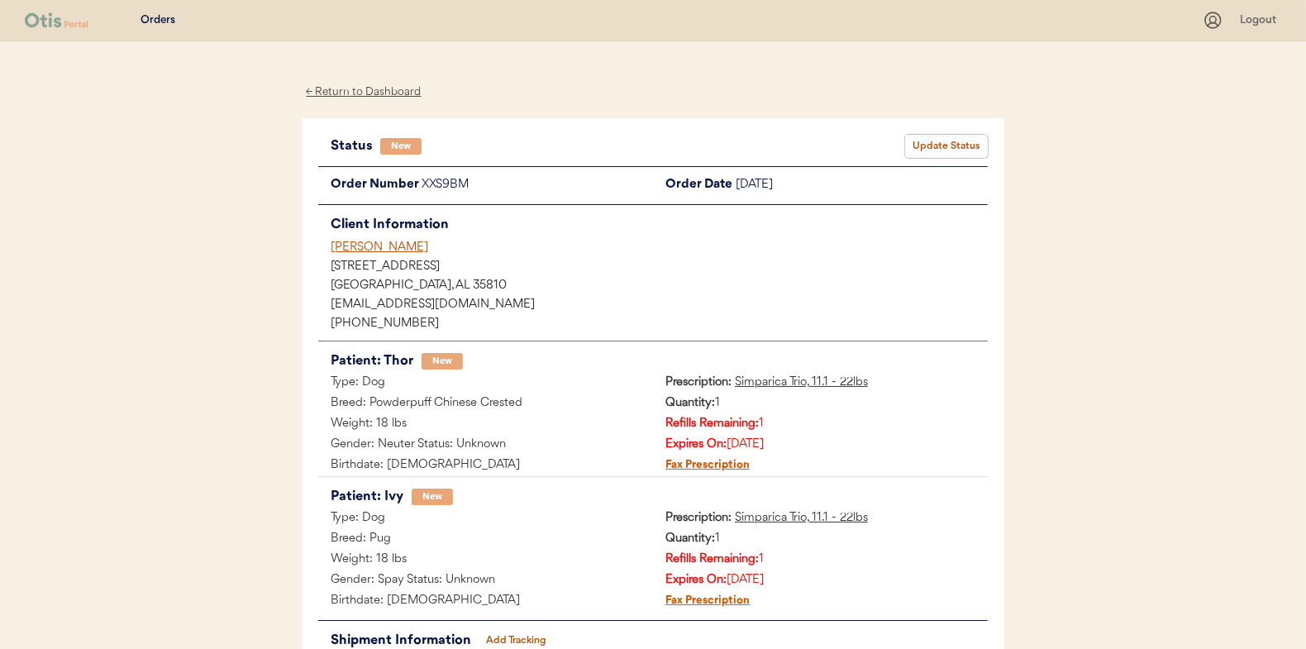
click at [957, 146] on button "Update Status" at bounding box center [946, 146] width 83 height 23
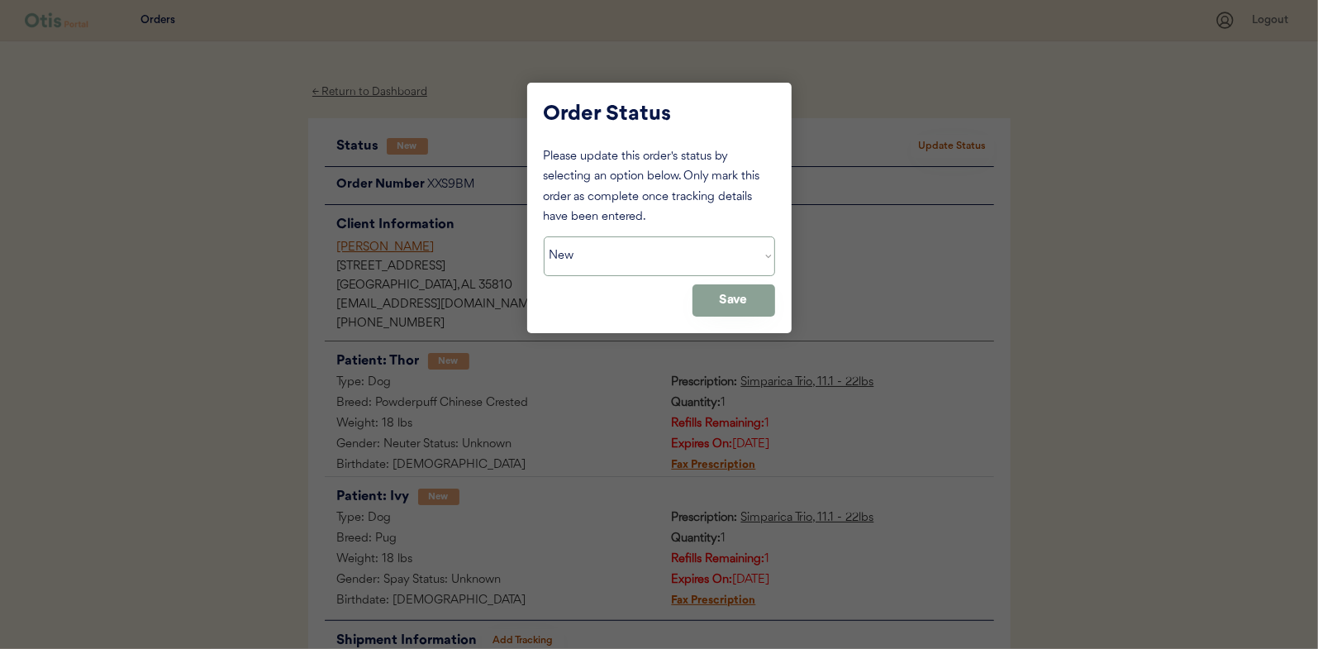
click at [688, 255] on select "Status On Hold New In Progress Complete Pending HW Consent Canceled" at bounding box center [659, 256] width 231 height 40
select select ""in_progress""
click at [544, 236] on select "Status On Hold New In Progress Complete Pending HW Consent Canceled" at bounding box center [659, 256] width 231 height 40
click at [706, 292] on button "Save" at bounding box center [734, 300] width 83 height 32
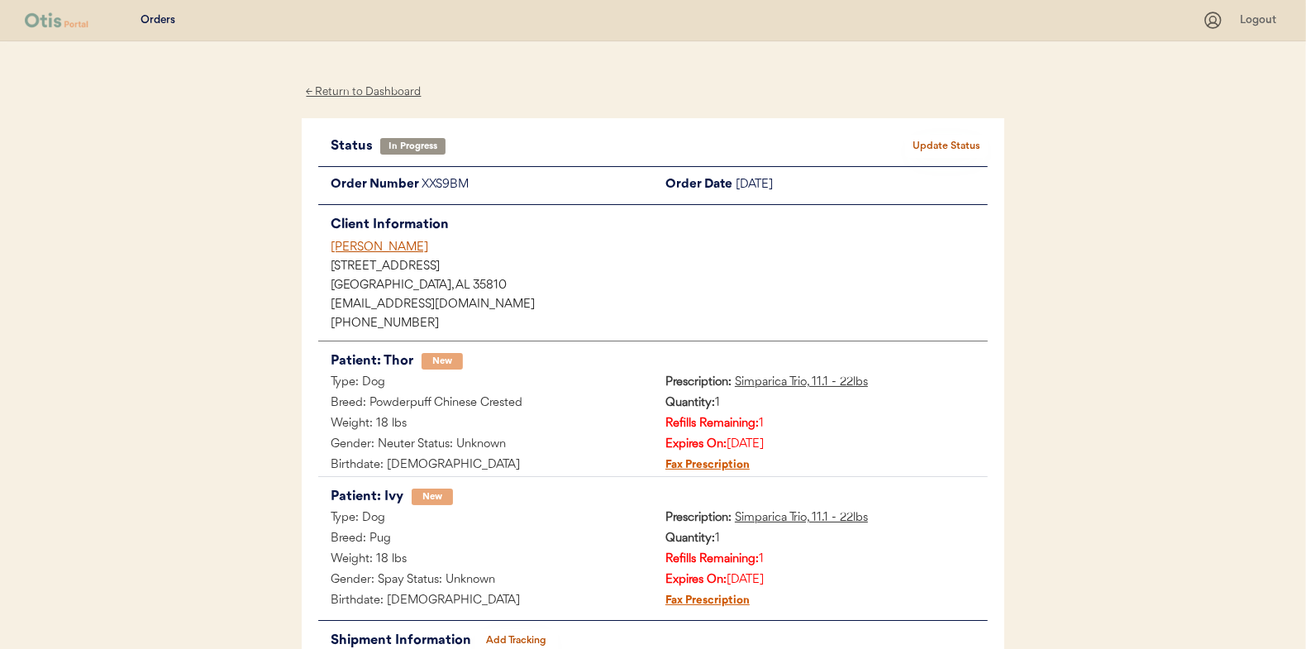
click at [391, 98] on div "← Return to Dashboard" at bounding box center [364, 92] width 124 height 19
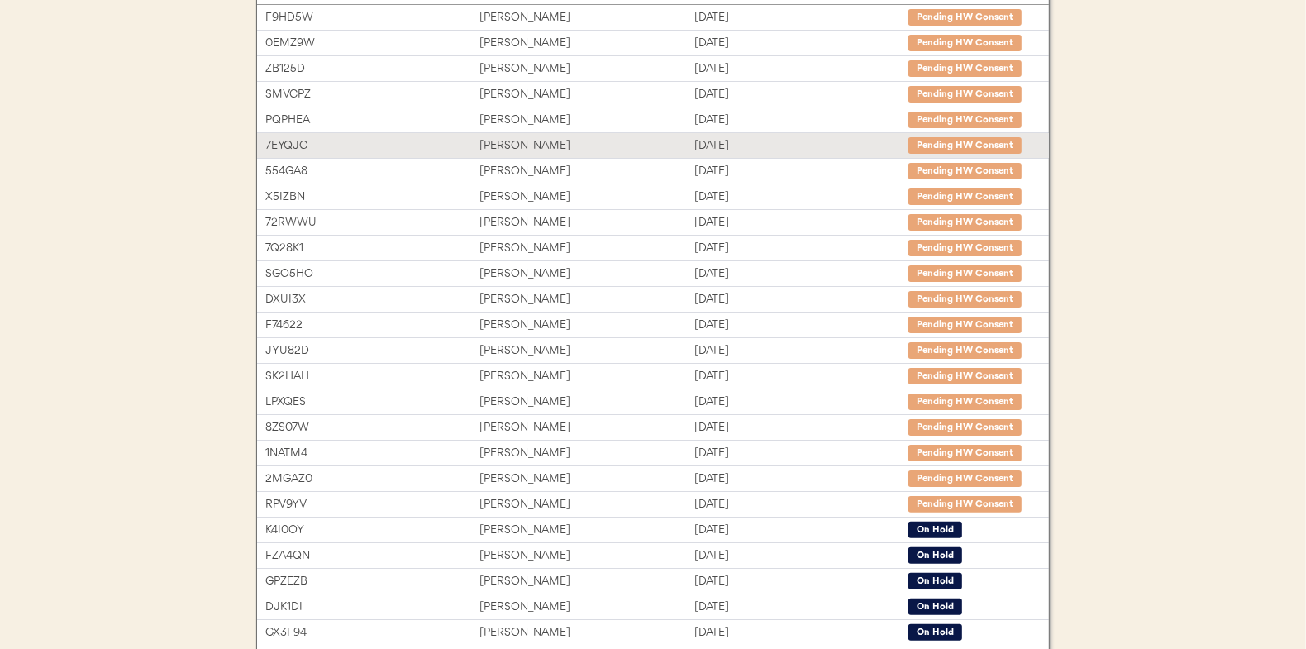
scroll to position [247, 0]
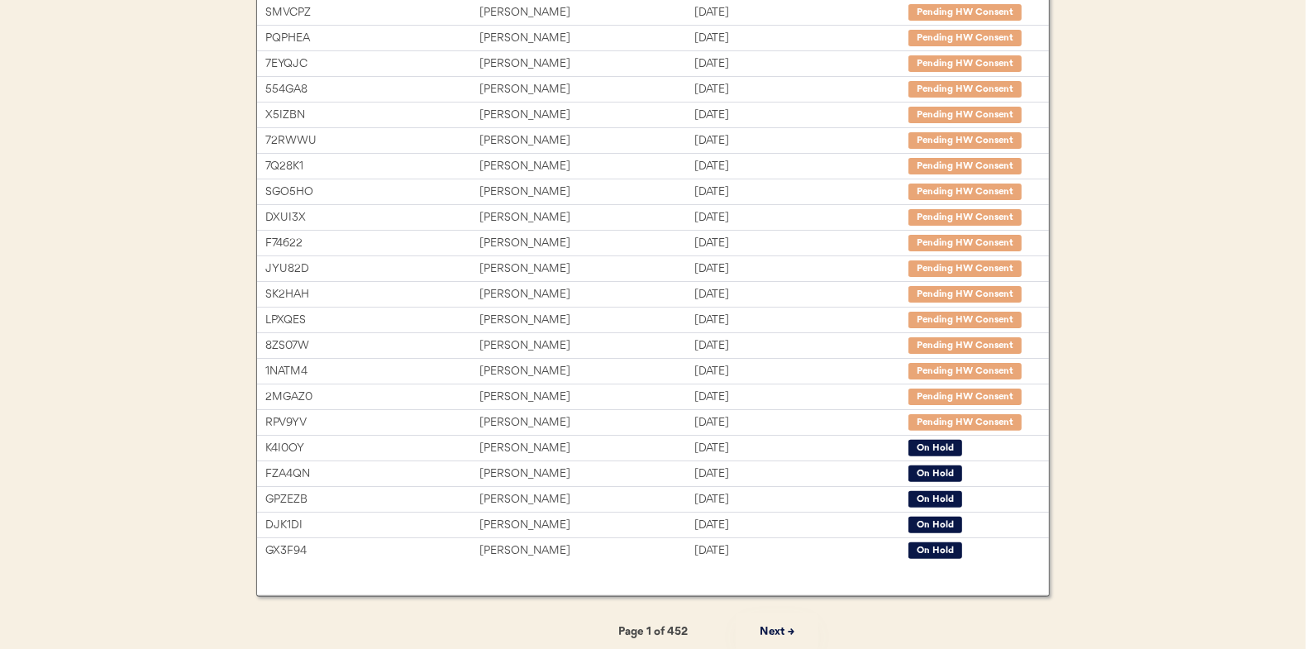
click at [779, 619] on button "Next →" at bounding box center [777, 631] width 83 height 37
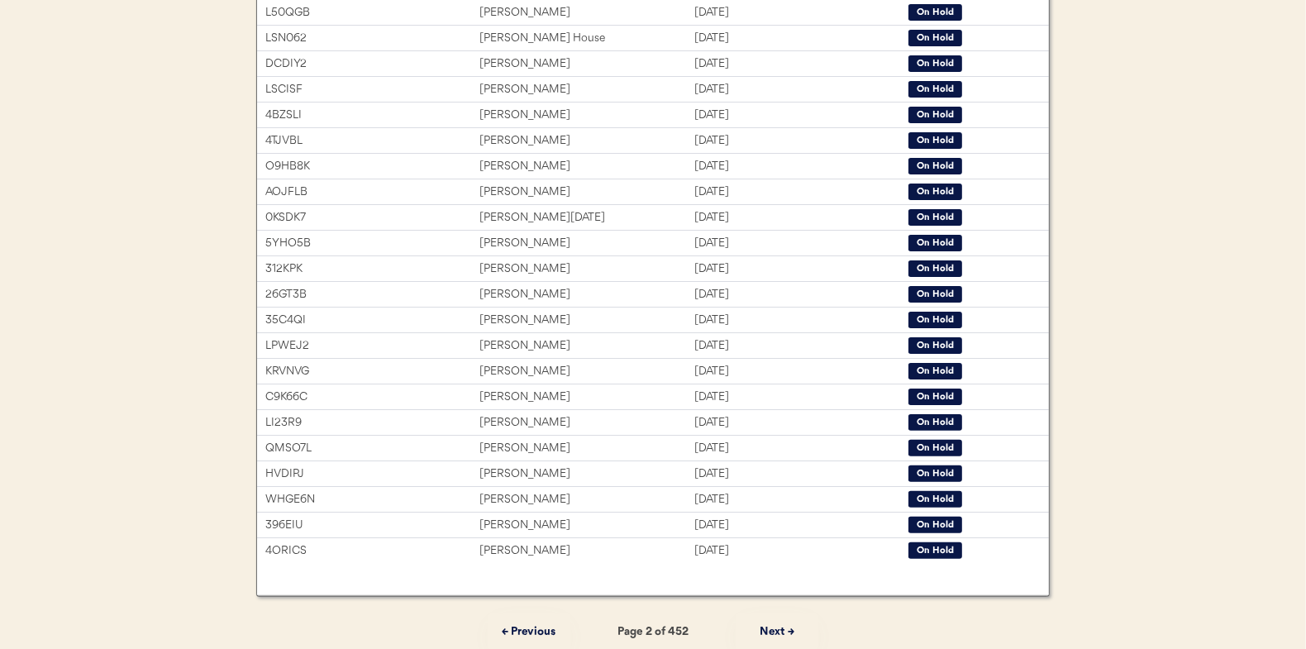
click at [777, 624] on button "Next →" at bounding box center [777, 631] width 83 height 37
click at [788, 631] on button "Next →" at bounding box center [777, 631] width 83 height 37
click at [777, 620] on button "Next →" at bounding box center [777, 631] width 83 height 37
click at [784, 622] on button "Next →" at bounding box center [777, 631] width 83 height 37
click at [781, 623] on button "Next →" at bounding box center [777, 631] width 83 height 37
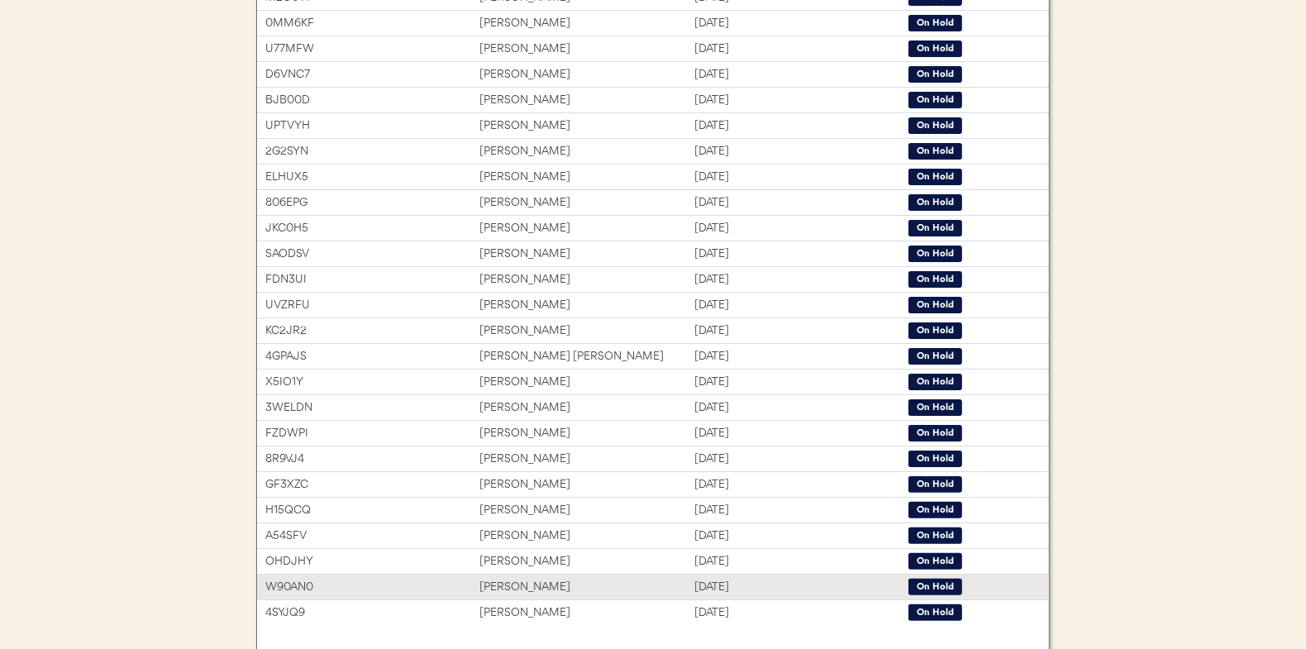
scroll to position [254, 0]
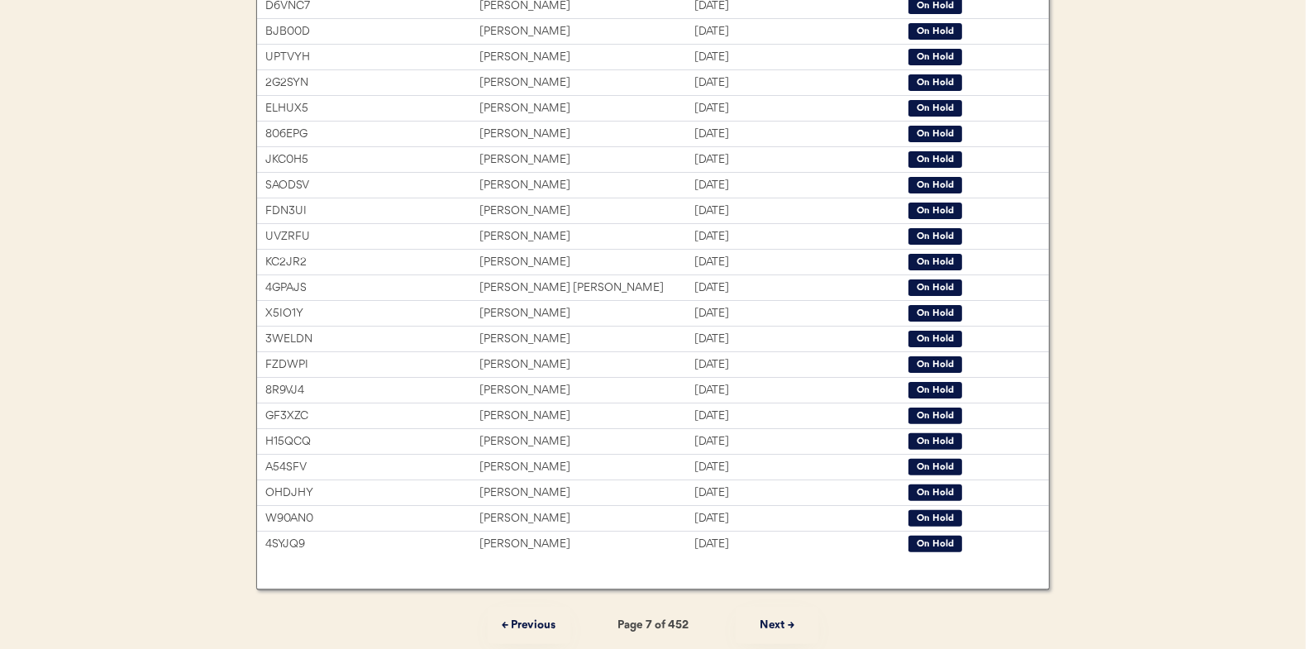
click at [765, 615] on button "Next →" at bounding box center [777, 625] width 83 height 37
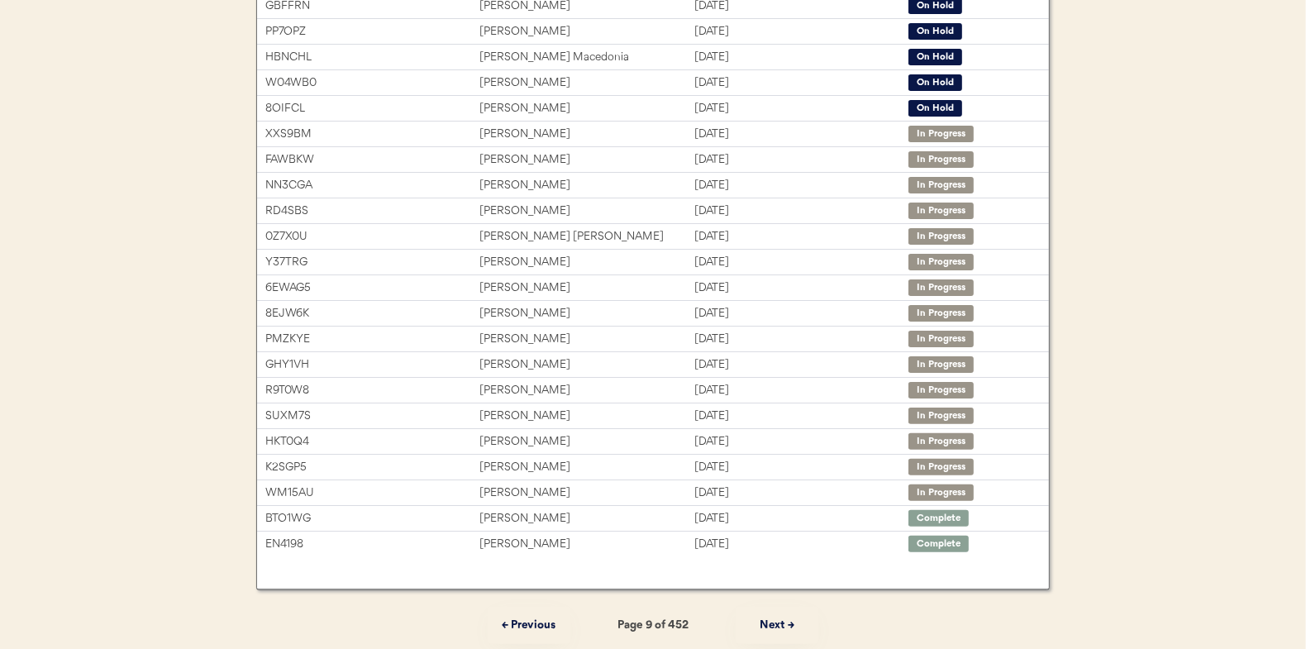
click at [765, 615] on button "Next →" at bounding box center [777, 625] width 83 height 37
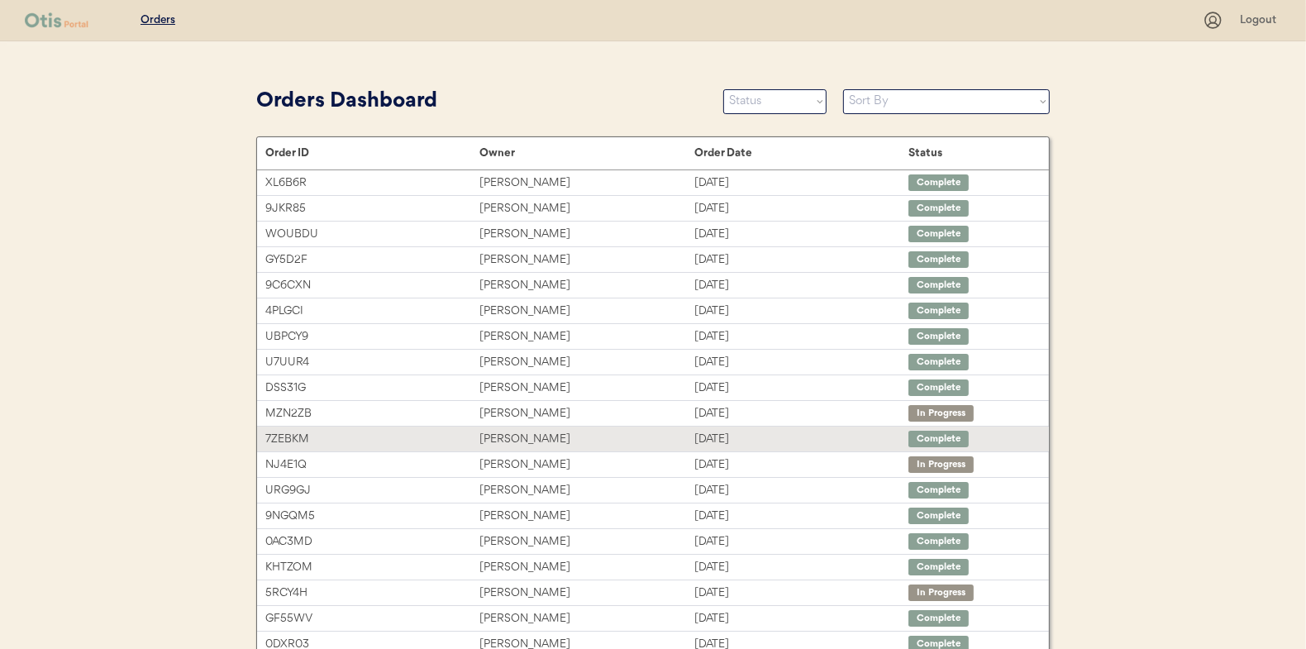
scroll to position [0, 0]
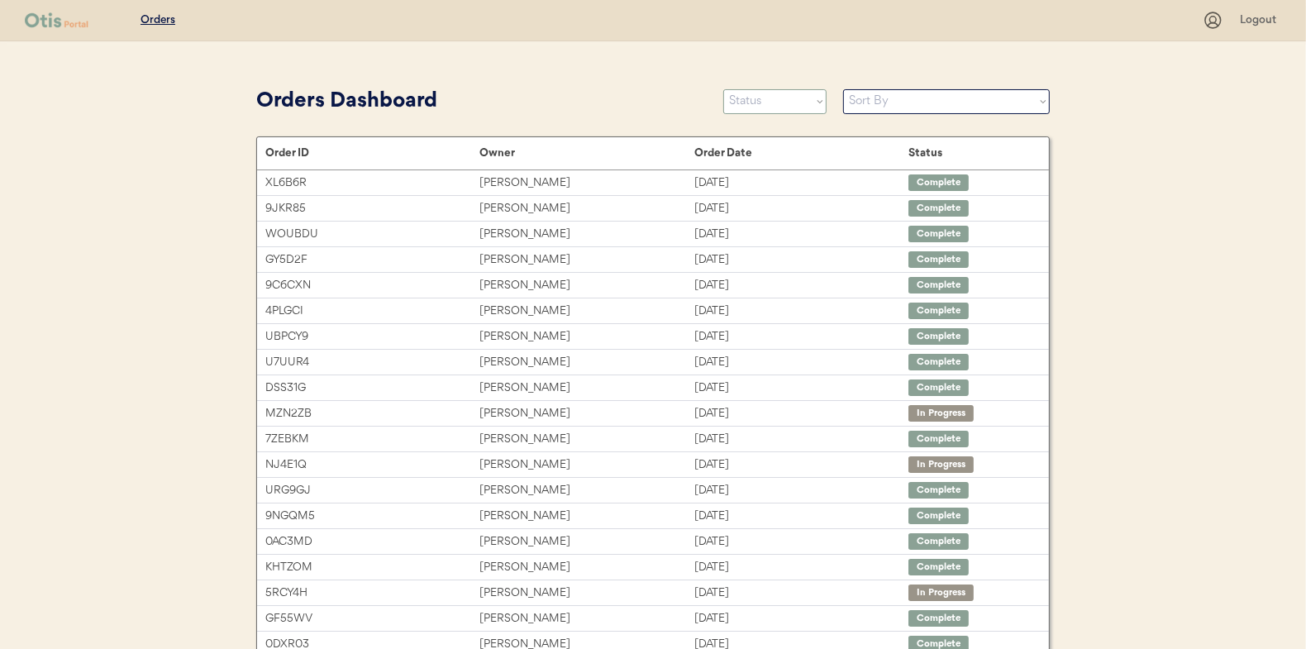
click at [779, 93] on select "Status On Hold New In Progress Complete Pending HW Consent Canceled" at bounding box center [774, 101] width 103 height 25
click at [723, 89] on select "Status On Hold New In Progress Complete Pending HW Consent Canceled" at bounding box center [774, 101] width 103 height 25
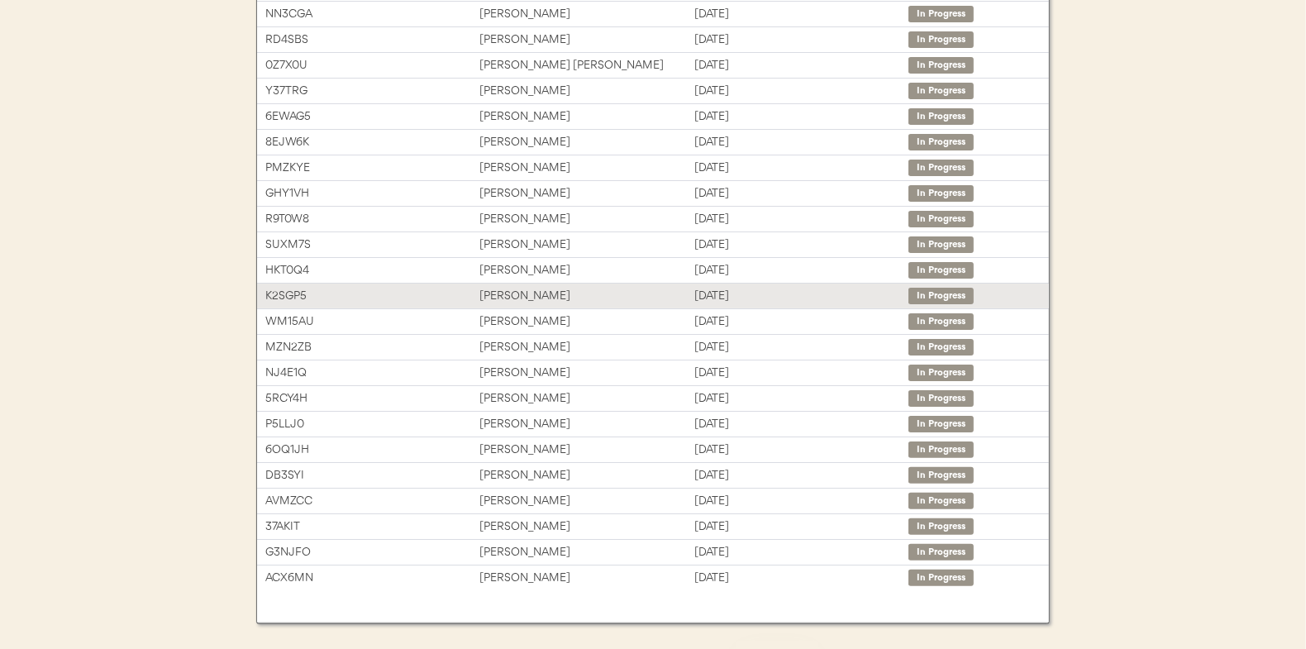
scroll to position [247, 0]
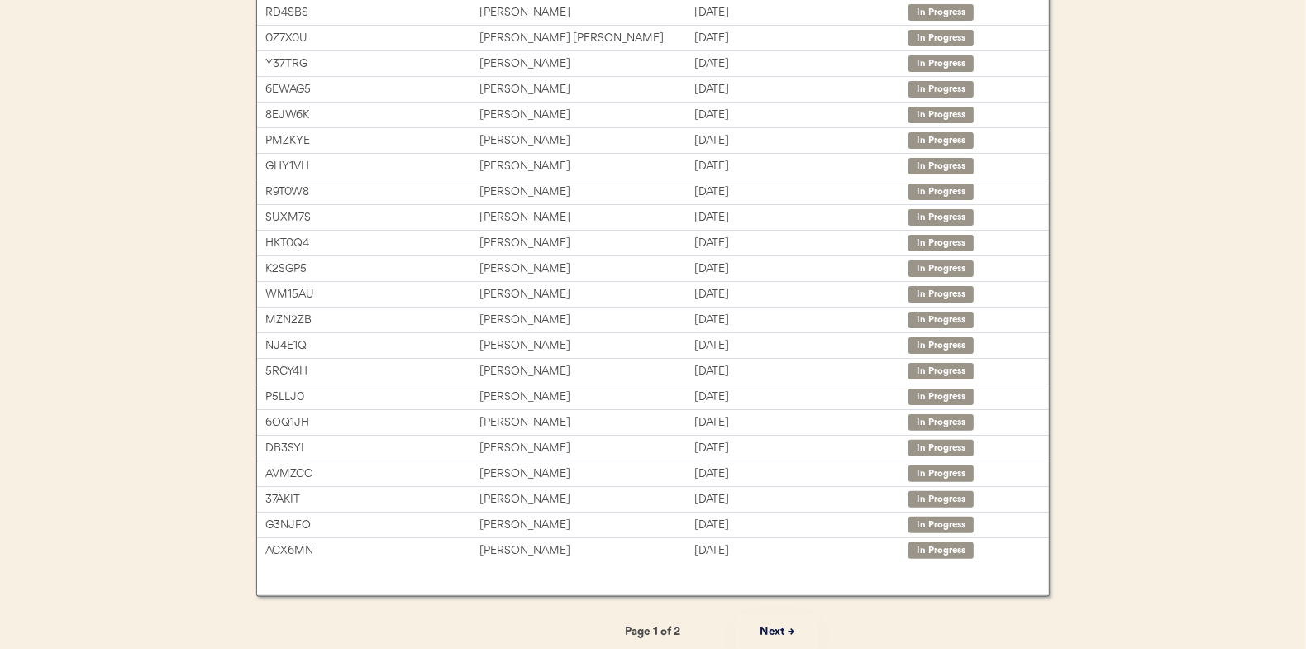
click at [786, 618] on button "Next →" at bounding box center [777, 631] width 83 height 37
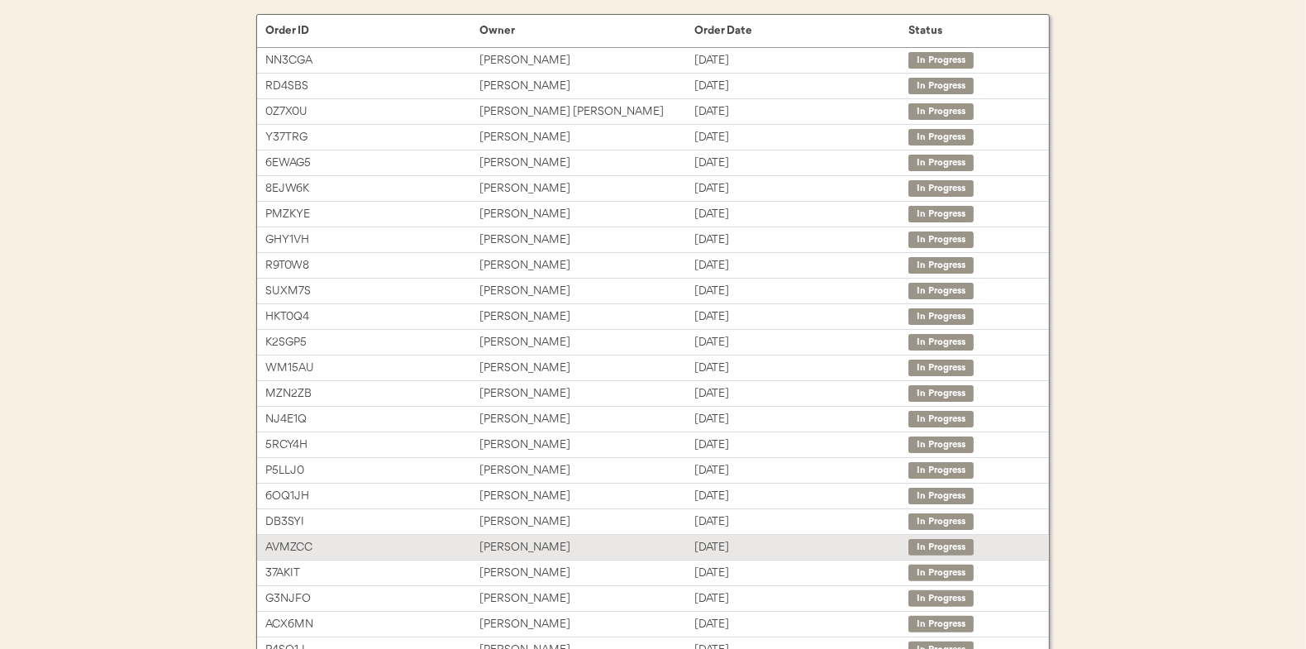
scroll to position [83, 0]
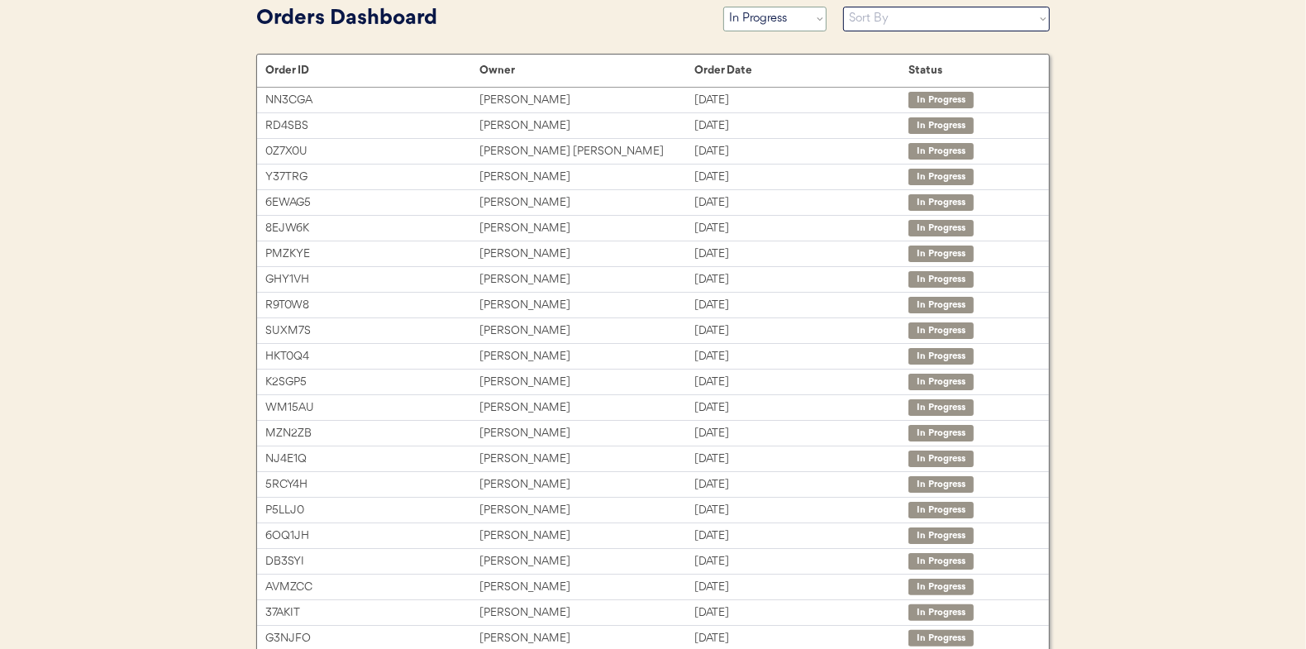
click at [781, 13] on select "Status On Hold New In Progress Complete Pending HW Consent Canceled" at bounding box center [774, 19] width 103 height 25
select select ""new""
click at [723, 7] on select "Status On Hold New In Progress Complete Pending HW Consent Canceled" at bounding box center [774, 19] width 103 height 25
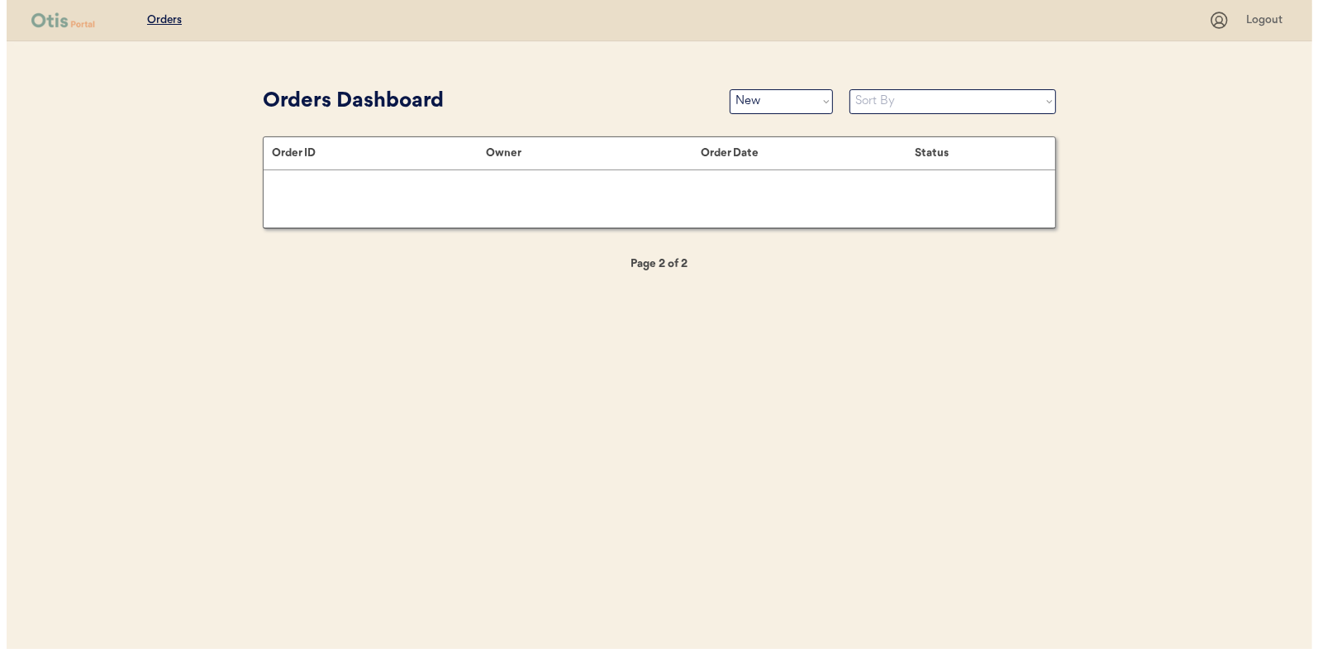
scroll to position [0, 0]
